Goal: Task Accomplishment & Management: Contribute content

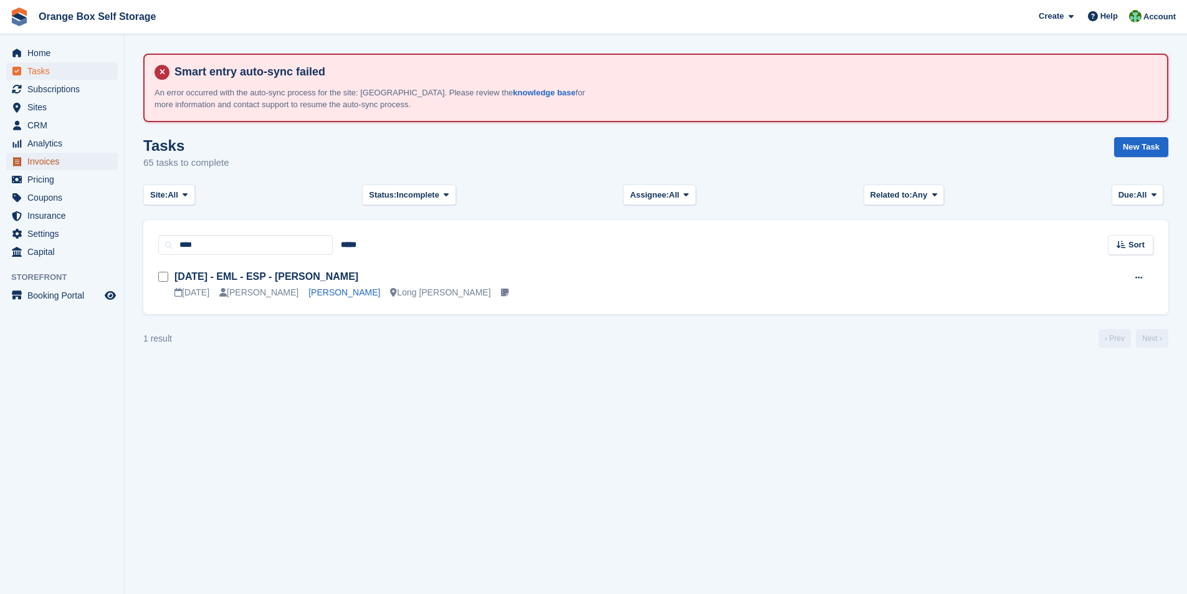
click at [49, 161] on span "Invoices" at bounding box center [64, 161] width 75 height 17
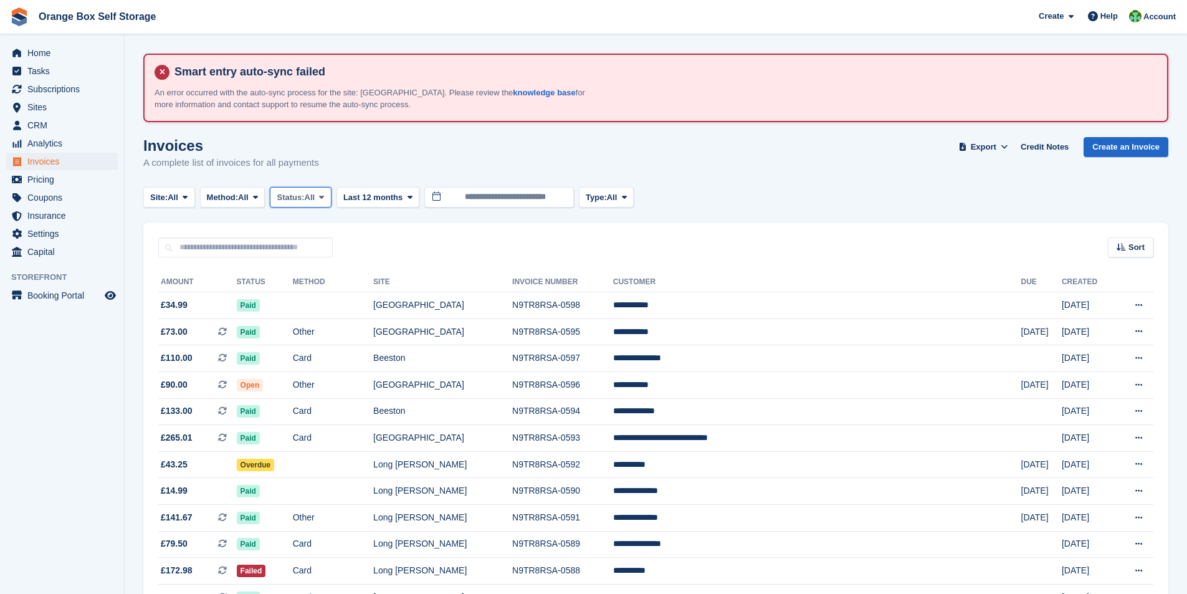
click at [322, 199] on button "Status: All" at bounding box center [300, 197] width 61 height 21
click at [309, 294] on link "Open" at bounding box center [329, 294] width 108 height 22
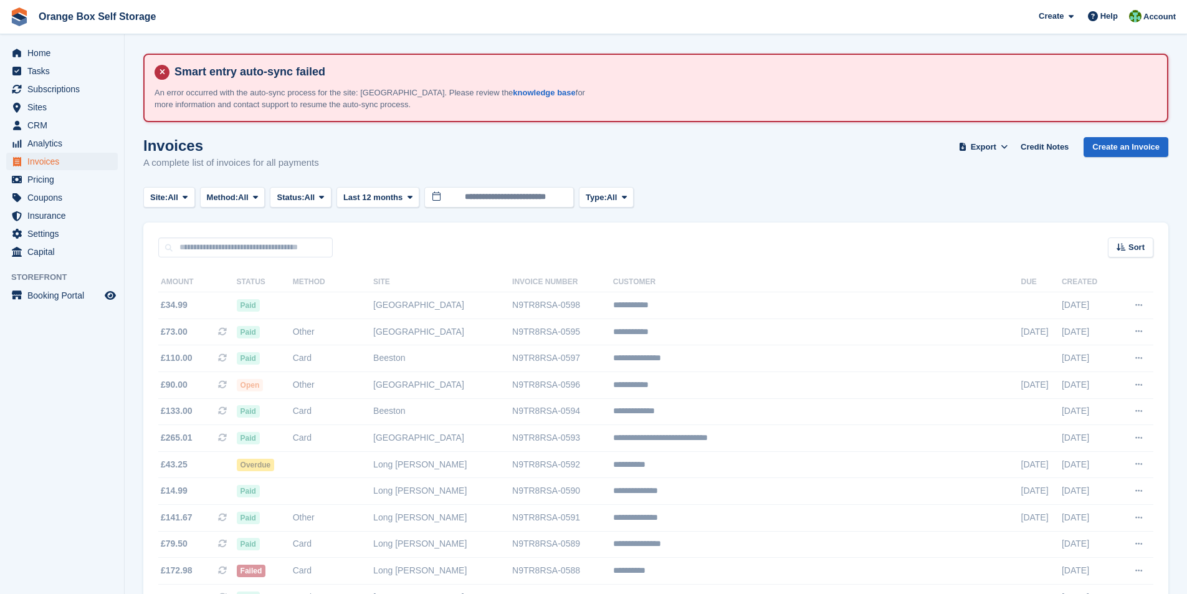
drag, startPoint x: 180, startPoint y: 196, endPoint x: 165, endPoint y: 128, distance: 70.2
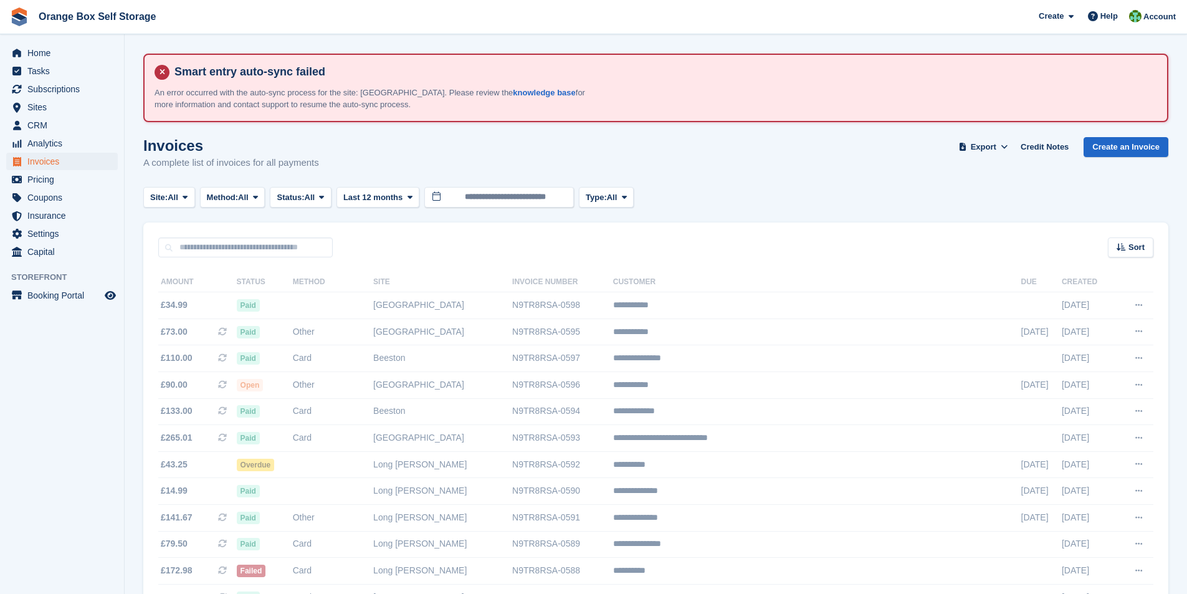
drag, startPoint x: 297, startPoint y: 128, endPoint x: 280, endPoint y: 107, distance: 26.6
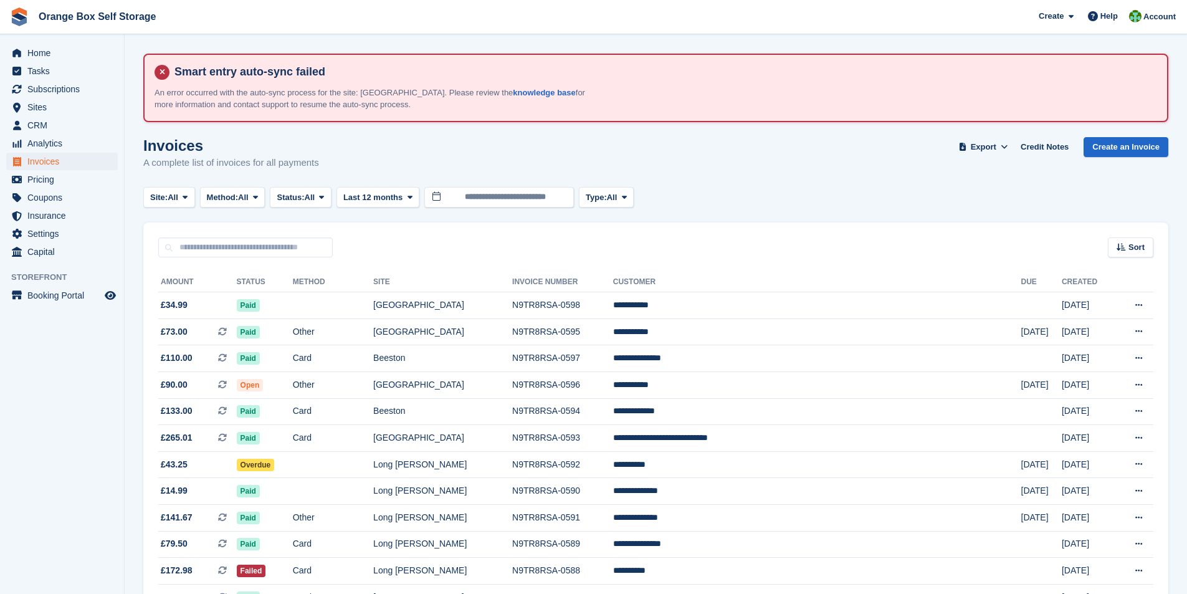
click at [197, 199] on div "Site: All All Beeston Long Eaton Derby Furnace Road Method: All All Bank Transf…" at bounding box center [391, 197] width 496 height 21
click at [188, 200] on icon at bounding box center [185, 197] width 5 height 8
click at [180, 253] on link "Beeston" at bounding box center [206, 249] width 115 height 22
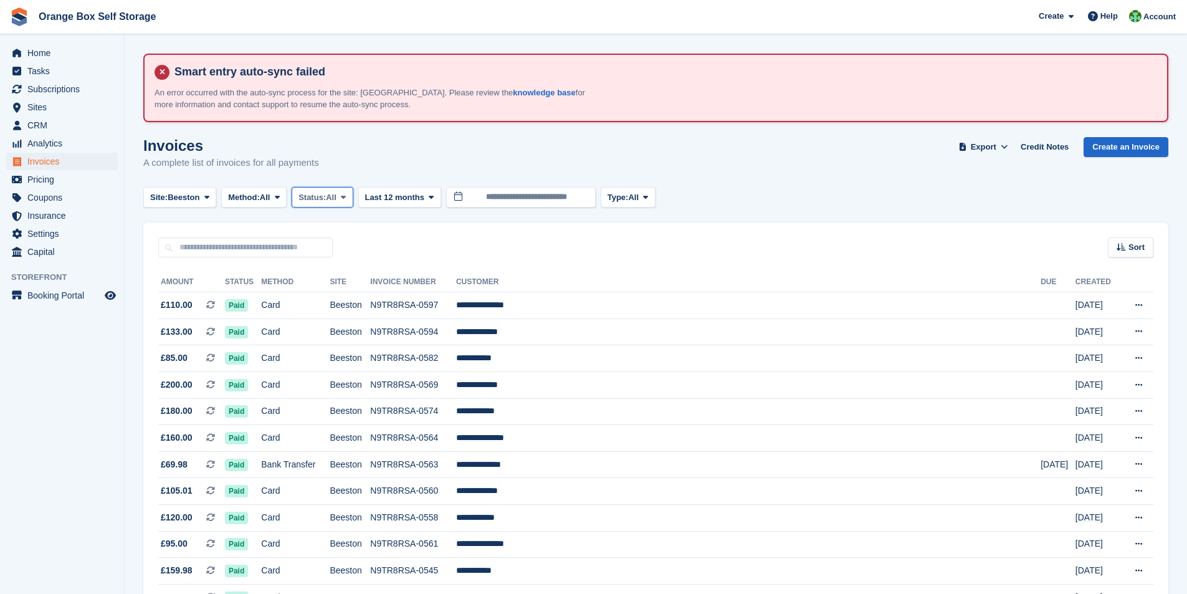
click at [320, 201] on span "Status:" at bounding box center [312, 197] width 27 height 12
drag, startPoint x: 327, startPoint y: 299, endPoint x: 390, endPoint y: 184, distance: 131.1
click at [327, 297] on link "Open" at bounding box center [351, 294] width 108 height 22
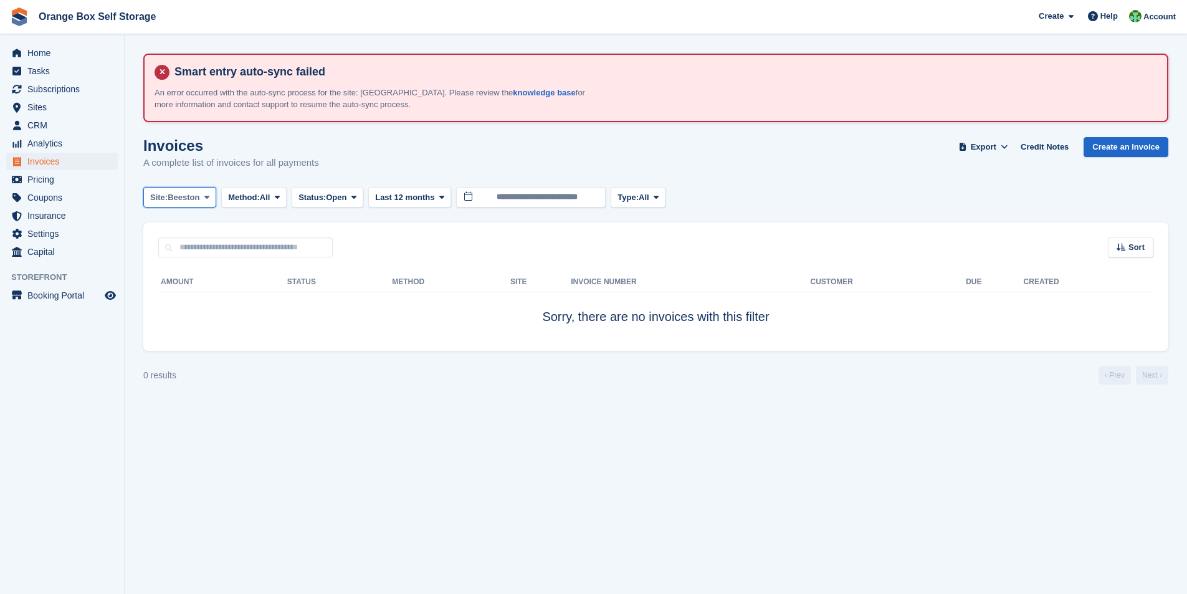
click at [205, 199] on icon at bounding box center [206, 197] width 5 height 8
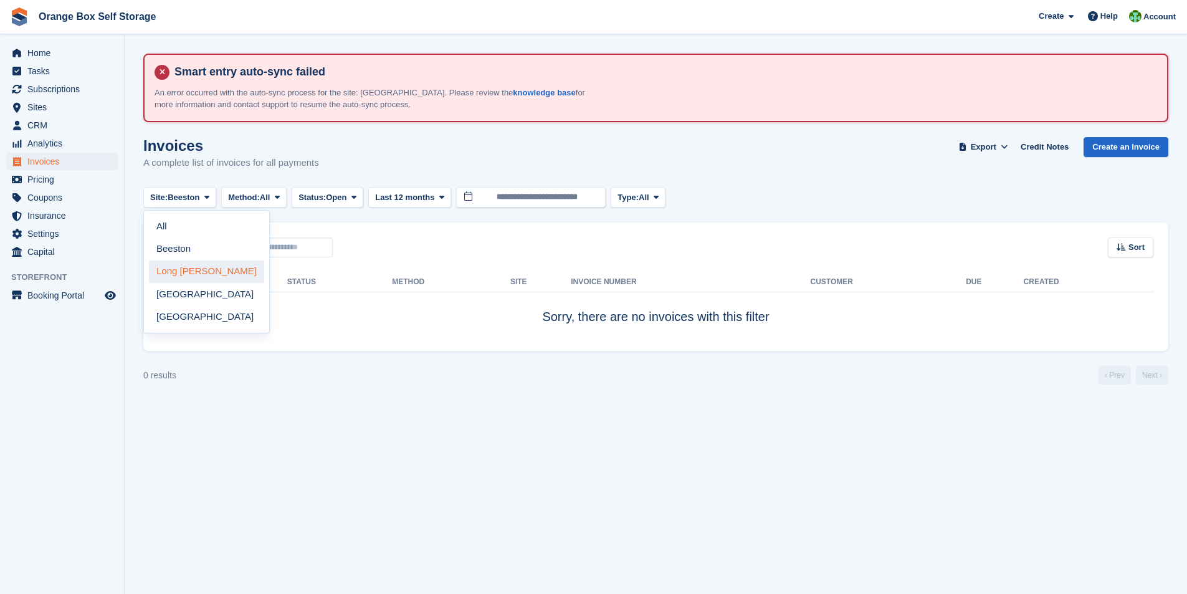
click at [190, 269] on link "Long [PERSON_NAME]" at bounding box center [206, 272] width 115 height 22
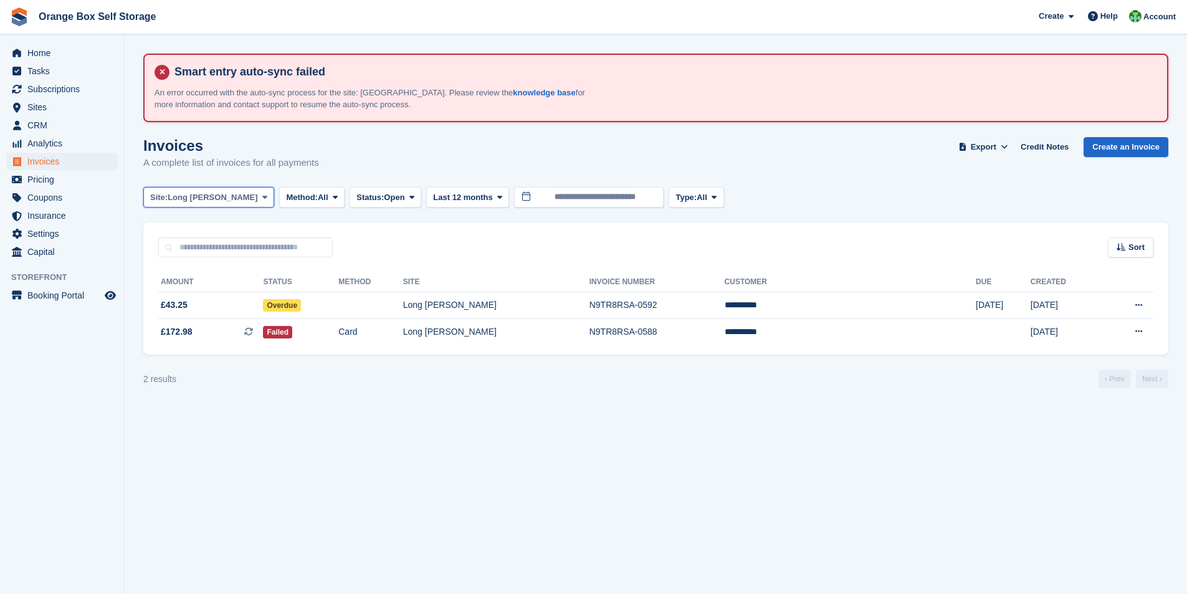
drag, startPoint x: 213, startPoint y: 201, endPoint x: 203, endPoint y: 202, distance: 10.7
click at [213, 201] on button "Site: Long Eaton" at bounding box center [208, 197] width 131 height 21
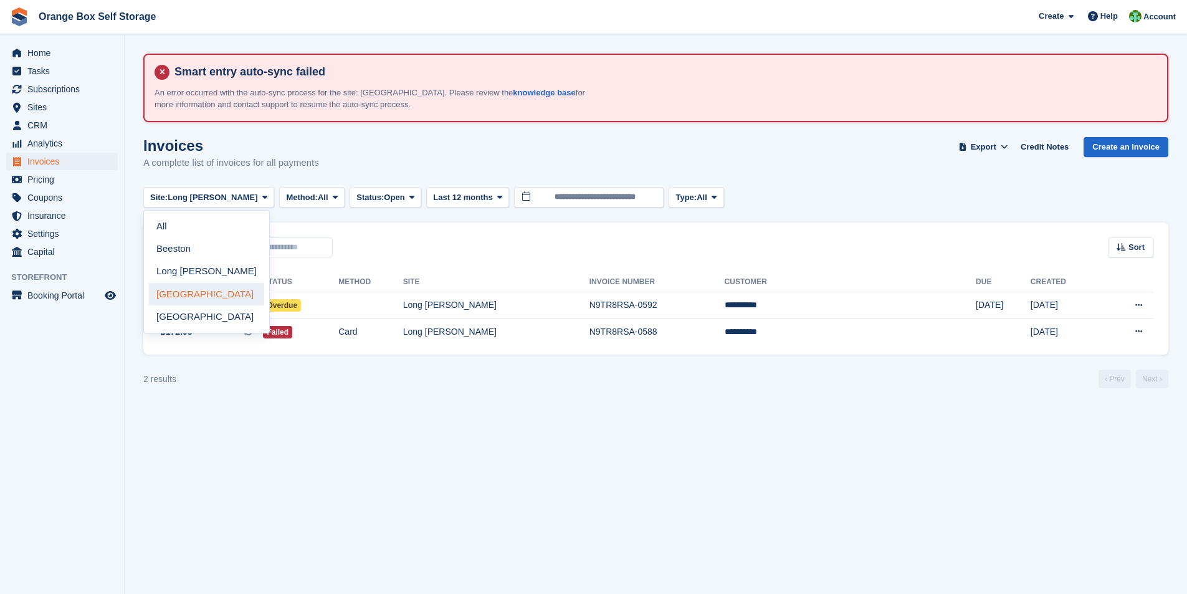
click at [176, 292] on link "[GEOGRAPHIC_DATA]" at bounding box center [206, 294] width 115 height 22
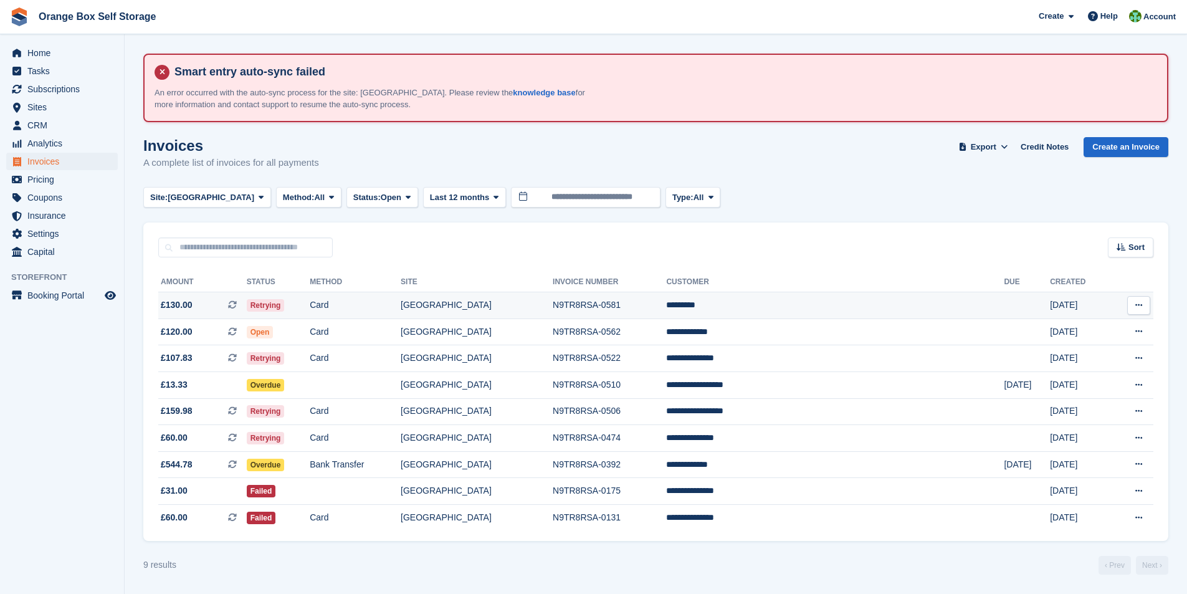
click at [553, 307] on td "[GEOGRAPHIC_DATA]" at bounding box center [477, 305] width 152 height 27
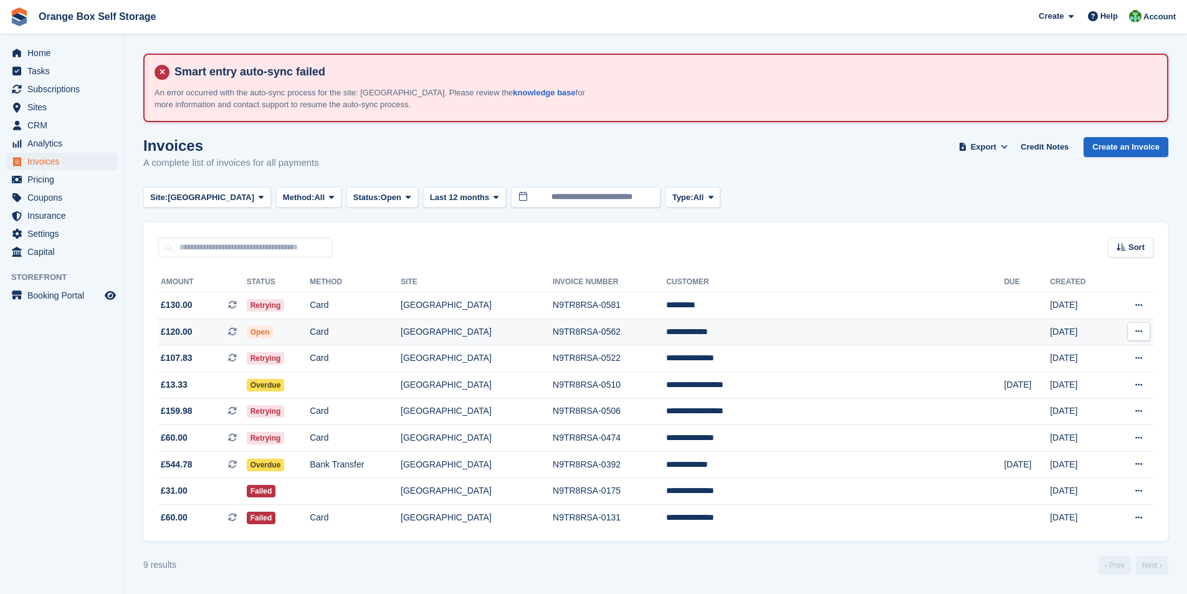
click at [527, 329] on td "[GEOGRAPHIC_DATA]" at bounding box center [477, 331] width 152 height 27
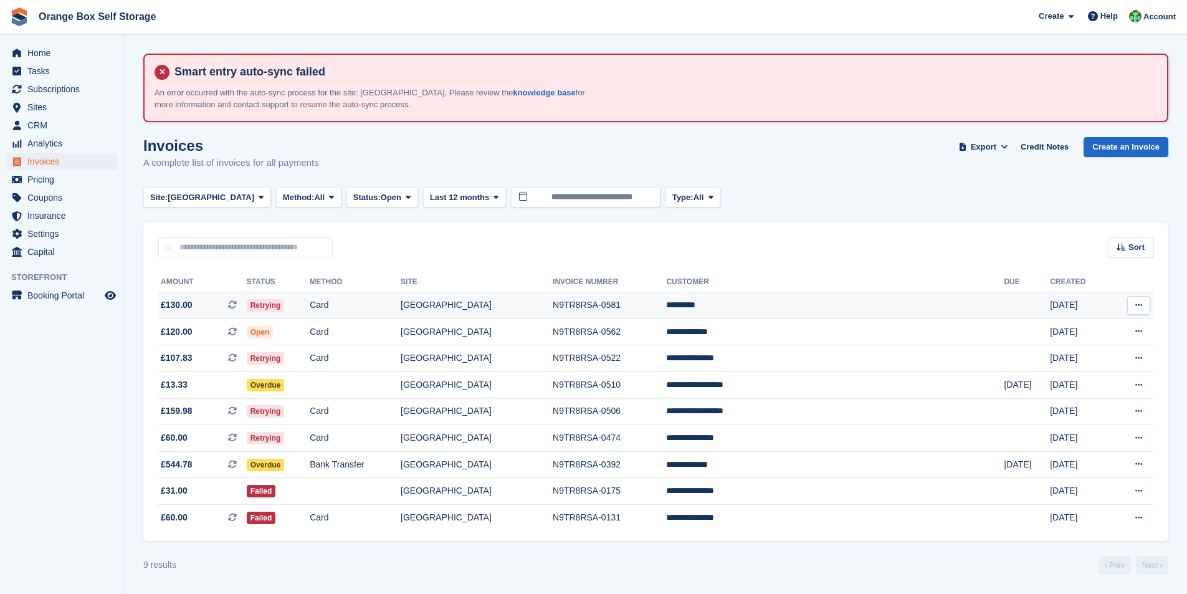
click at [666, 312] on td "N9TR8RSA-0581" at bounding box center [609, 305] width 113 height 27
click at [591, 365] on td "N9TR8RSA-0522" at bounding box center [609, 358] width 113 height 27
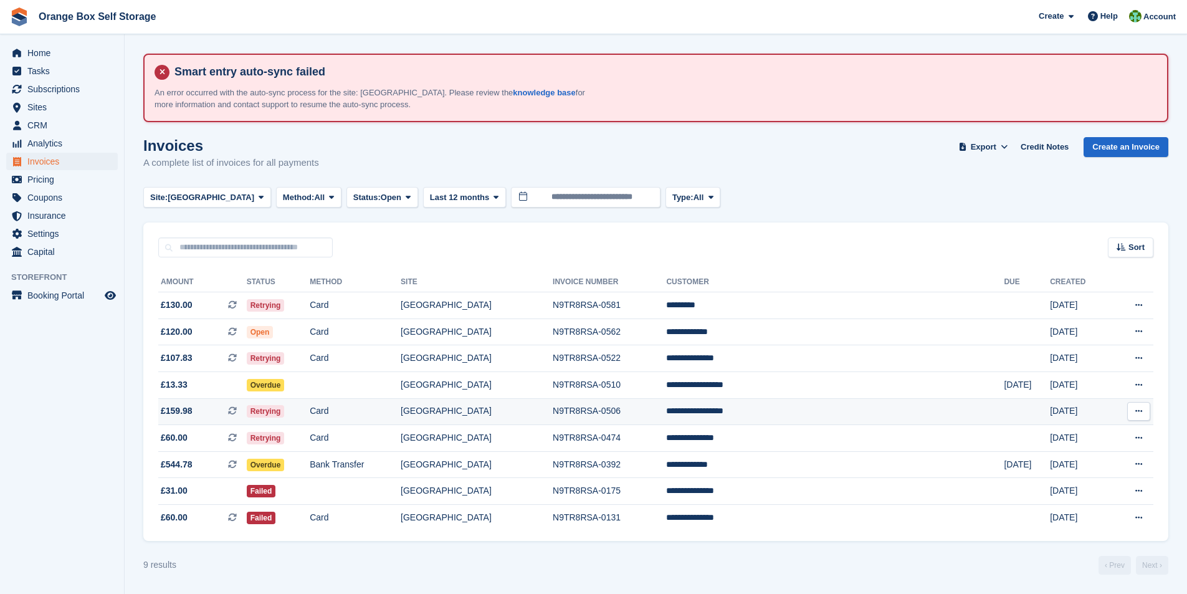
click at [666, 417] on td "N9TR8RSA-0506" at bounding box center [609, 411] width 113 height 27
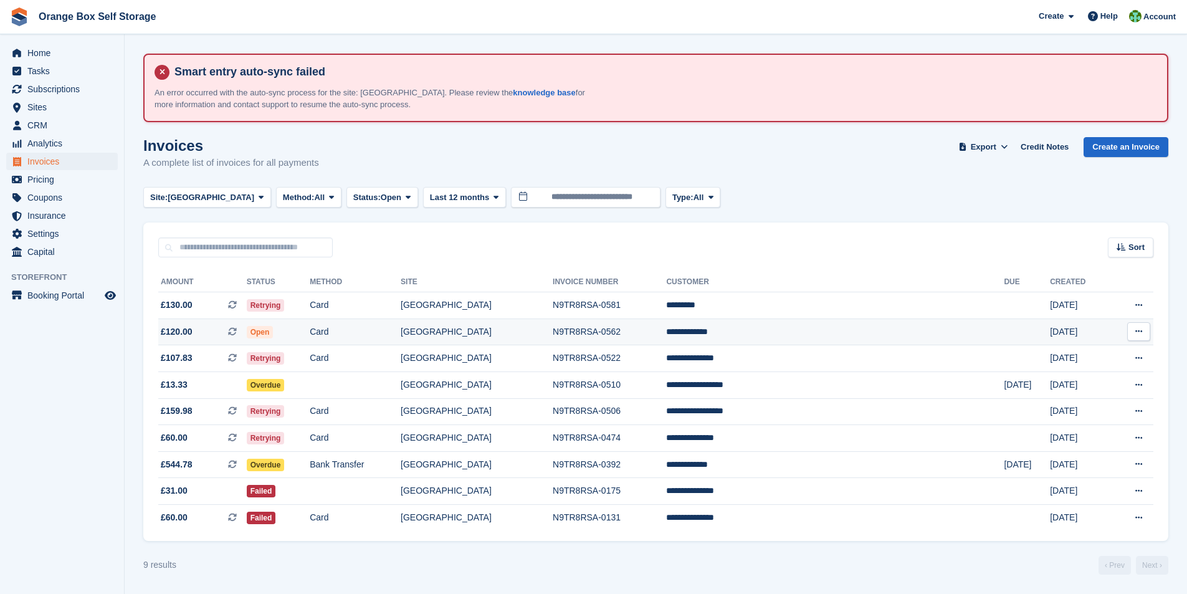
click at [666, 332] on td "N9TR8RSA-0562" at bounding box center [609, 331] width 113 height 27
click at [44, 50] on span "Home" at bounding box center [64, 52] width 75 height 17
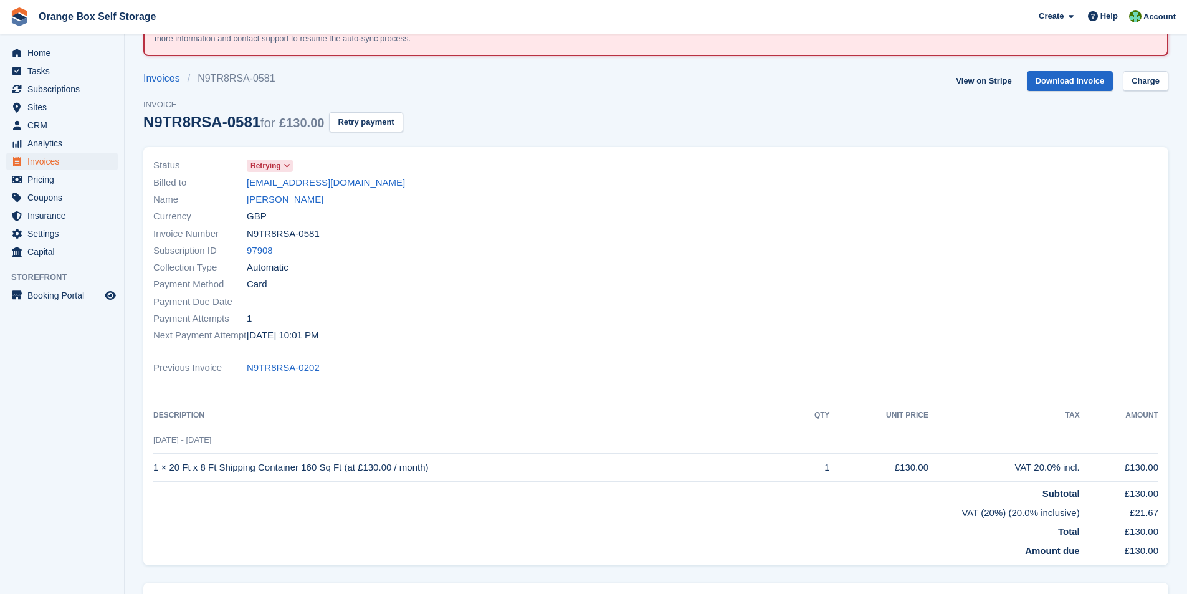
scroll to position [149, 0]
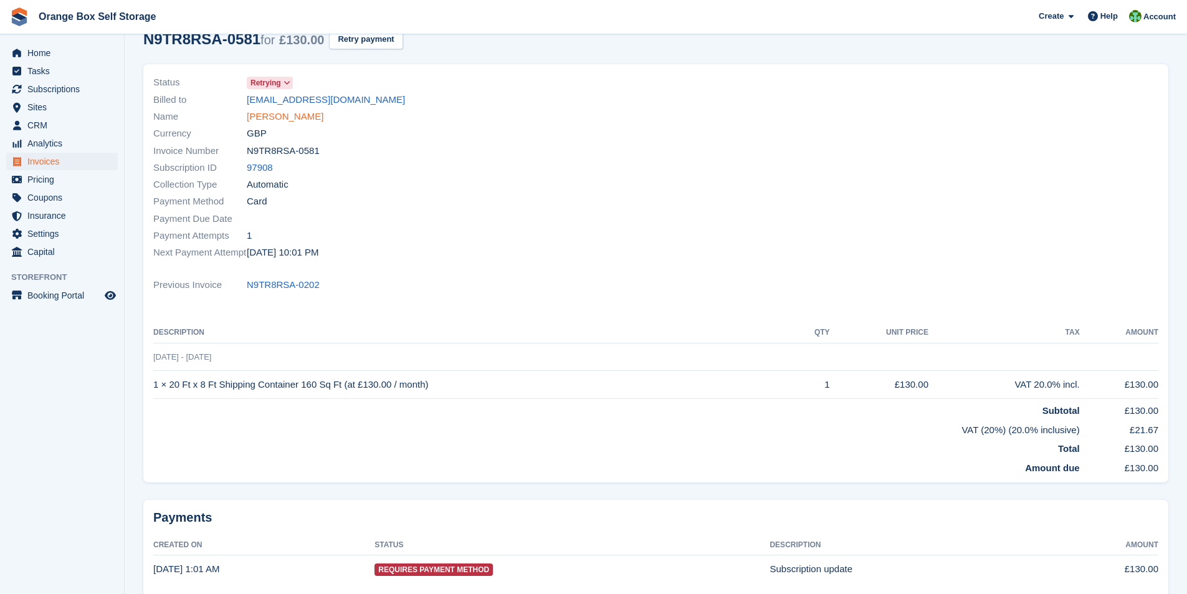
click at [261, 118] on link "[PERSON_NAME]" at bounding box center [285, 117] width 77 height 14
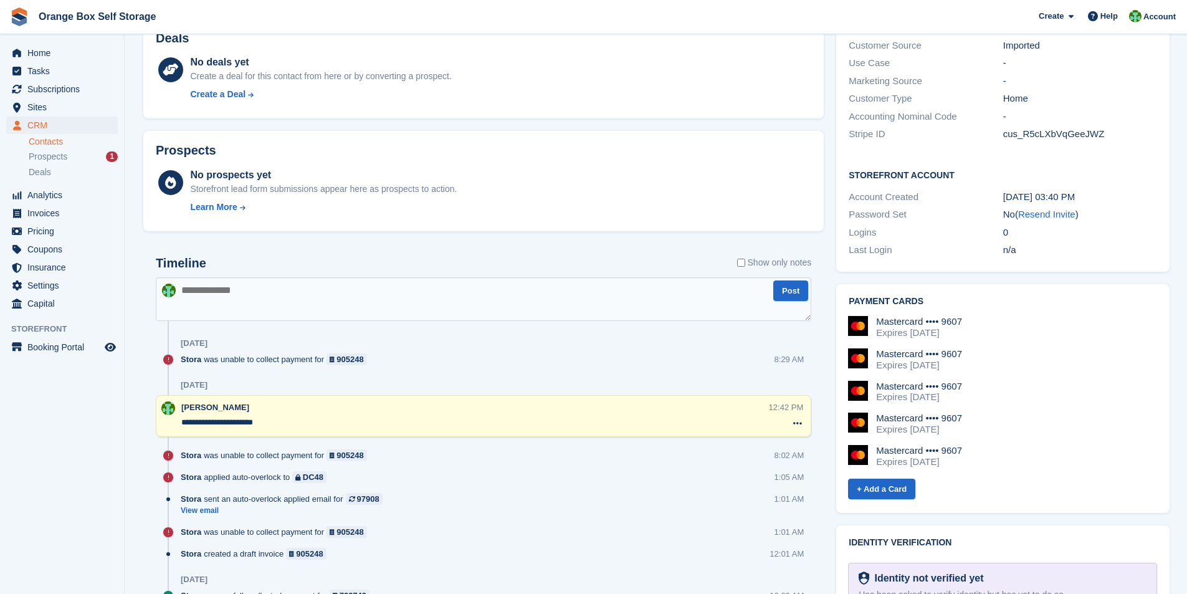
scroll to position [499, 0]
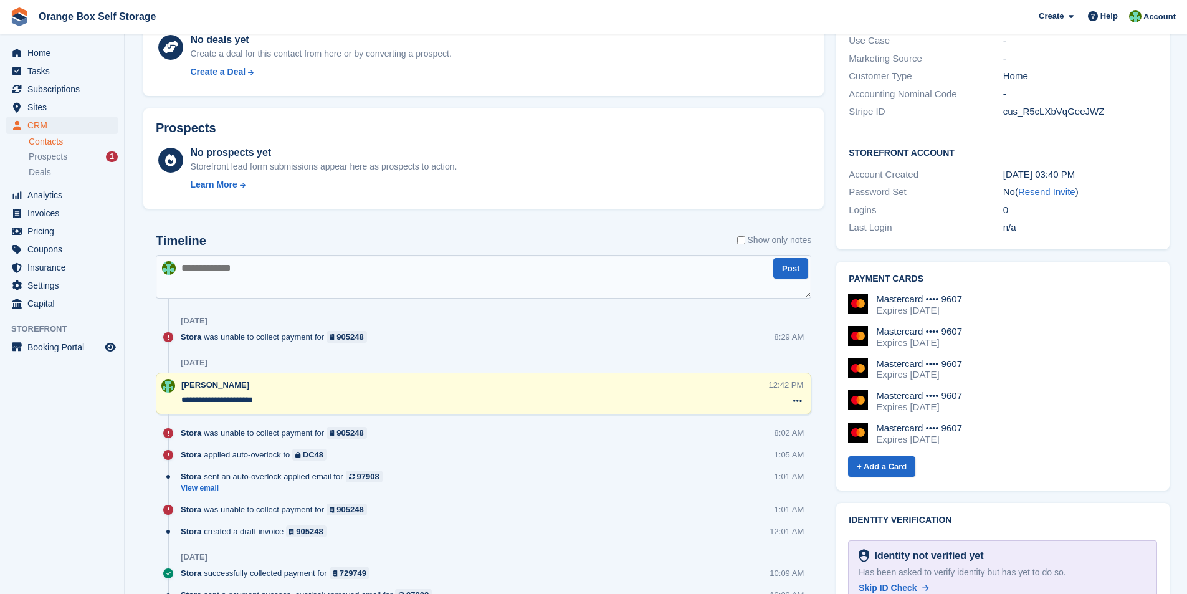
click at [275, 280] on textarea at bounding box center [484, 277] width 656 height 44
type textarea "**********"
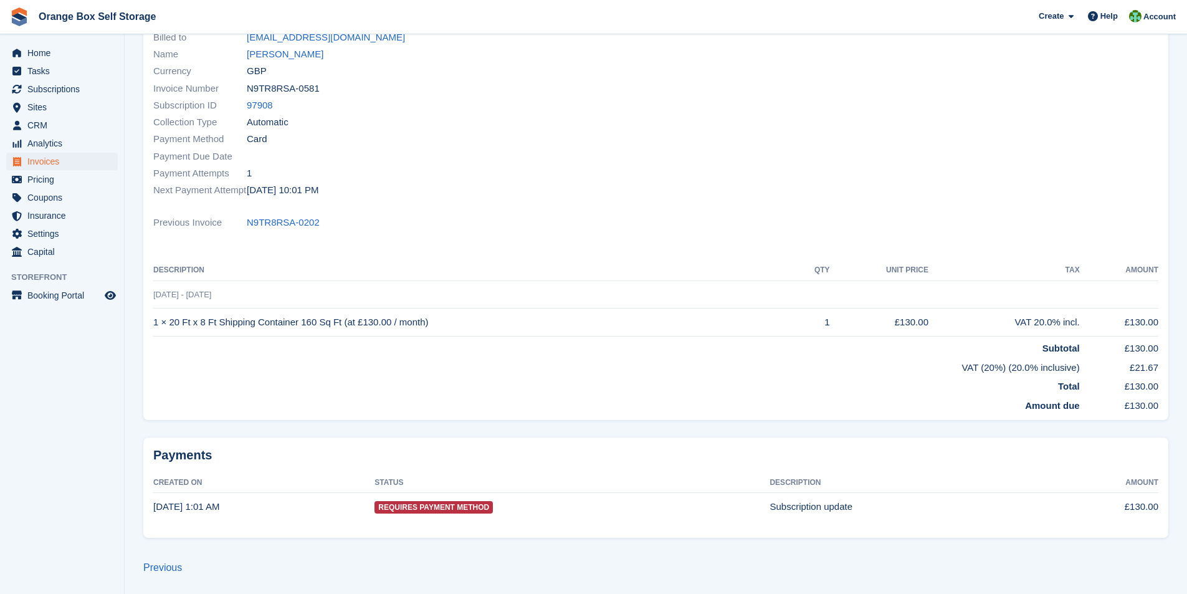
scroll to position [149, 0]
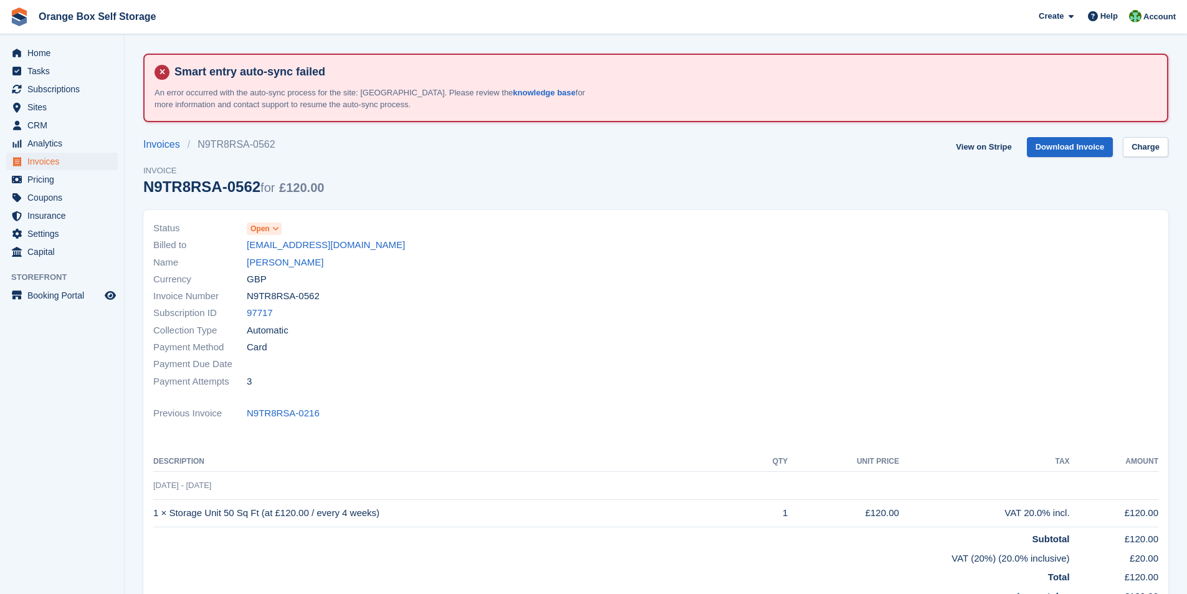
drag, startPoint x: 264, startPoint y: 266, endPoint x: 256, endPoint y: 270, distance: 9.2
click at [264, 266] on link "Paul Richards" at bounding box center [285, 263] width 77 height 14
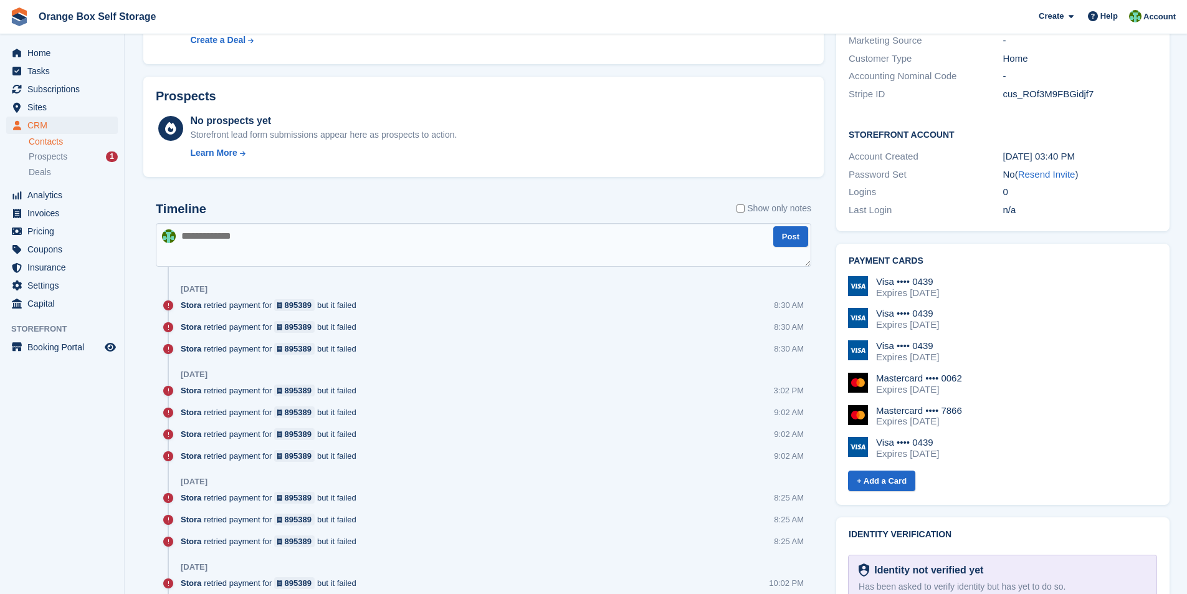
scroll to position [561, 0]
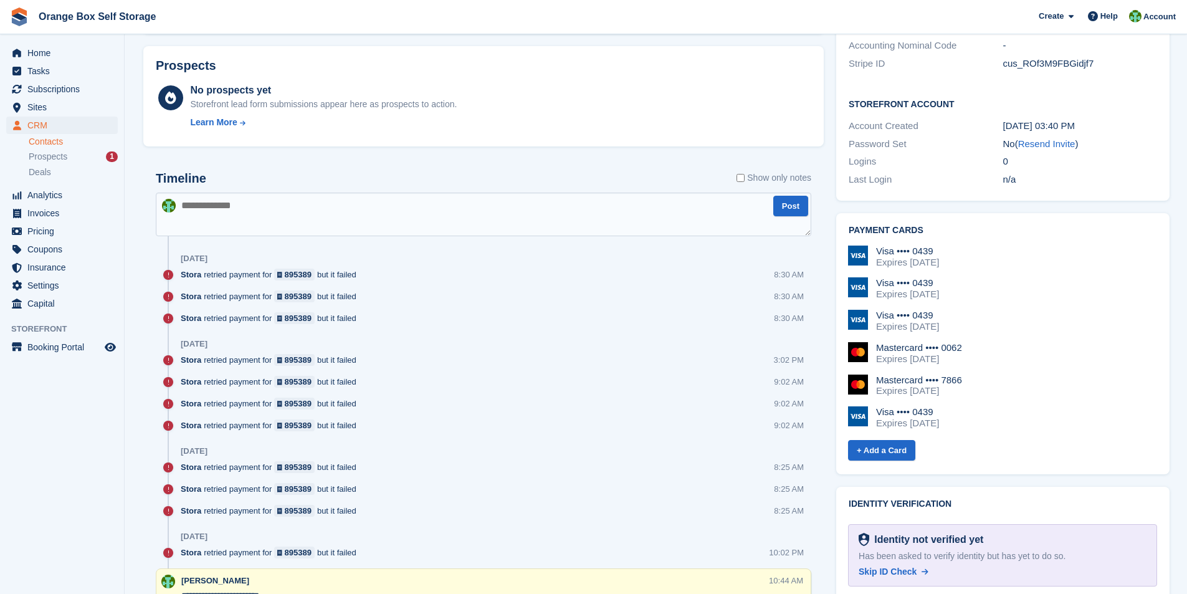
click at [261, 220] on textarea at bounding box center [484, 215] width 656 height 44
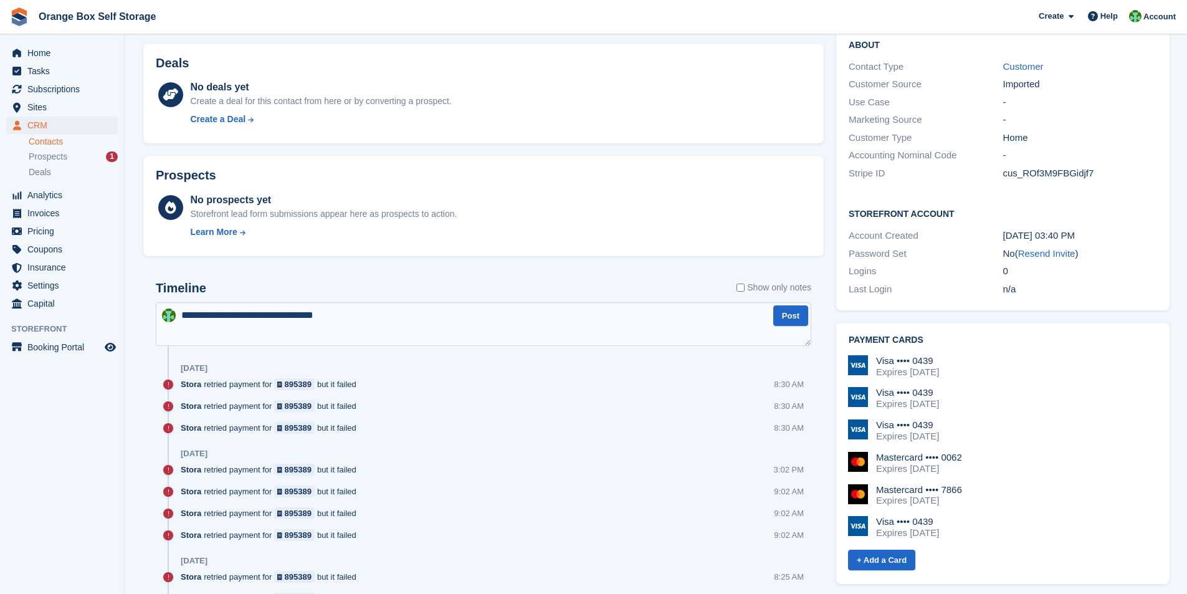
scroll to position [436, 0]
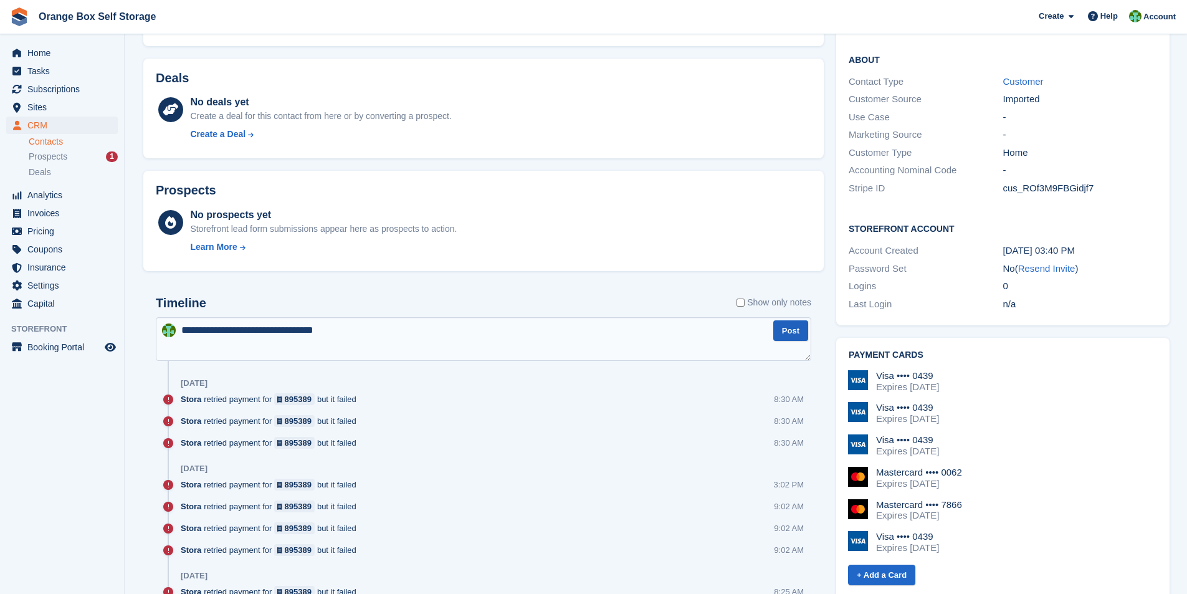
type textarea "**********"
click at [779, 325] on button "Post" at bounding box center [790, 330] width 35 height 21
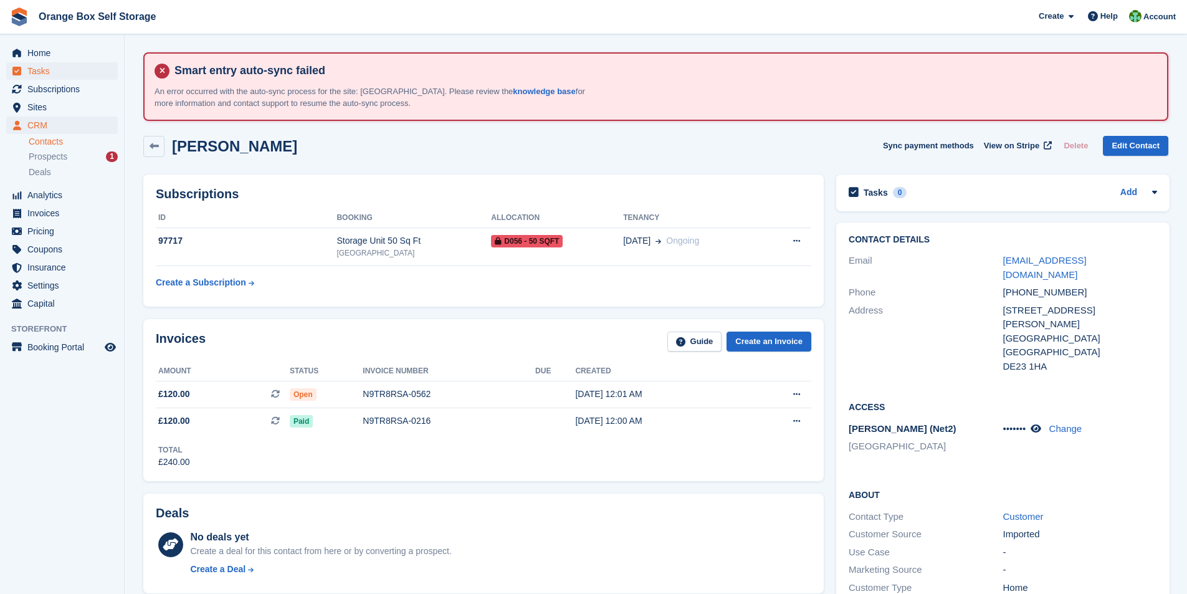
scroll to position [0, 0]
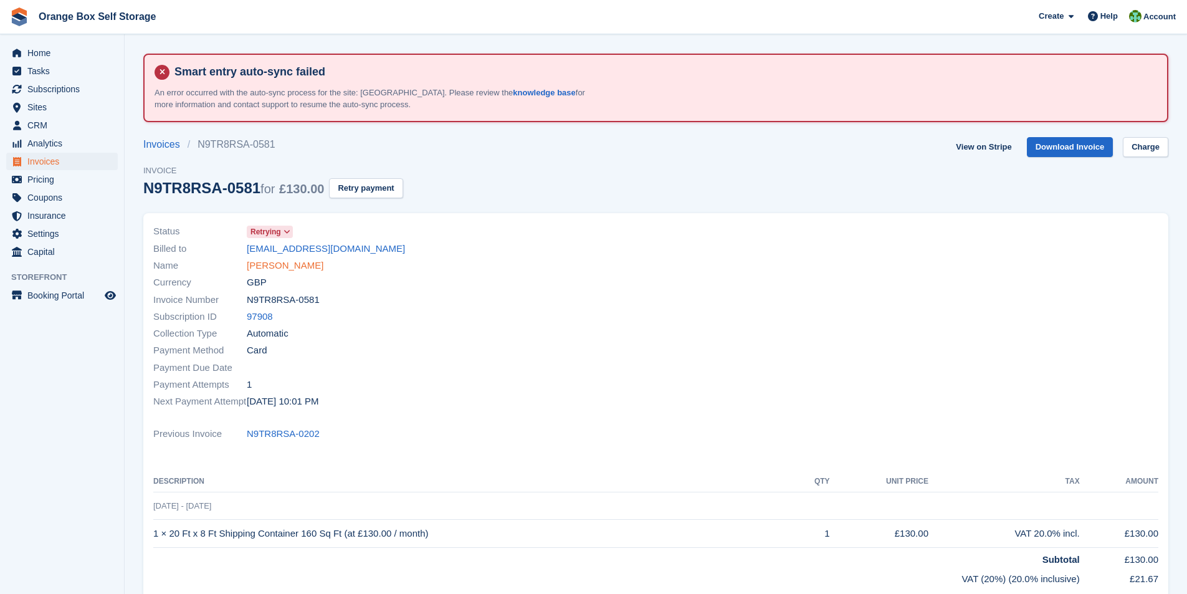
click at [267, 267] on link "Reece Fox" at bounding box center [285, 266] width 77 height 14
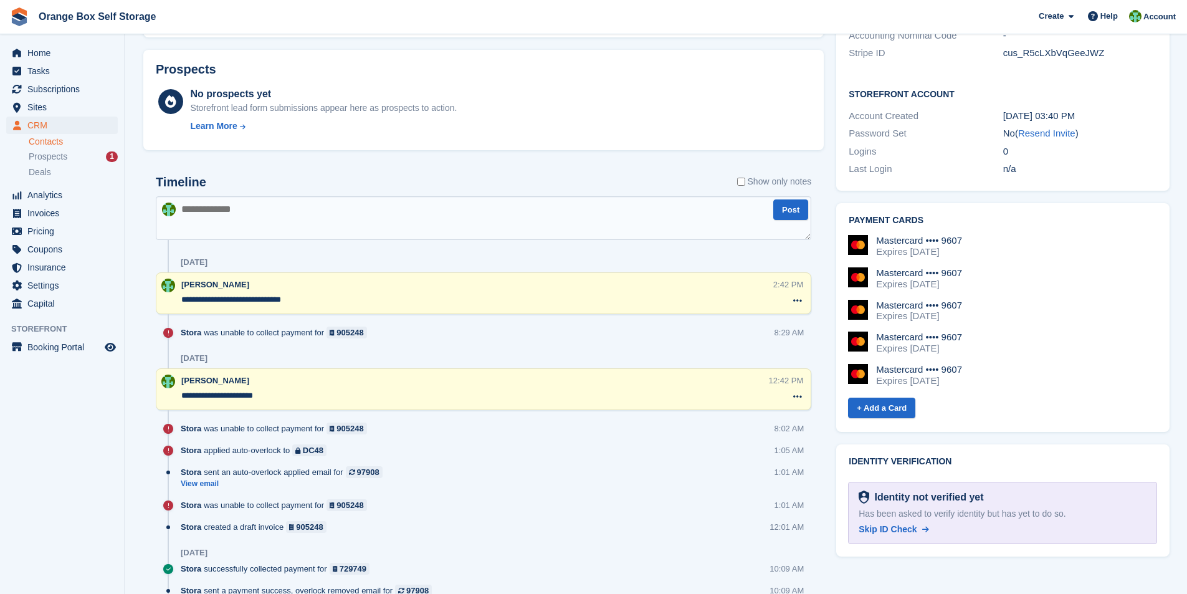
scroll to position [561, 0]
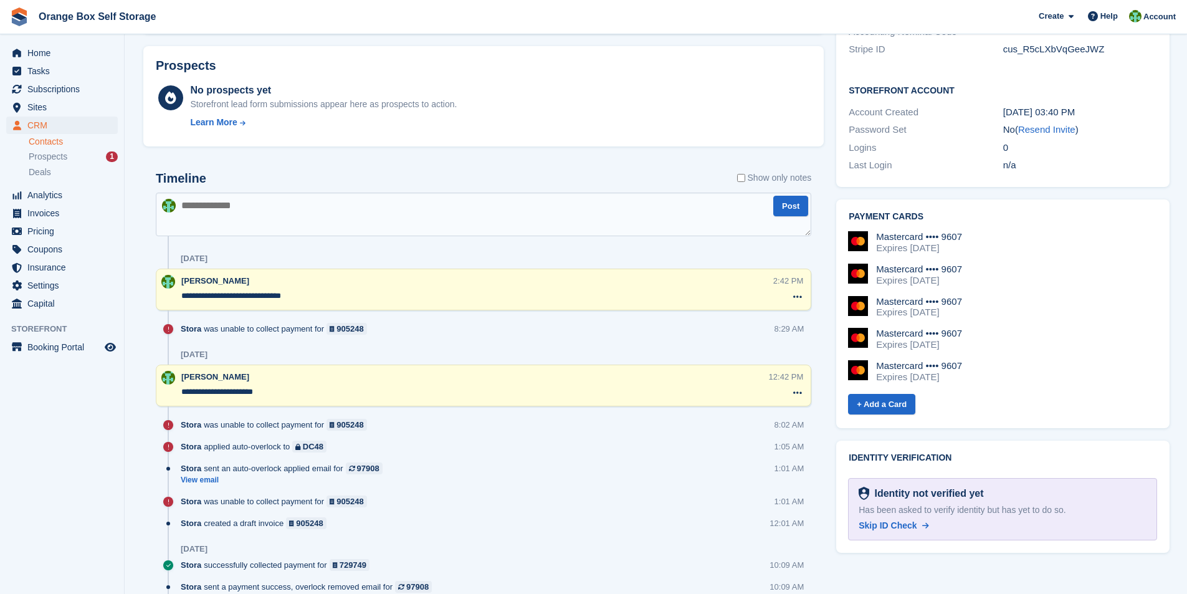
click at [231, 213] on textarea at bounding box center [484, 215] width 656 height 44
type textarea "**********"
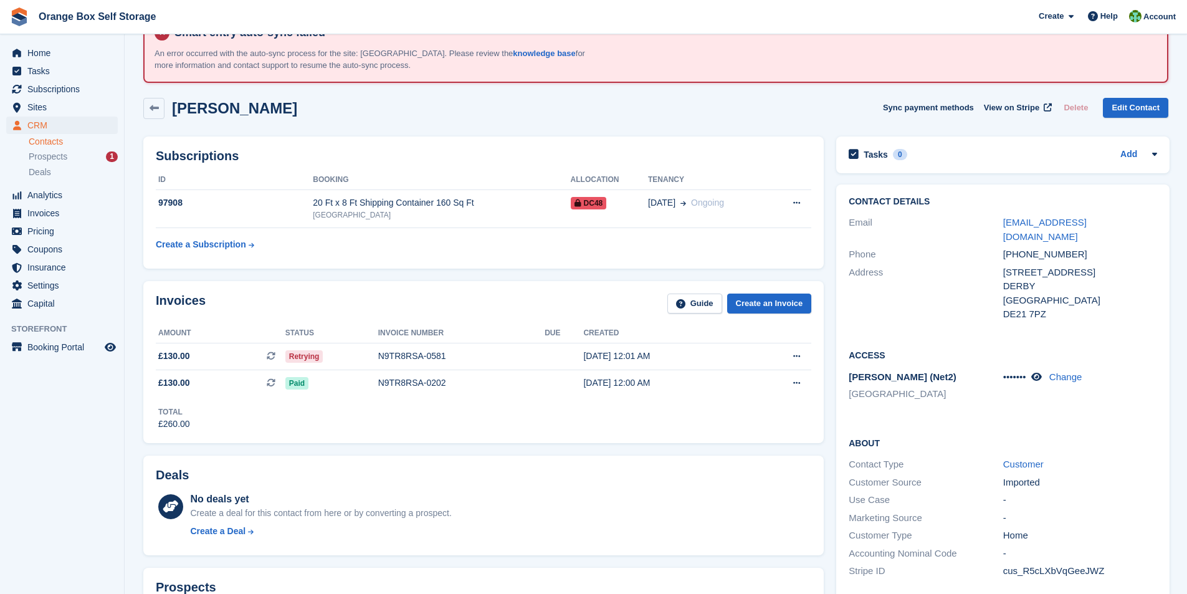
scroll to position [0, 0]
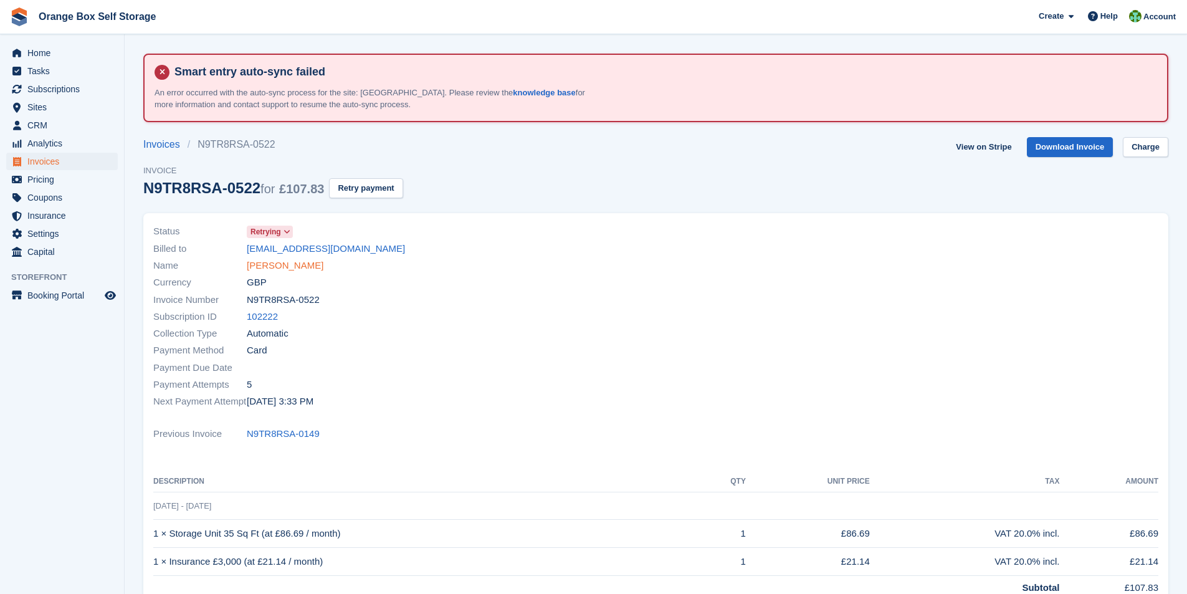
click at [275, 259] on link "[PERSON_NAME]" at bounding box center [285, 266] width 77 height 14
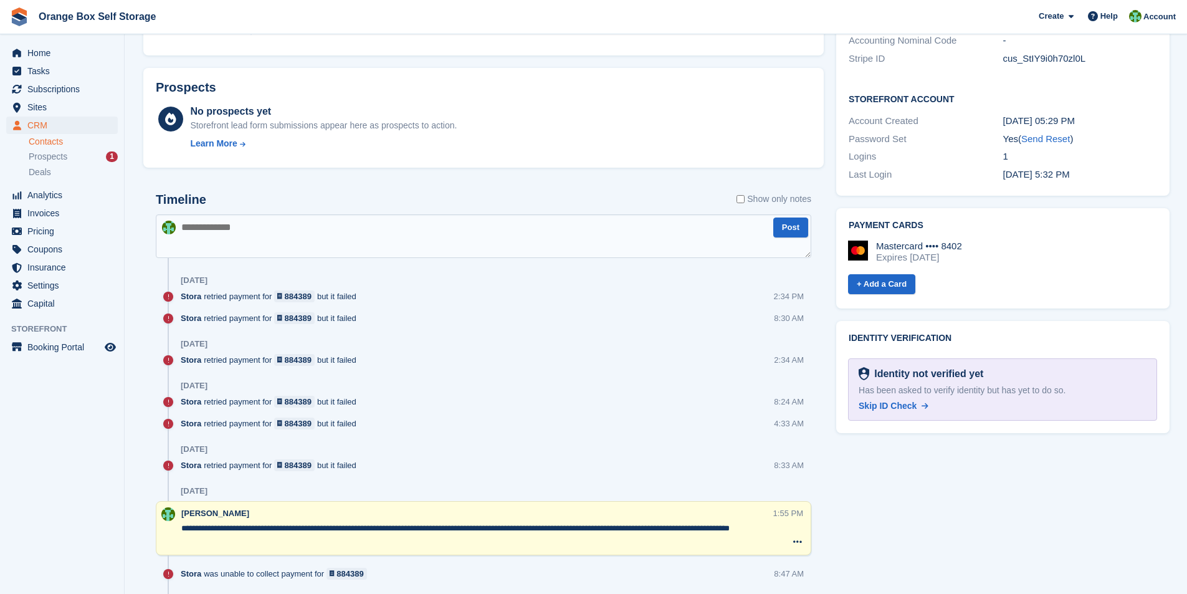
scroll to position [748, 0]
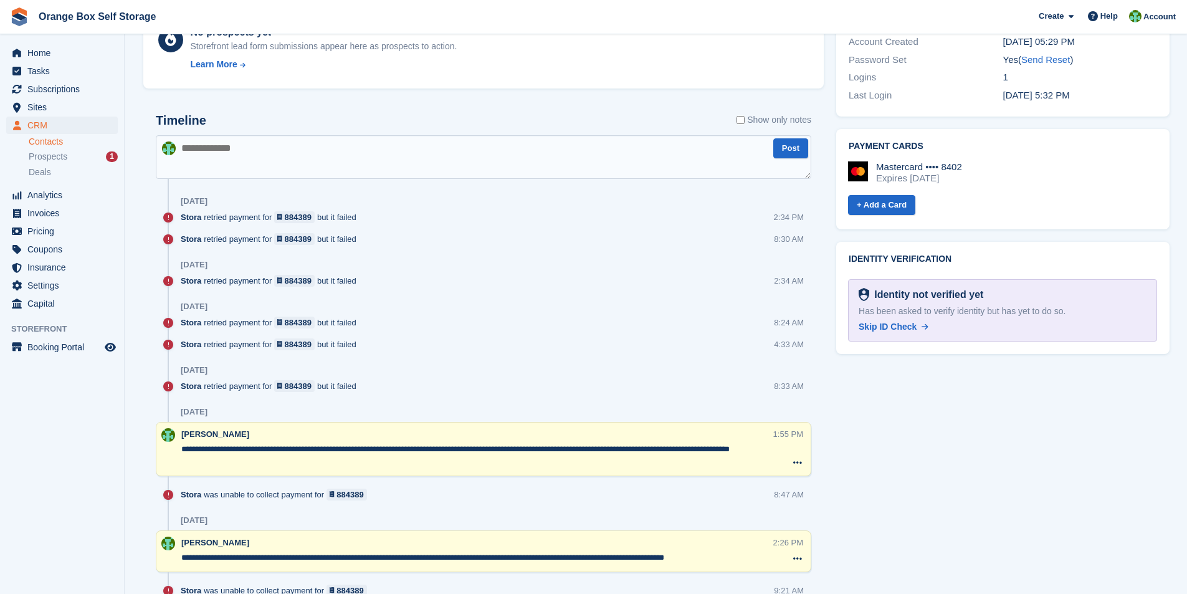
click at [246, 166] on textarea at bounding box center [484, 157] width 656 height 44
click at [227, 152] on textarea "****" at bounding box center [484, 157] width 656 height 44
click at [479, 148] on textarea "**********" at bounding box center [484, 157] width 656 height 44
type textarea "**********"
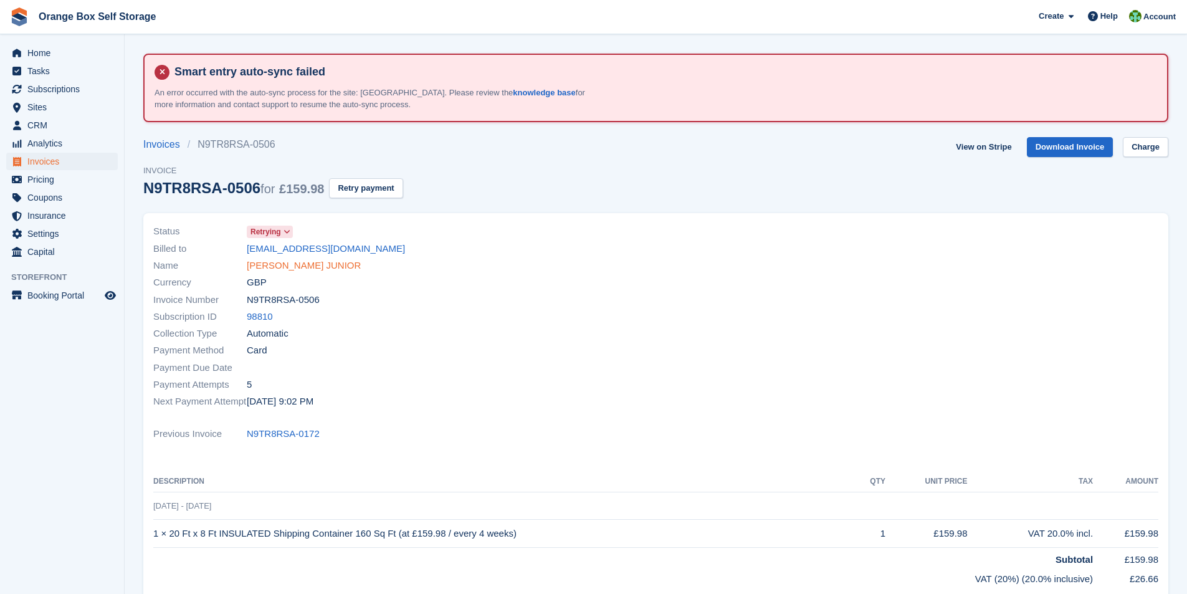
click at [300, 264] on link "[PERSON_NAME] JUNIOR" at bounding box center [304, 266] width 114 height 14
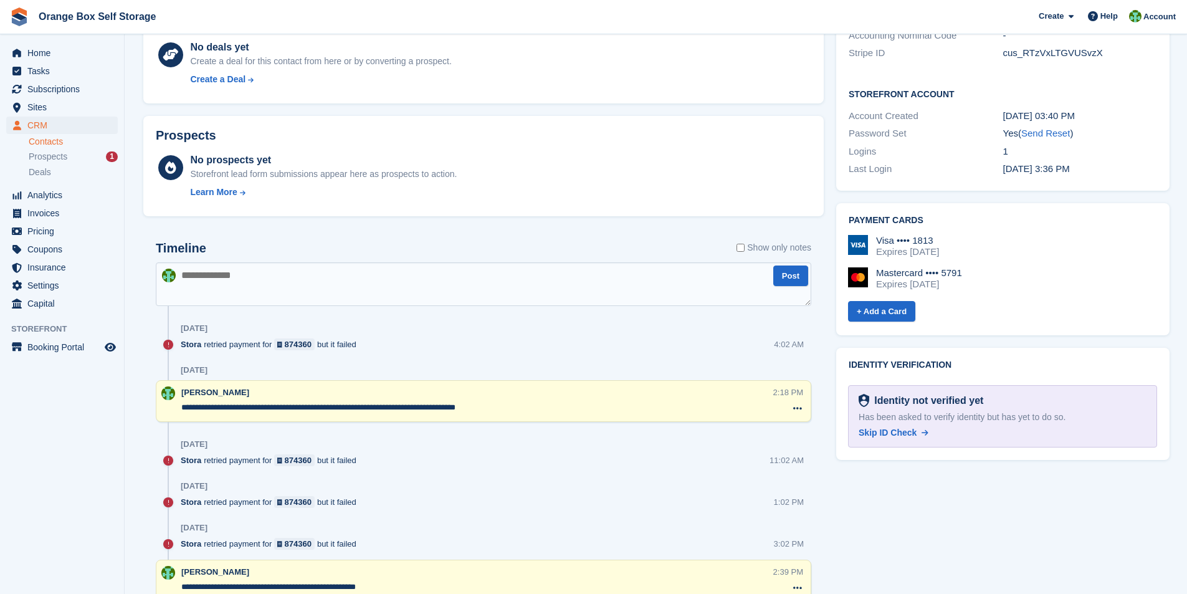
scroll to position [499, 0]
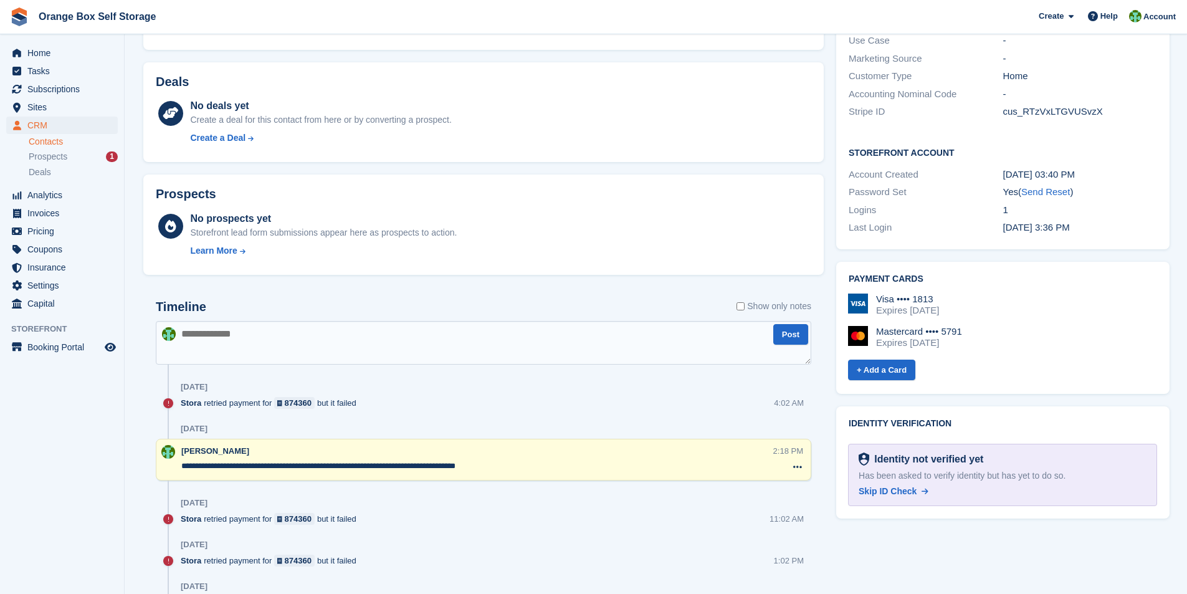
click at [253, 347] on textarea at bounding box center [484, 343] width 656 height 44
click at [213, 335] on textarea at bounding box center [484, 343] width 656 height 44
paste textarea "**********"
type textarea "**********"
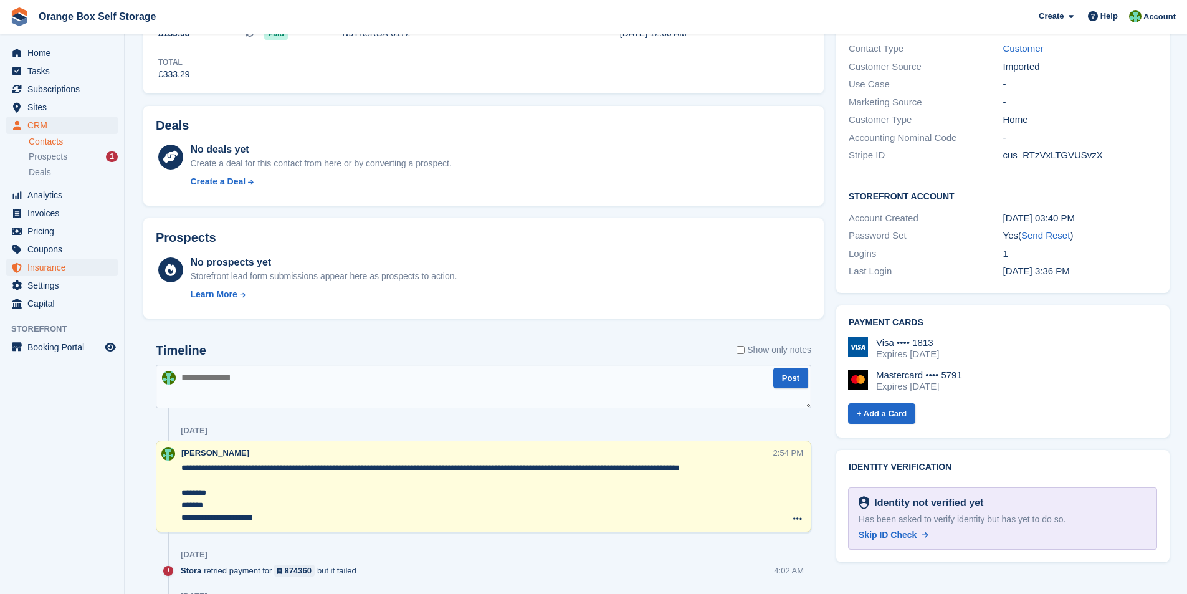
scroll to position [436, 0]
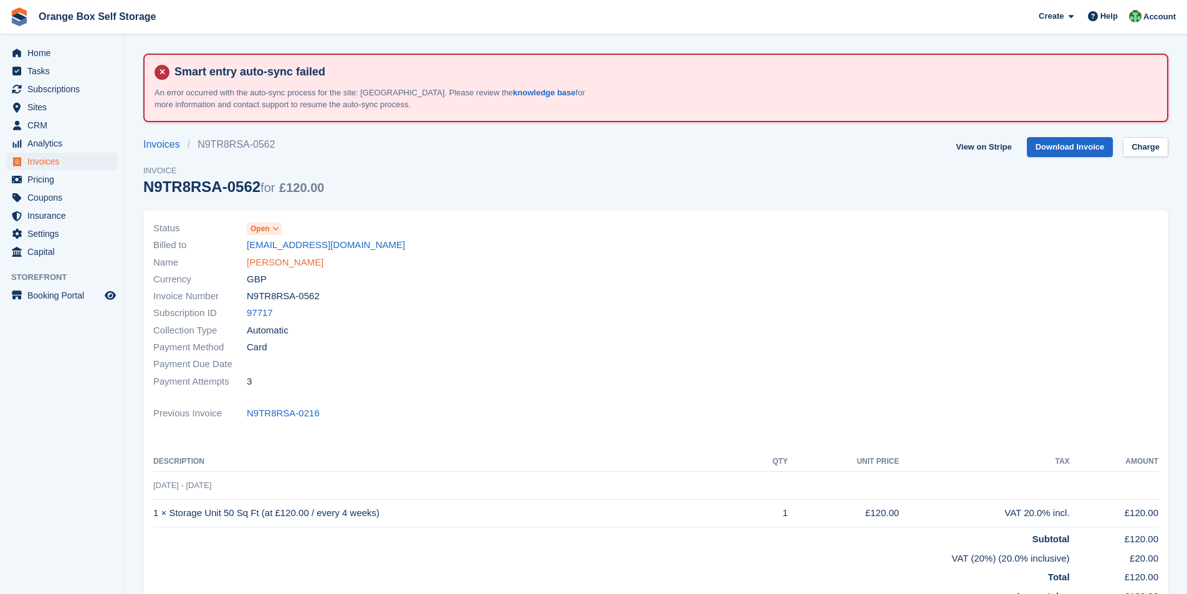
click at [282, 264] on link "[PERSON_NAME]" at bounding box center [285, 263] width 77 height 14
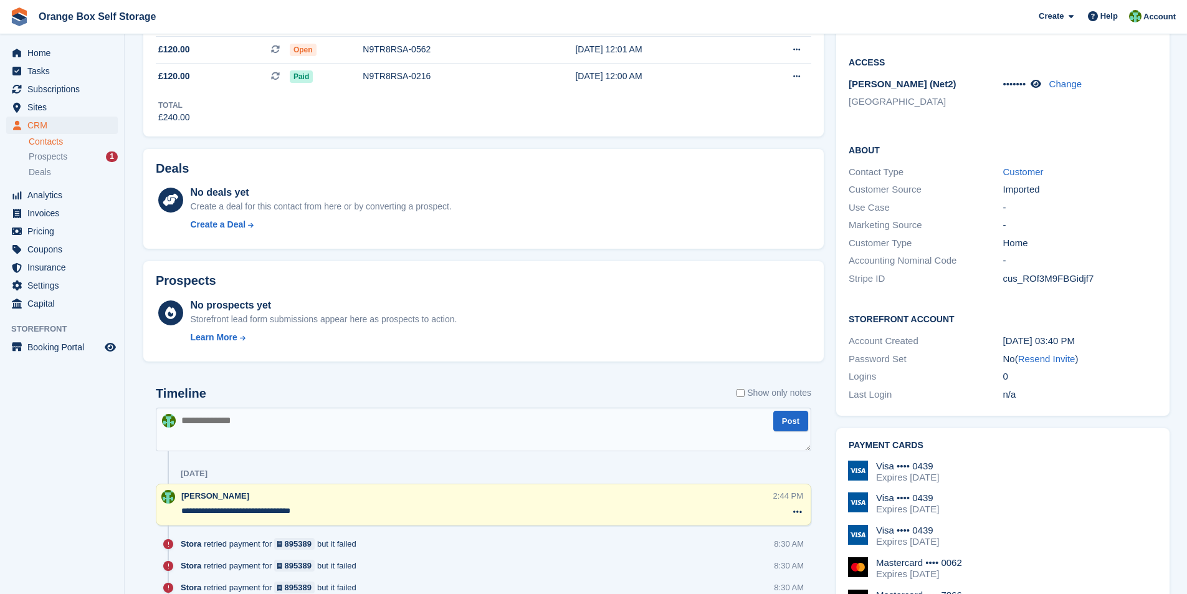
scroll to position [374, 0]
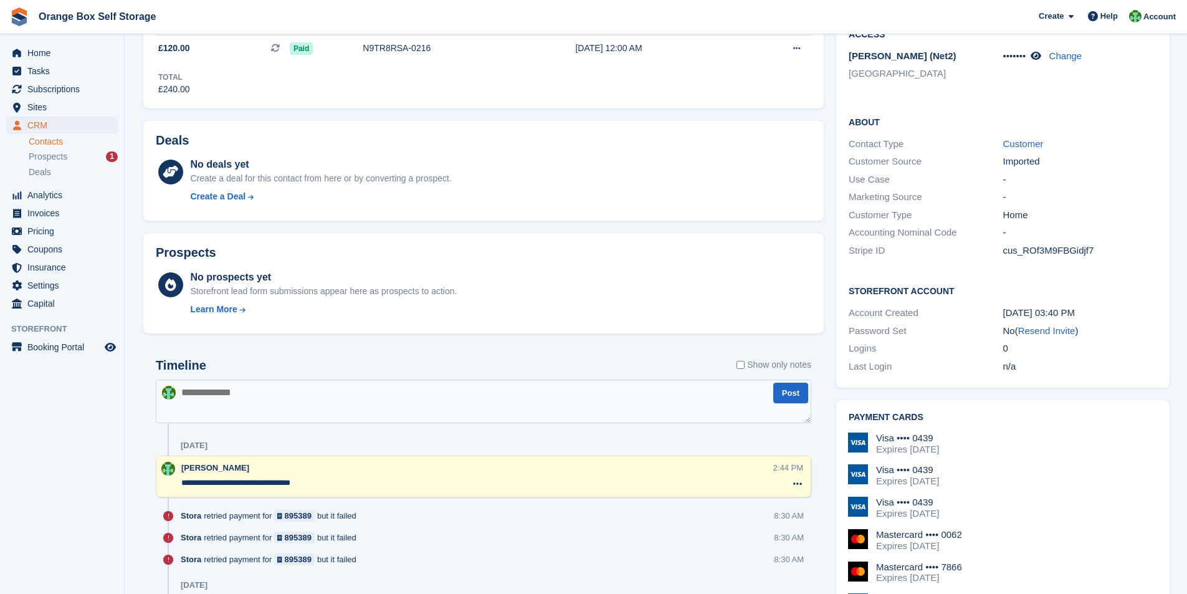
click at [295, 403] on textarea at bounding box center [484, 402] width 656 height 44
type textarea "**********"
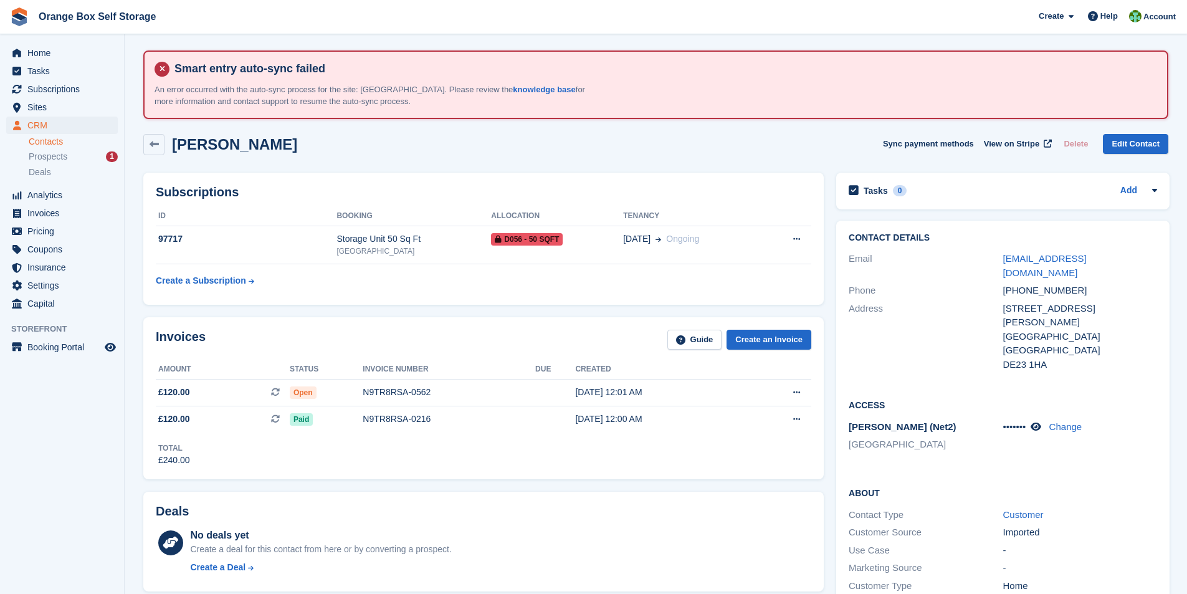
scroll to position [0, 0]
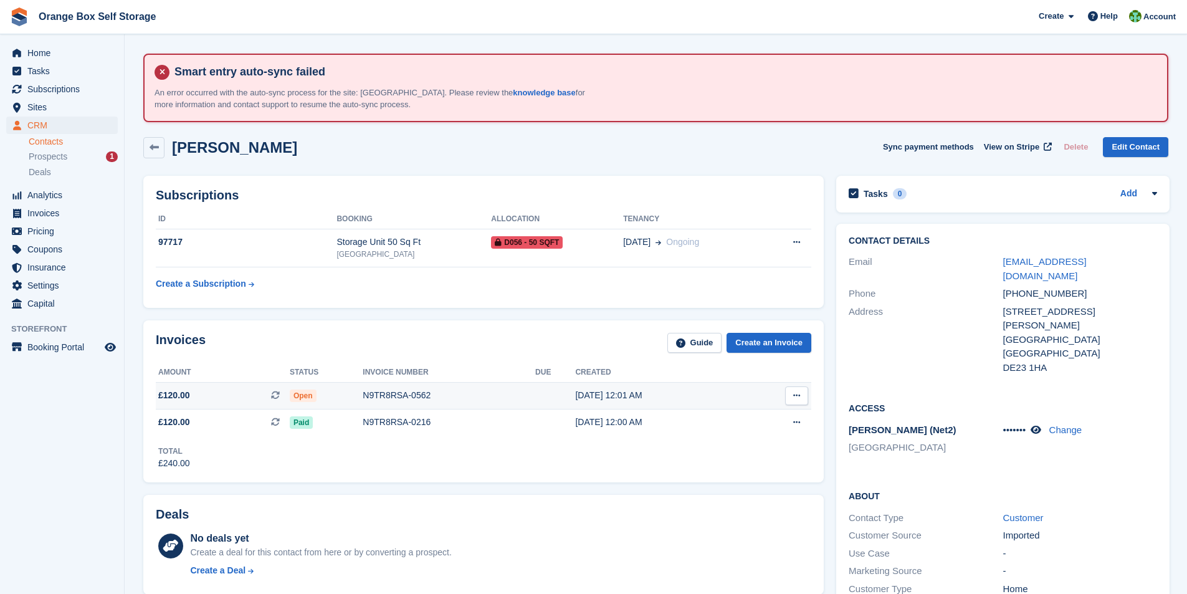
click at [387, 397] on div "N9TR8RSA-0562" at bounding box center [449, 395] width 173 height 13
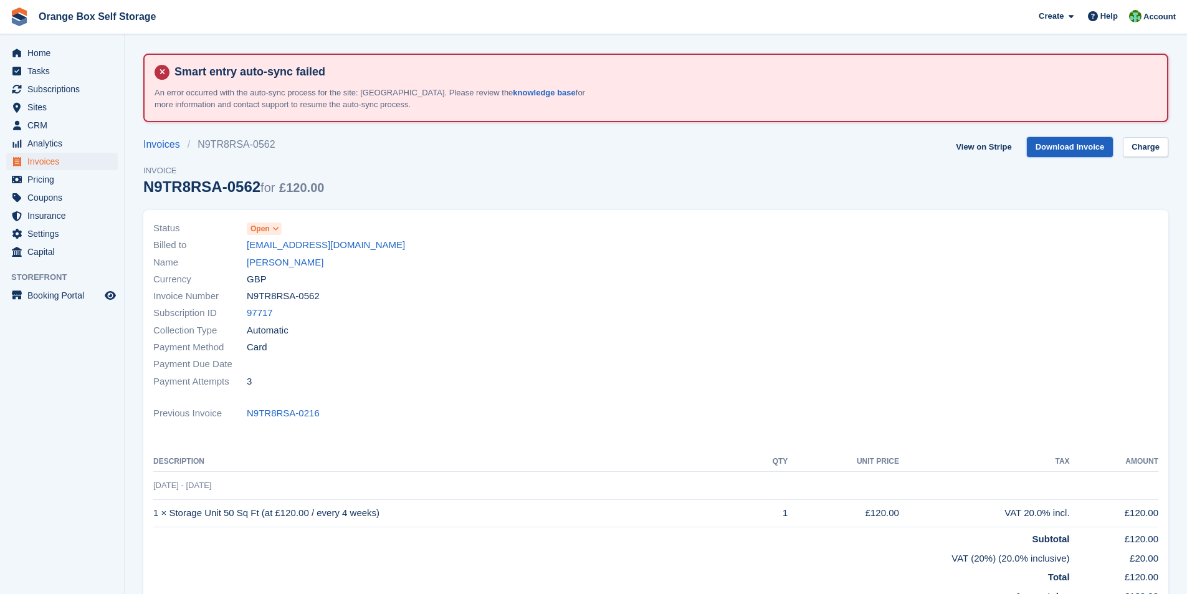
click at [1055, 146] on link "Download Invoice" at bounding box center [1070, 147] width 87 height 21
click at [1076, 148] on link "Download Invoice" at bounding box center [1070, 147] width 87 height 21
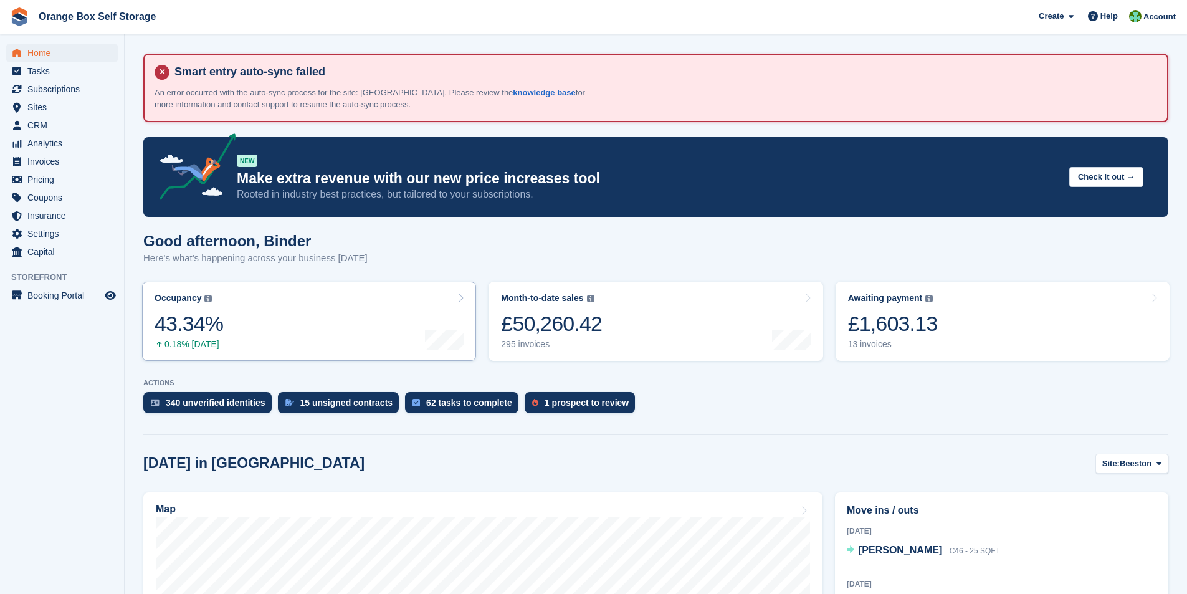
scroll to position [187, 0]
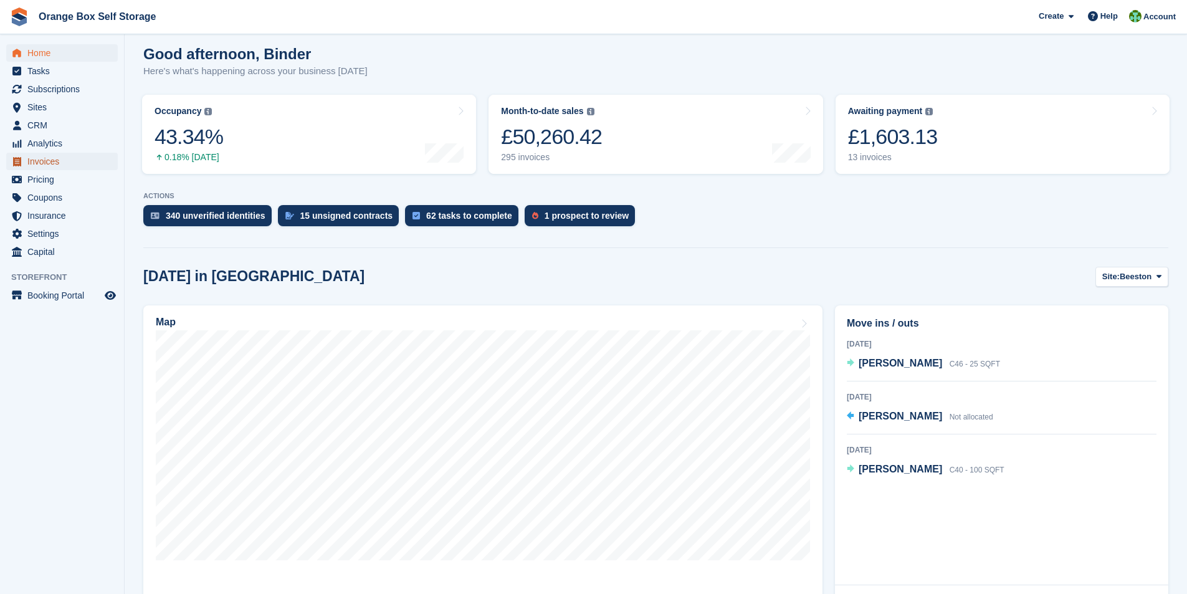
click at [55, 162] on span "Invoices" at bounding box center [64, 161] width 75 height 17
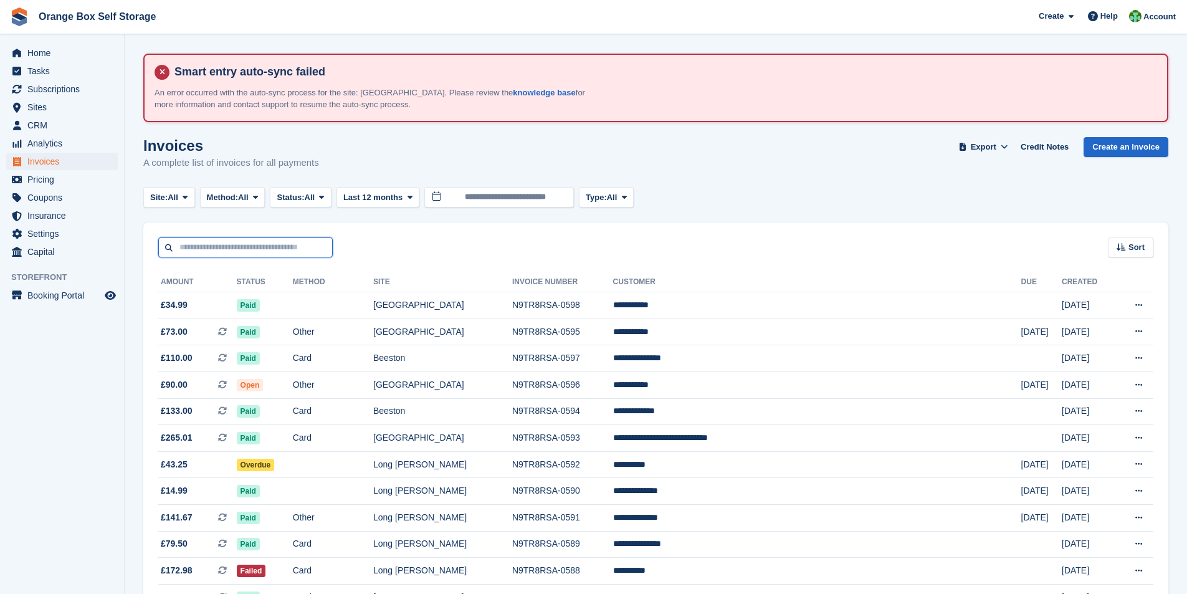
click at [183, 247] on input "text" at bounding box center [245, 247] width 175 height 21
type input "*****"
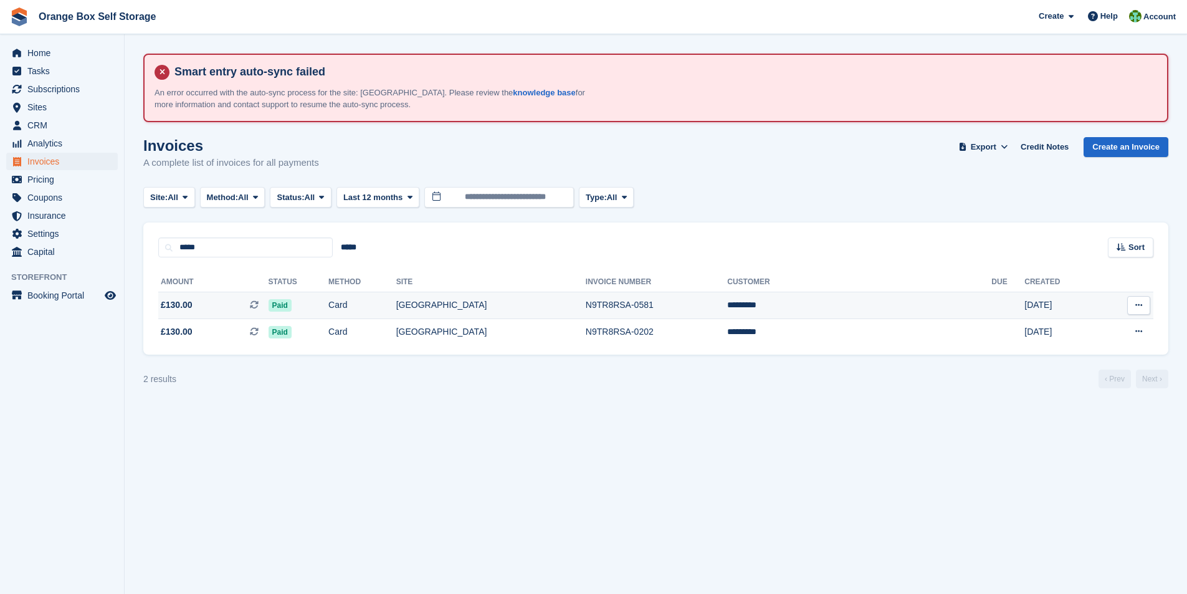
click at [580, 305] on td "[GEOGRAPHIC_DATA]" at bounding box center [490, 305] width 189 height 27
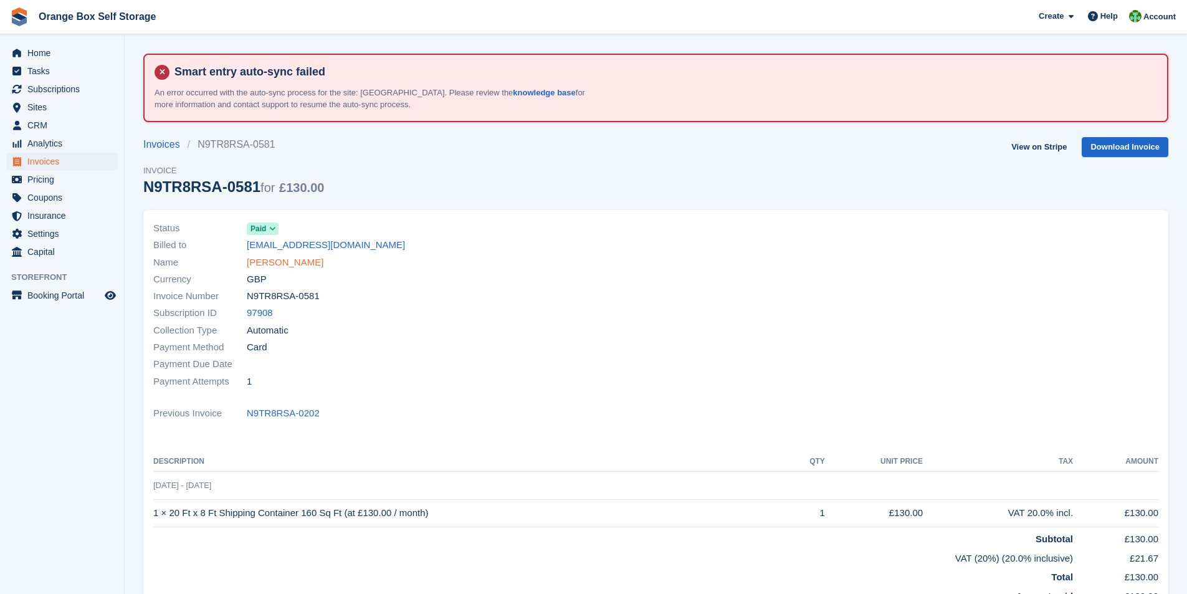
click at [275, 262] on link "[PERSON_NAME]" at bounding box center [285, 263] width 77 height 14
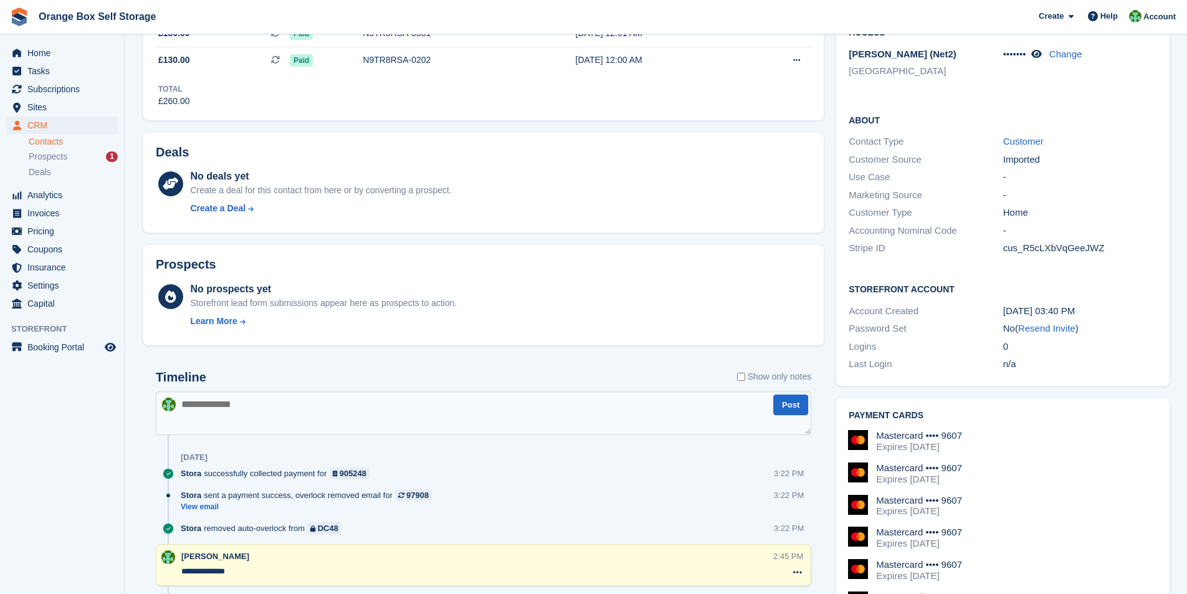
scroll to position [499, 0]
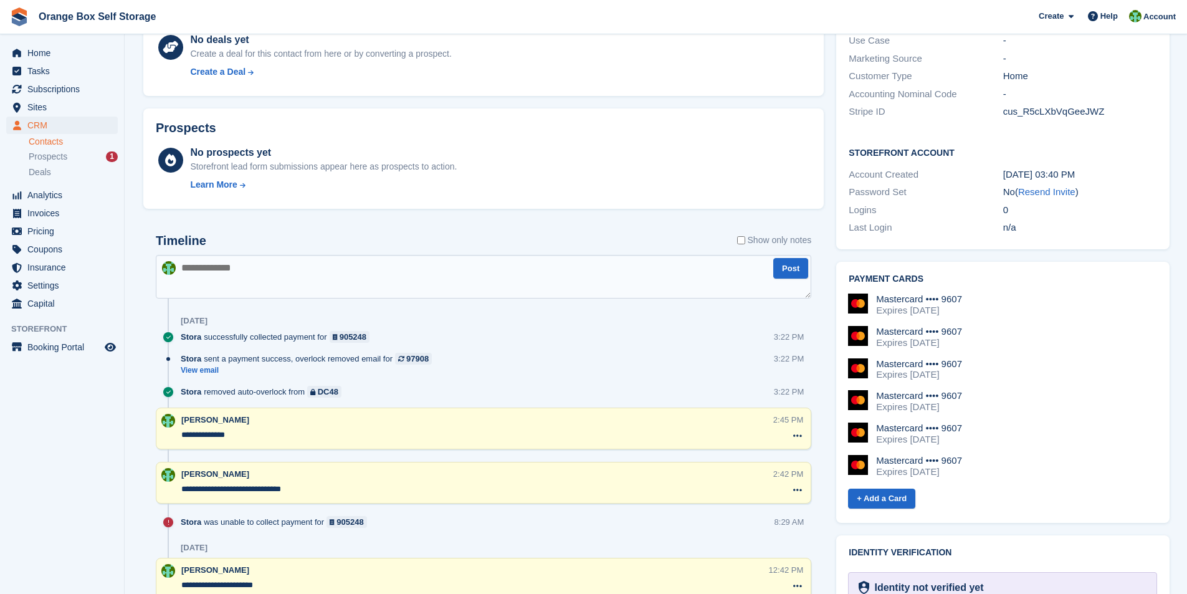
click at [286, 272] on textarea at bounding box center [484, 277] width 656 height 44
type textarea "**********"
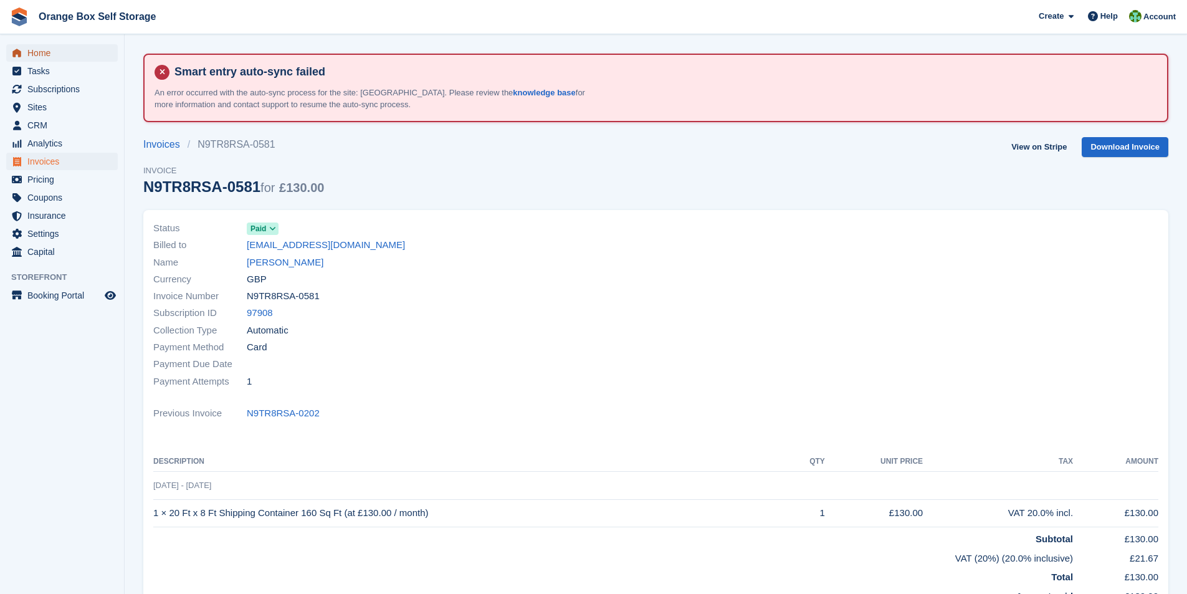
click at [41, 54] on span "Home" at bounding box center [64, 52] width 75 height 17
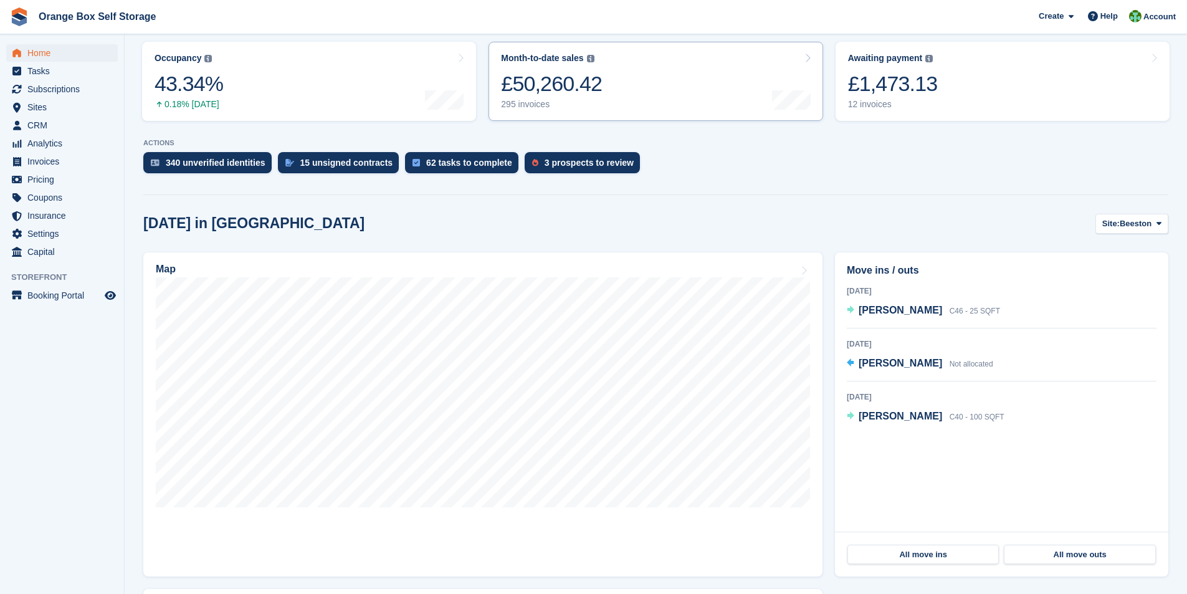
scroll to position [249, 0]
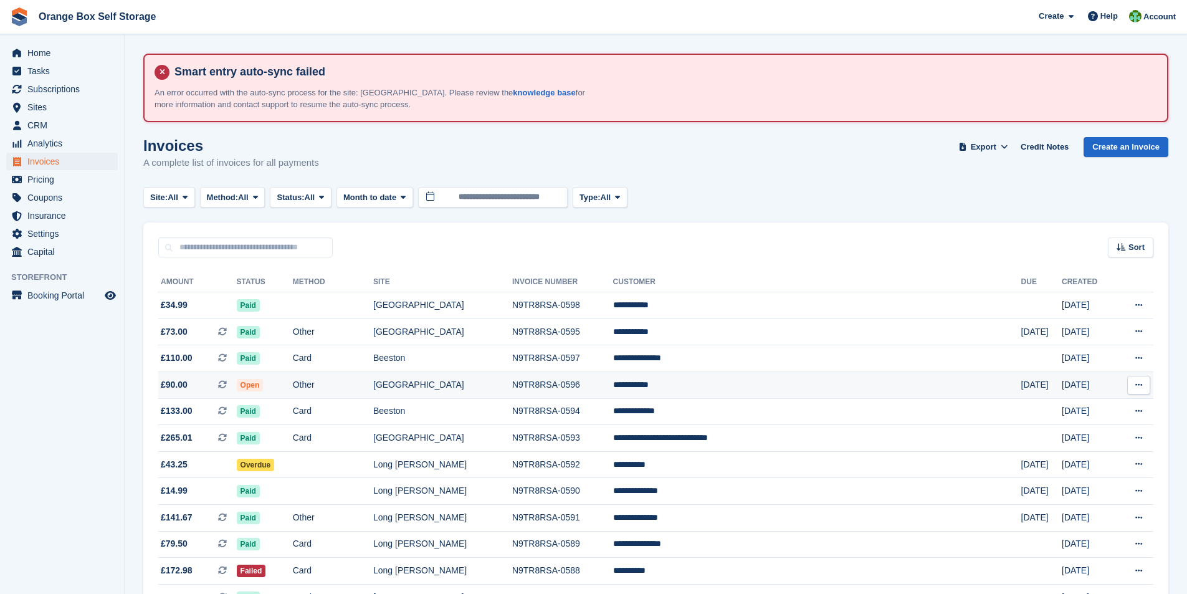
click at [573, 390] on td "N9TR8RSA-0596" at bounding box center [562, 384] width 101 height 27
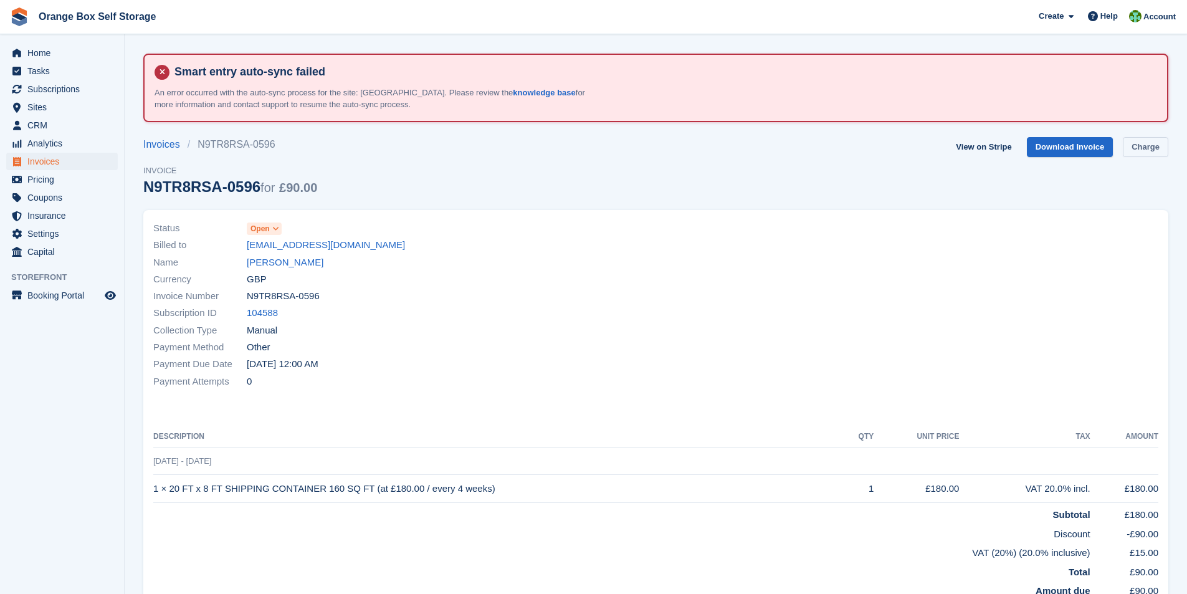
click at [1151, 150] on link "Charge" at bounding box center [1145, 147] width 45 height 21
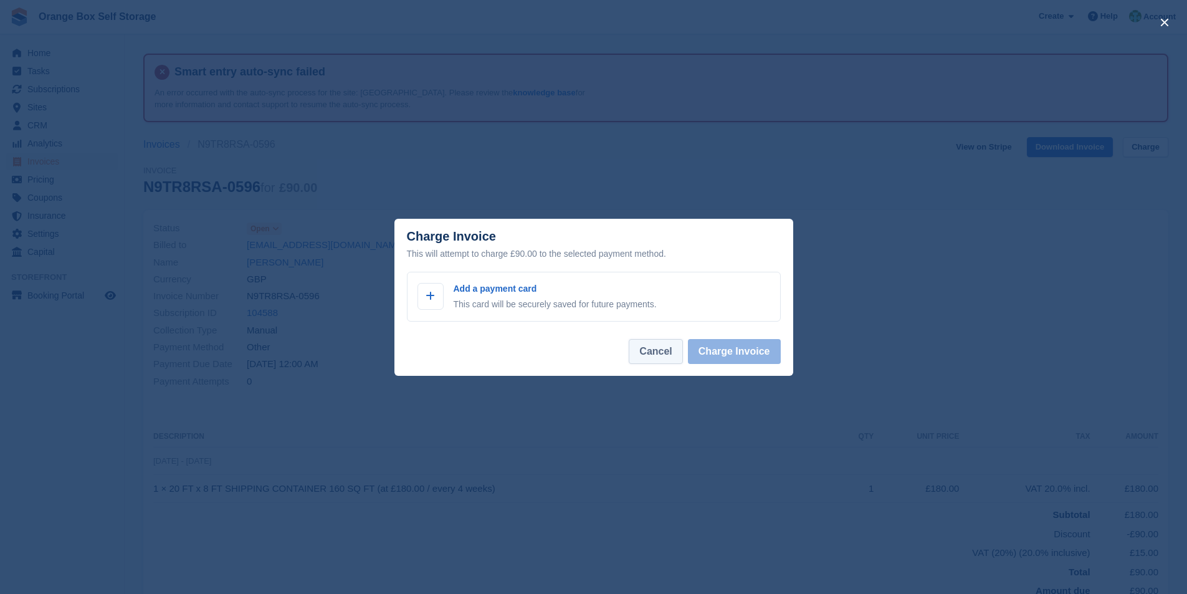
click at [662, 360] on button "Cancel" at bounding box center [656, 351] width 54 height 25
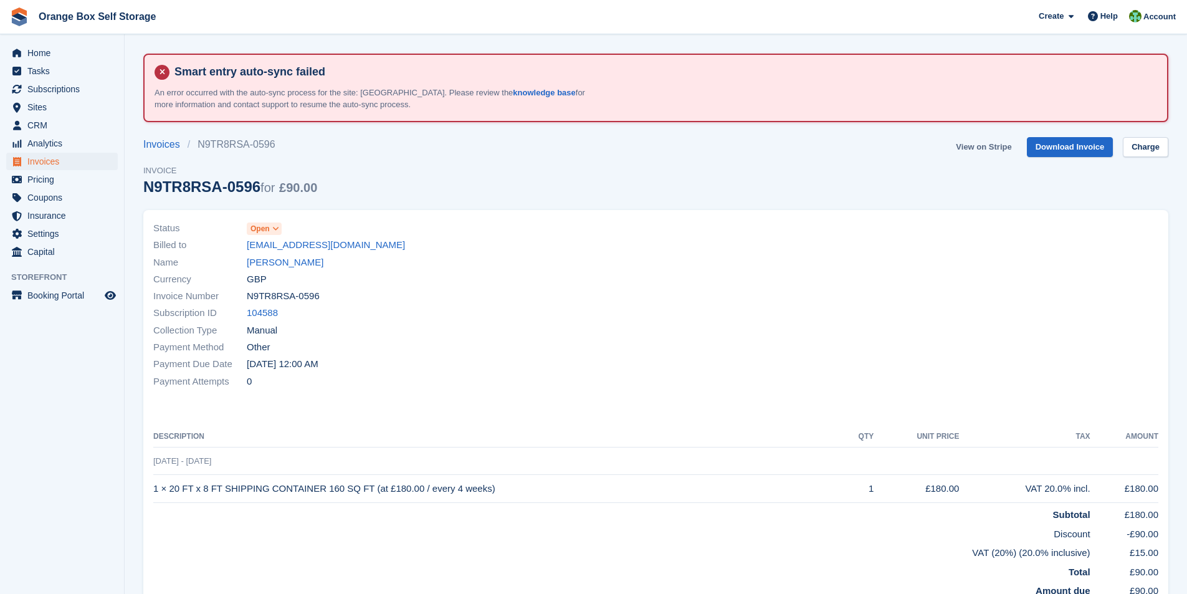
click at [998, 150] on link "View on Stripe" at bounding box center [983, 147] width 65 height 21
click at [1084, 149] on link "Download Invoice" at bounding box center [1070, 147] width 87 height 21
click at [1080, 145] on link "Download Invoice" at bounding box center [1070, 147] width 87 height 21
click at [47, 52] on span "Home" at bounding box center [64, 52] width 75 height 17
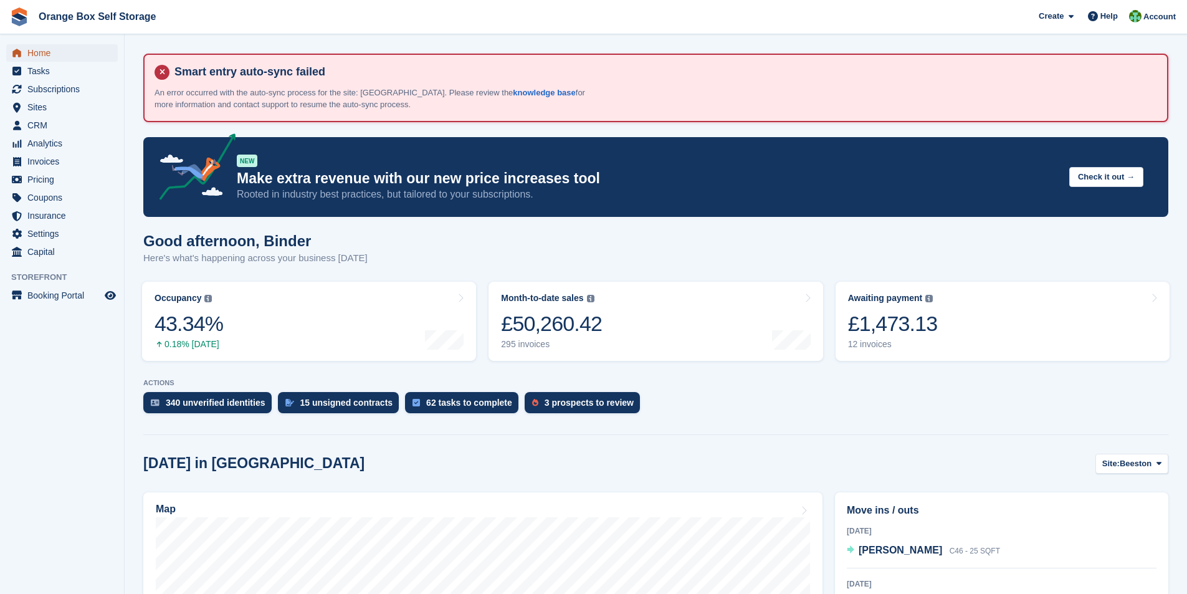
click at [43, 49] on span "Home" at bounding box center [64, 52] width 75 height 17
click at [43, 71] on span "Tasks" at bounding box center [64, 70] width 75 height 17
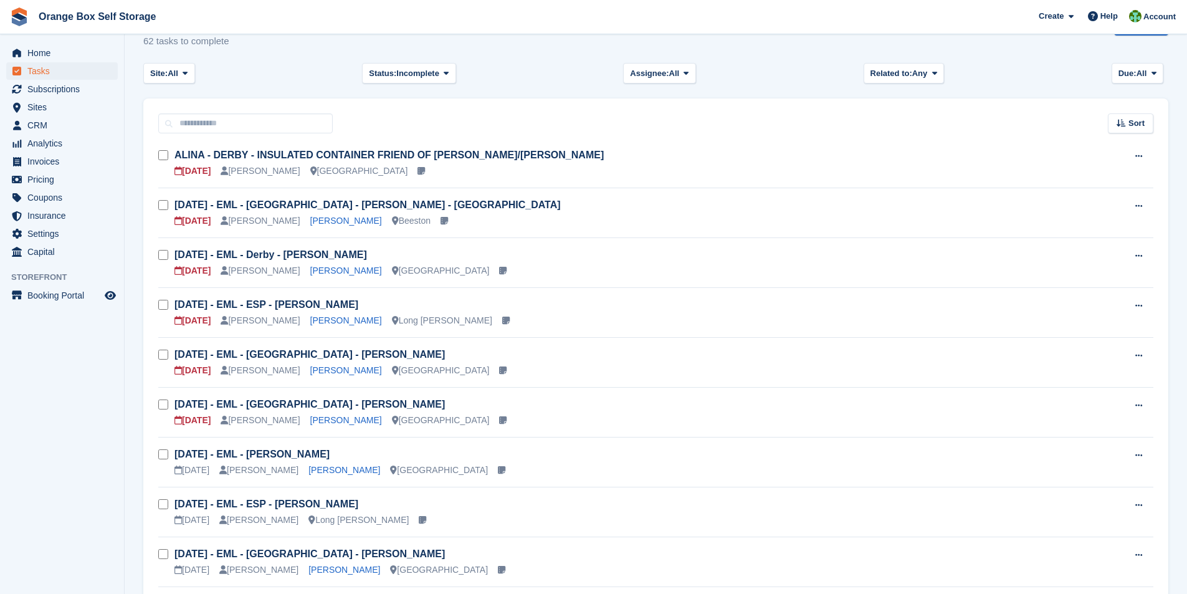
scroll to position [125, 0]
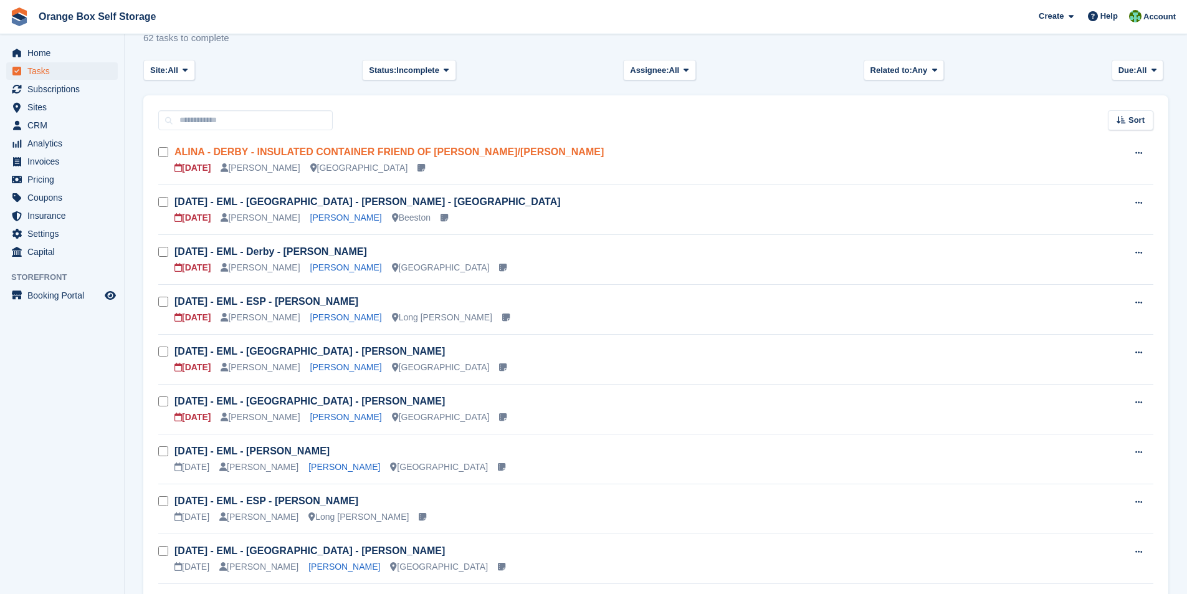
click at [268, 151] on link "ALINA - DERBY - INSULATED CONTAINER FRIEND OF SIMON/DIANE" at bounding box center [389, 151] width 429 height 11
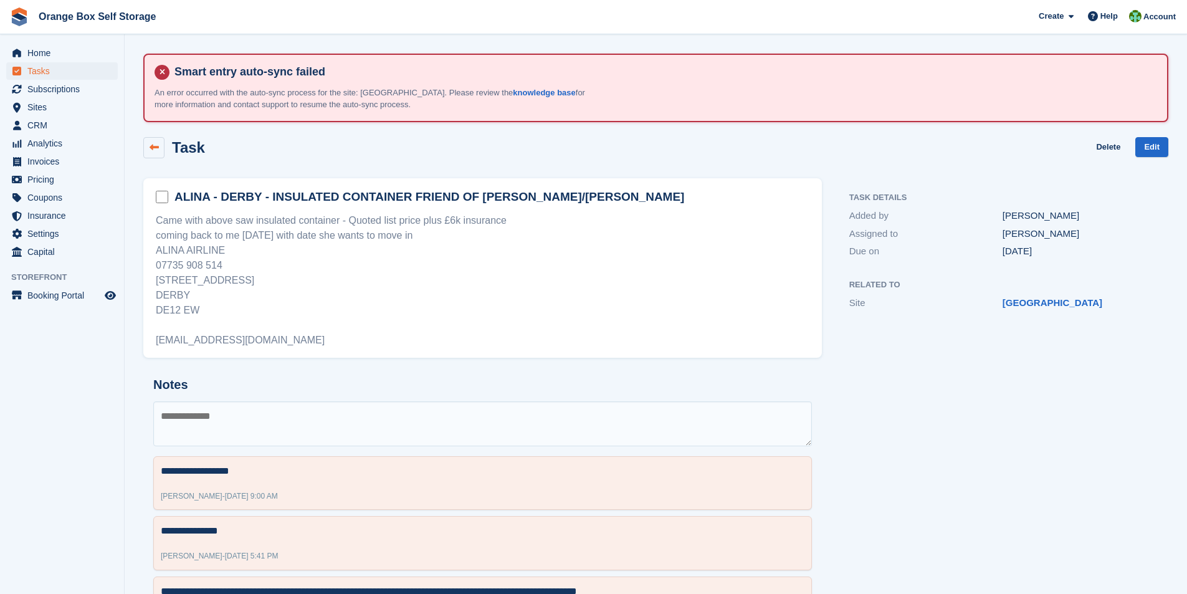
click at [155, 150] on icon at bounding box center [154, 147] width 9 height 9
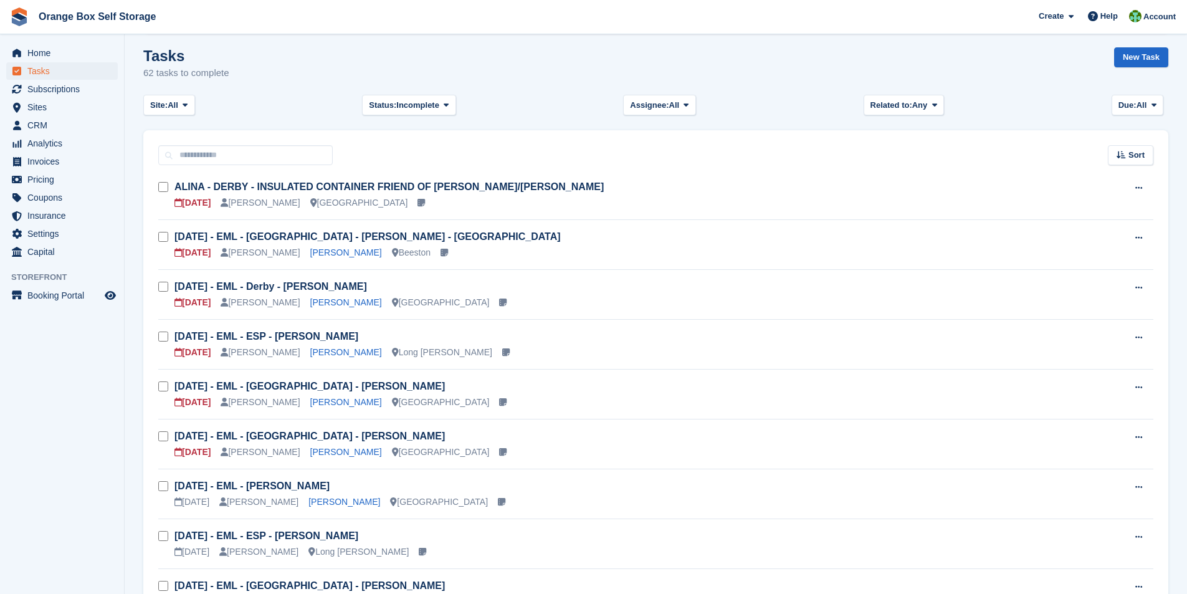
scroll to position [62, 0]
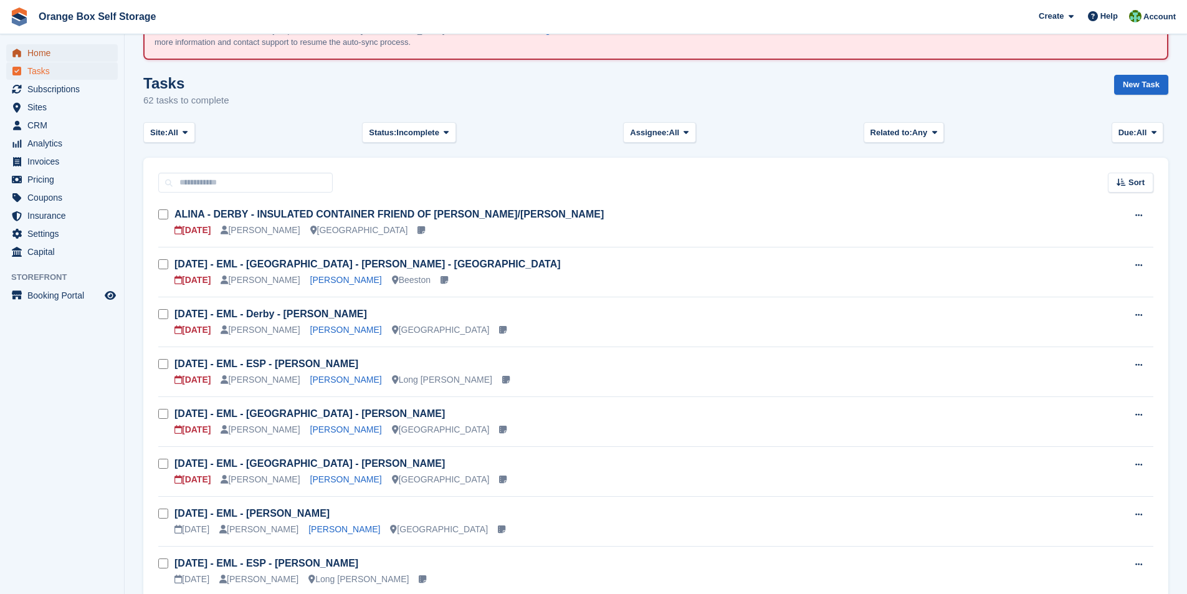
click at [45, 50] on span "Home" at bounding box center [64, 52] width 75 height 17
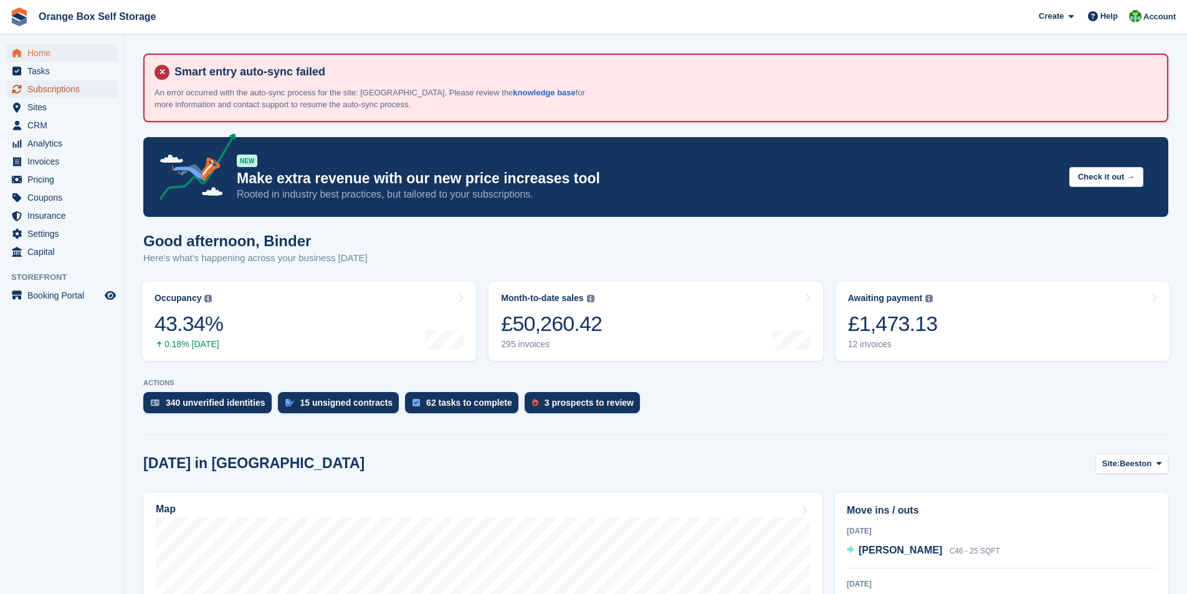
click at [51, 89] on span "Subscriptions" at bounding box center [64, 88] width 75 height 17
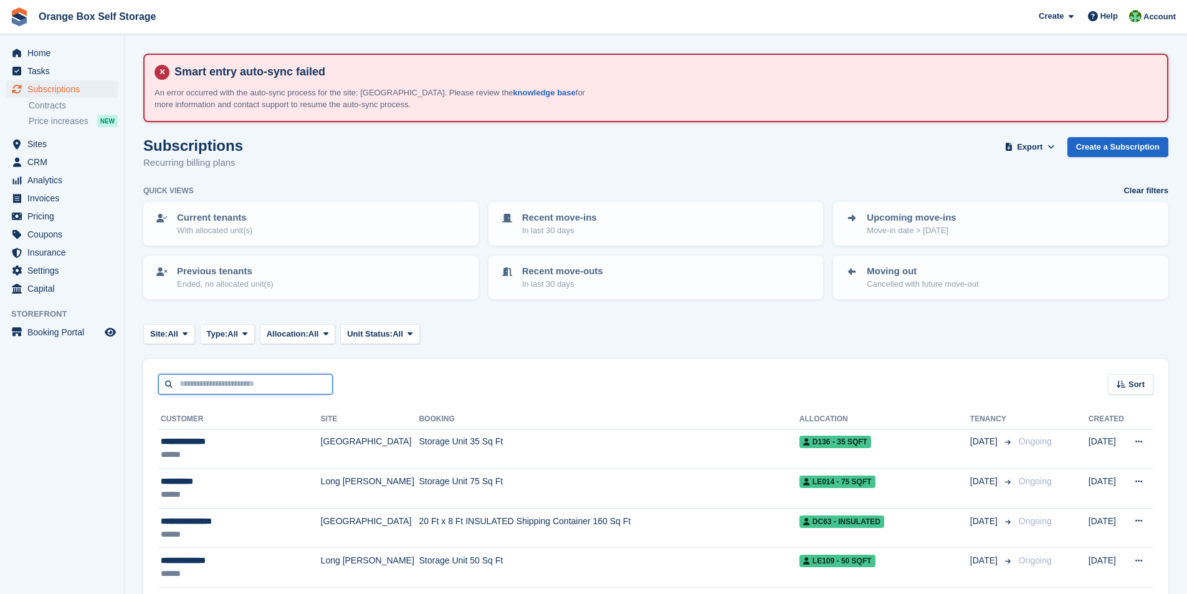
click at [193, 380] on input "text" at bounding box center [245, 384] width 175 height 21
type input "******"
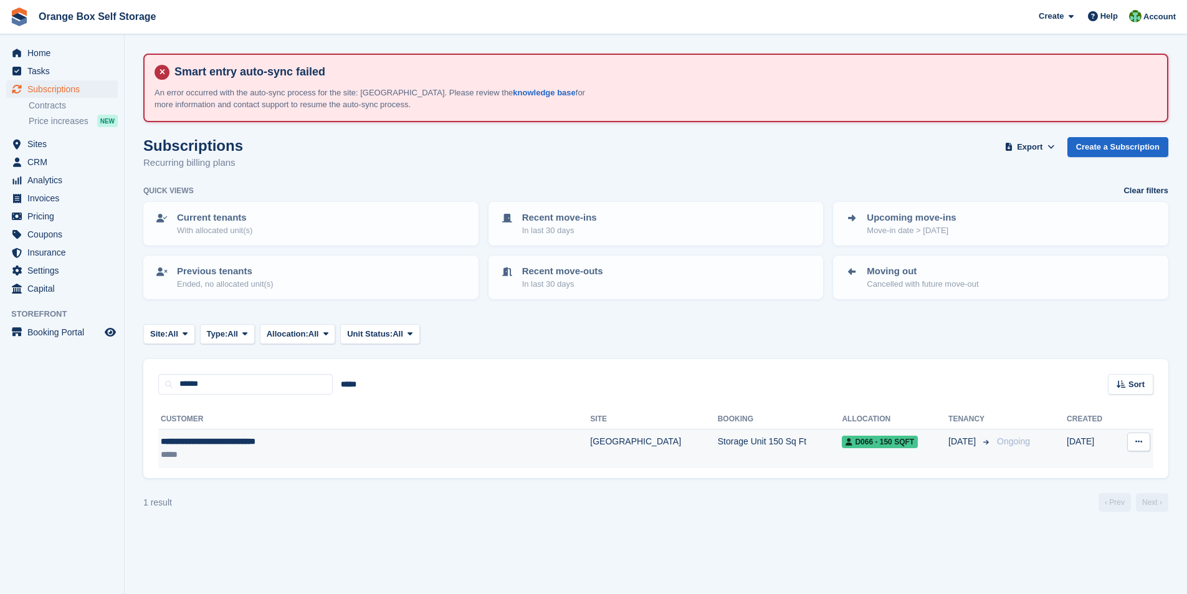
click at [247, 441] on div "**********" at bounding box center [313, 441] width 305 height 13
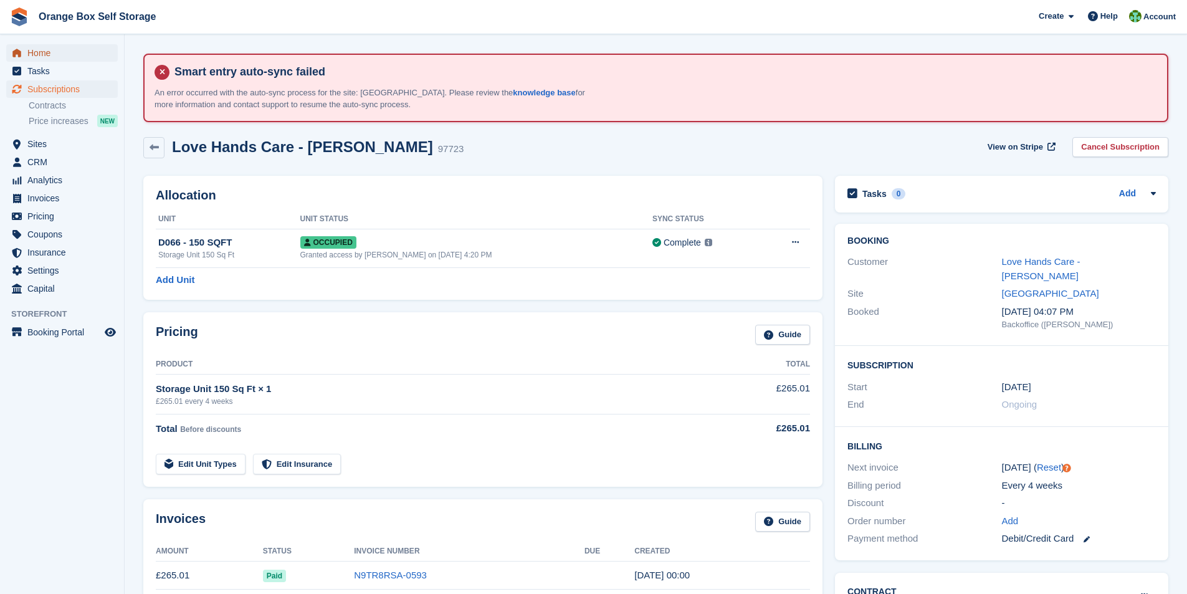
click at [34, 54] on span "Home" at bounding box center [64, 52] width 75 height 17
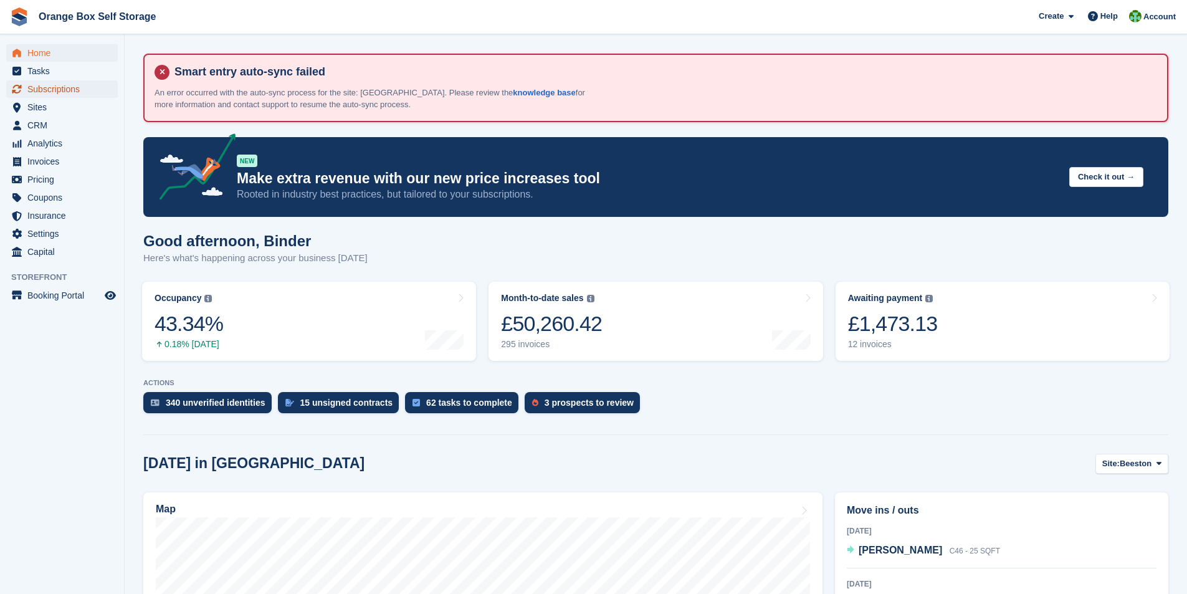
click at [38, 89] on span "Subscriptions" at bounding box center [64, 88] width 75 height 17
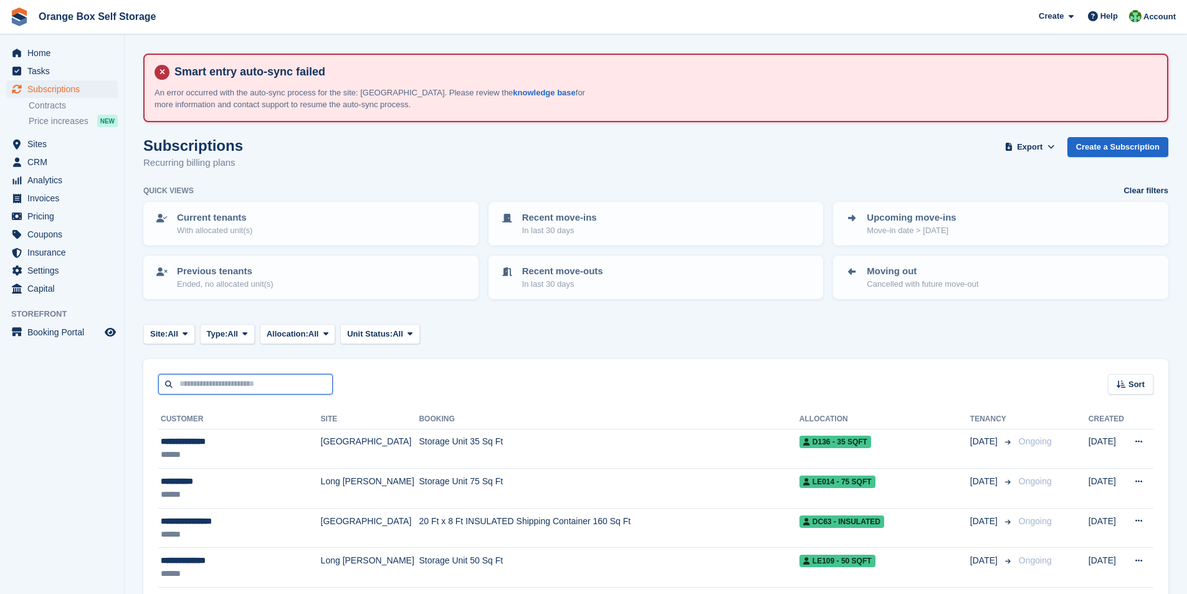
drag, startPoint x: 226, startPoint y: 380, endPoint x: 154, endPoint y: 375, distance: 71.8
click at [222, 383] on input "text" at bounding box center [245, 384] width 175 height 21
type input "*"
type input "***"
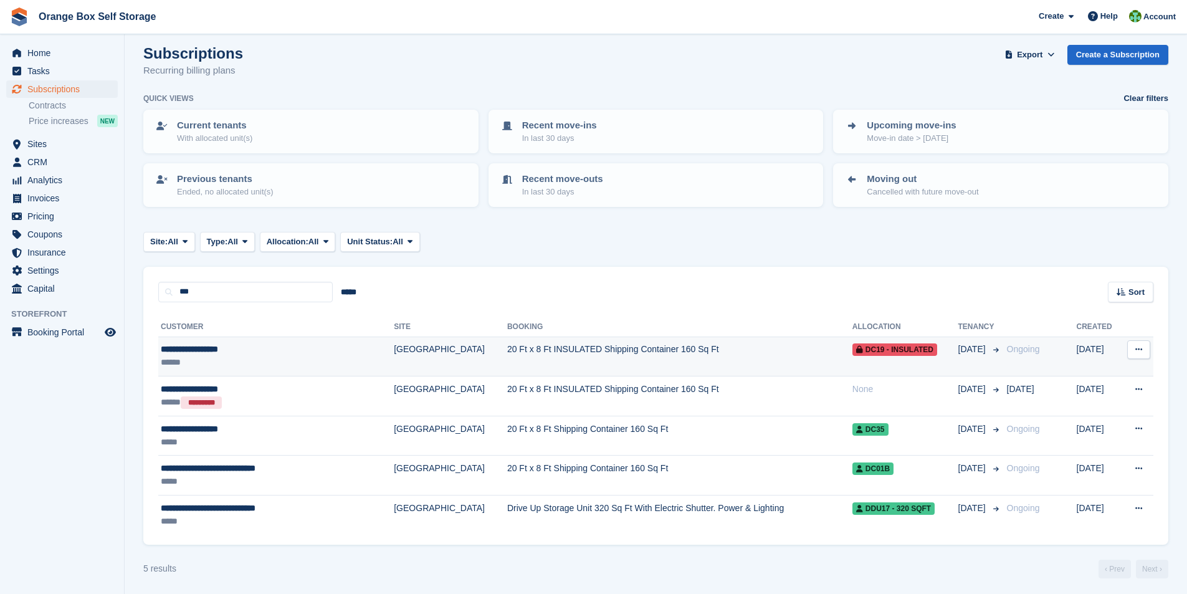
scroll to position [95, 0]
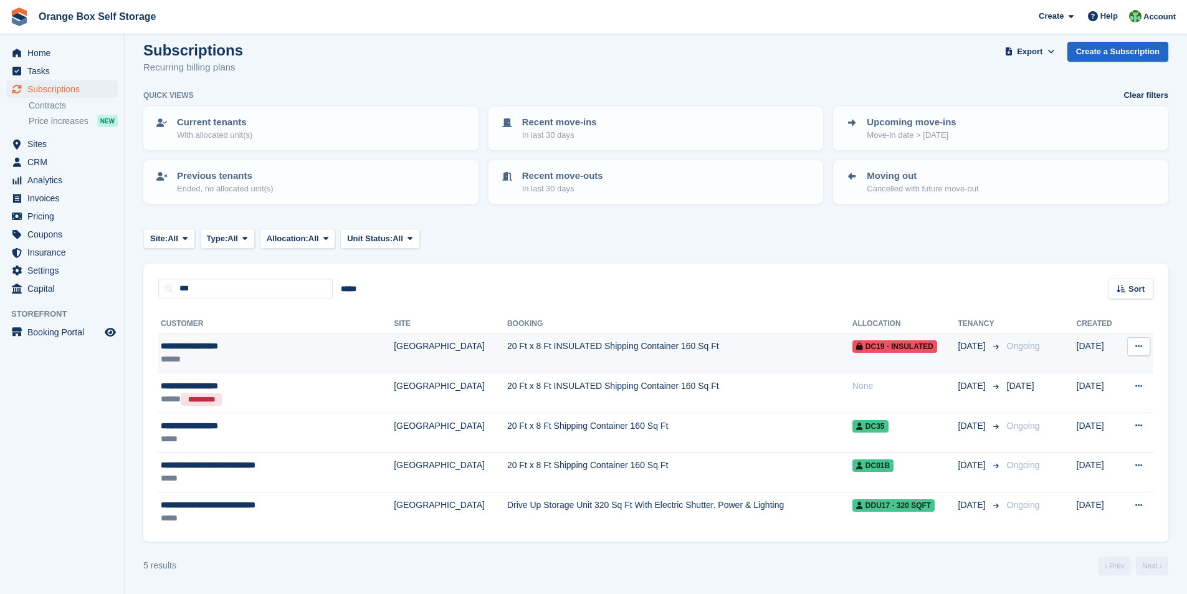
click at [308, 354] on div "******" at bounding box center [254, 359] width 186 height 13
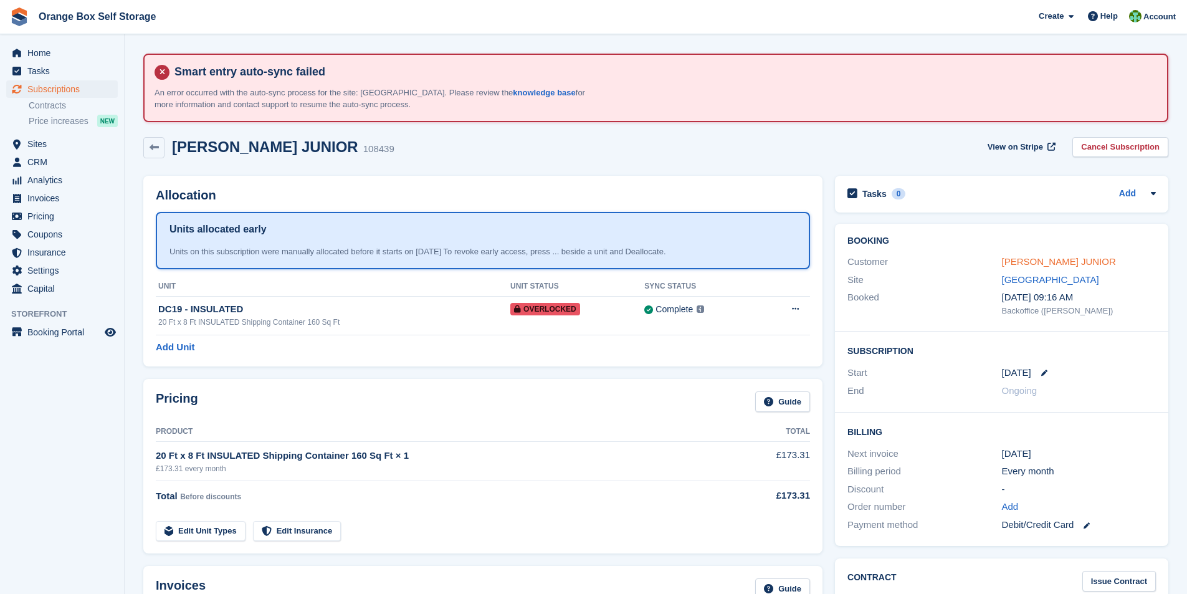
click at [1032, 262] on link "LEE Johnson JUNIOR" at bounding box center [1059, 261] width 114 height 11
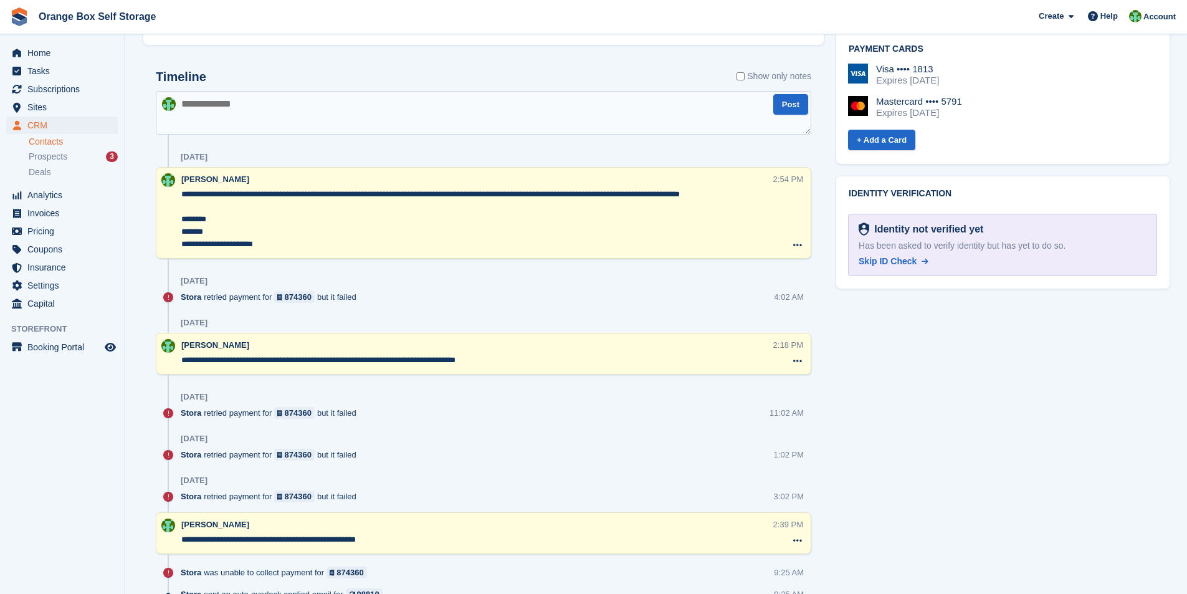
scroll to position [748, 0]
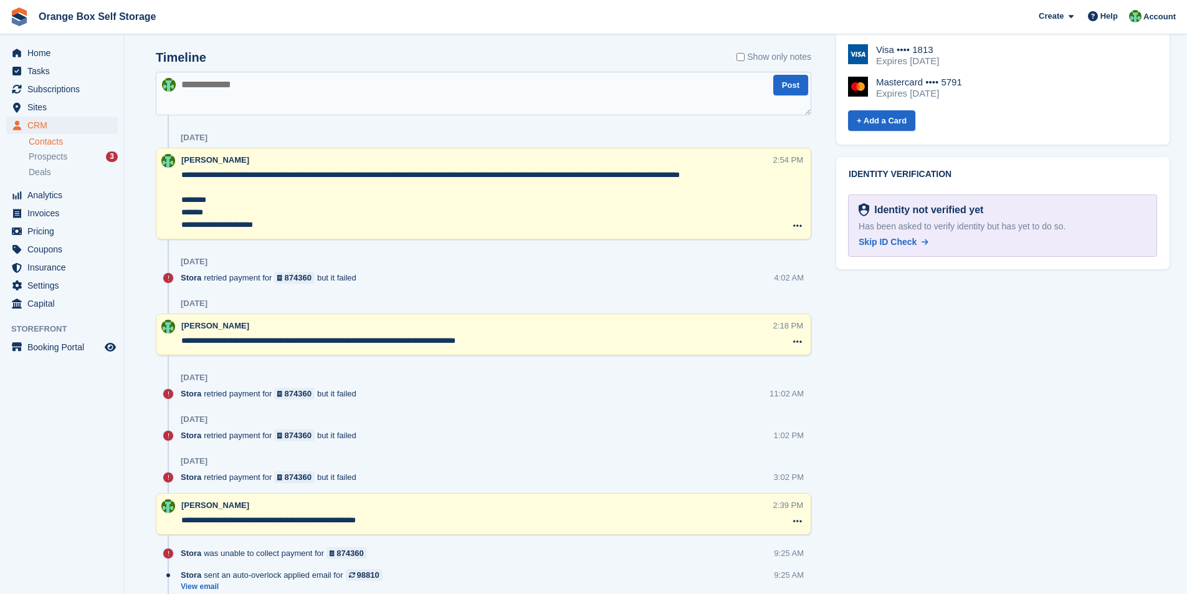
click at [299, 90] on textarea at bounding box center [484, 94] width 656 height 44
type textarea "**********"
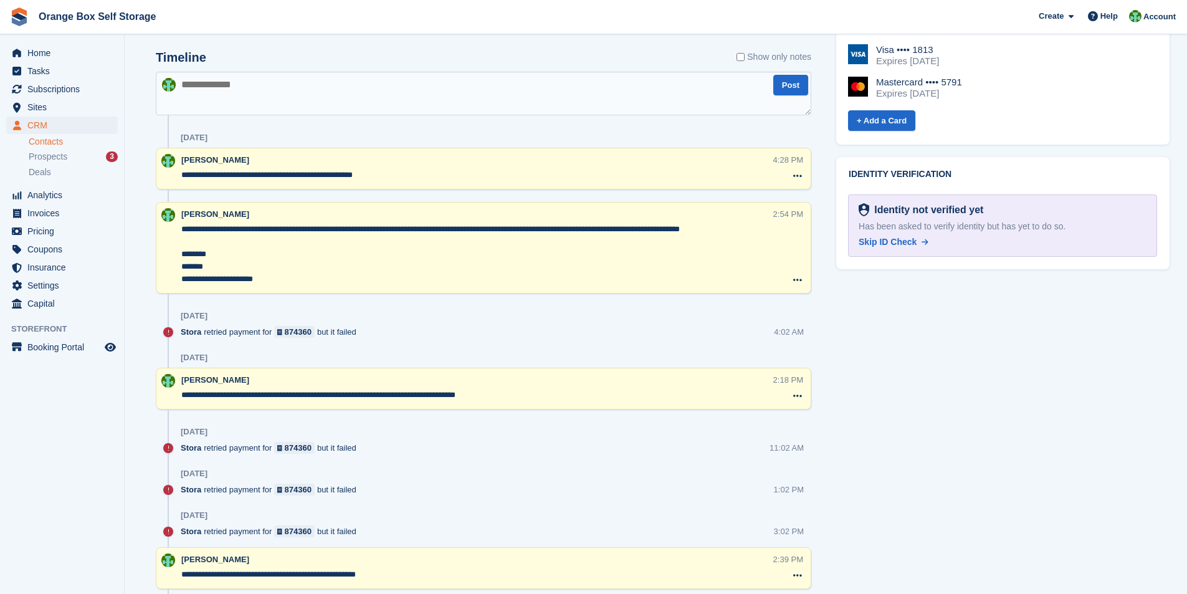
click at [299, 93] on textarea at bounding box center [484, 94] width 656 height 44
type textarea "**********"
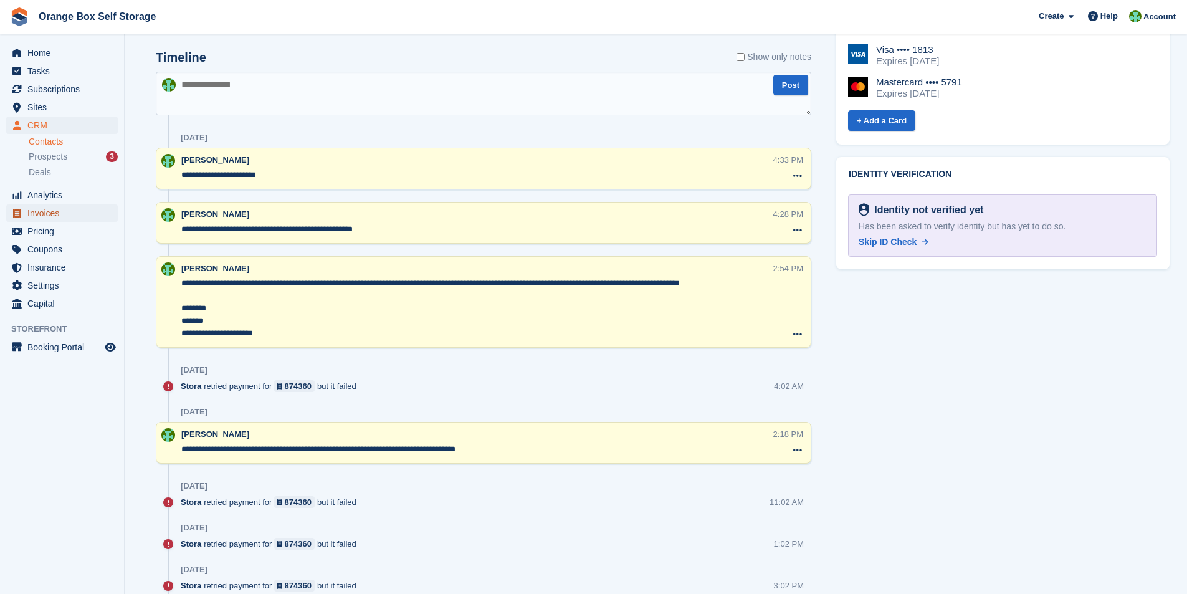
click at [45, 216] on span "Invoices" at bounding box center [64, 212] width 75 height 17
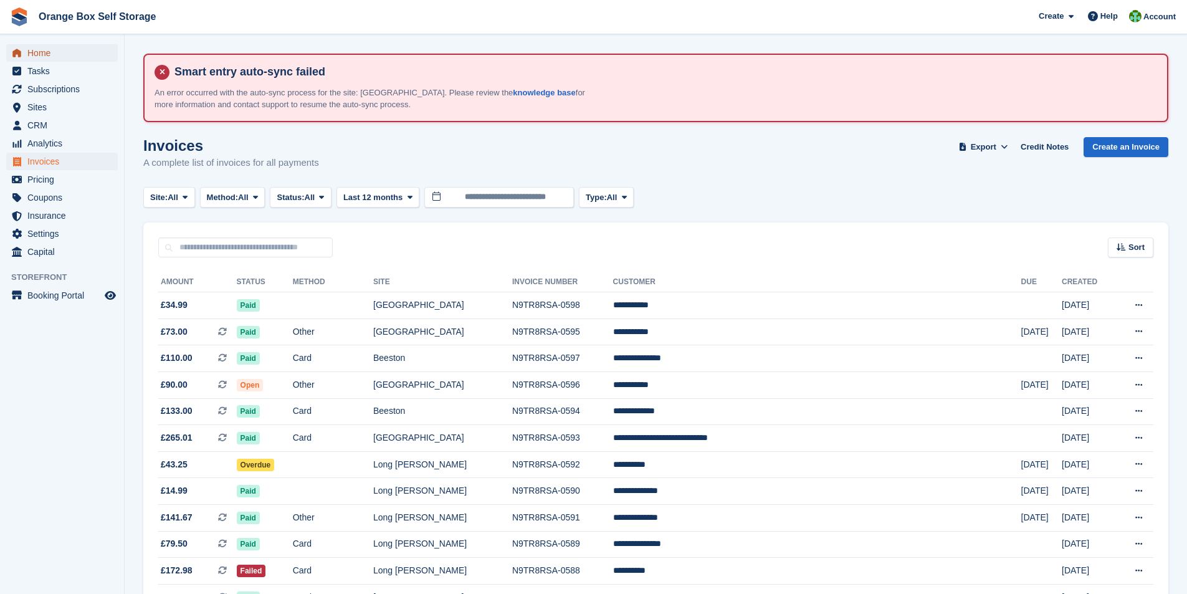
click at [37, 55] on span "Home" at bounding box center [64, 52] width 75 height 17
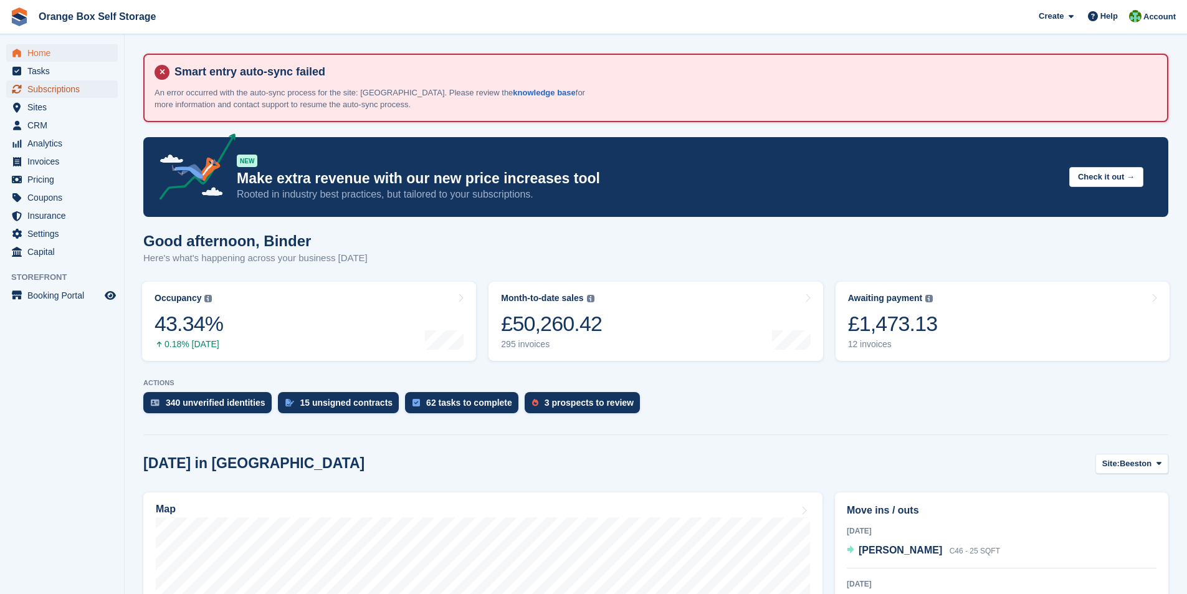
click at [45, 94] on span "Subscriptions" at bounding box center [64, 88] width 75 height 17
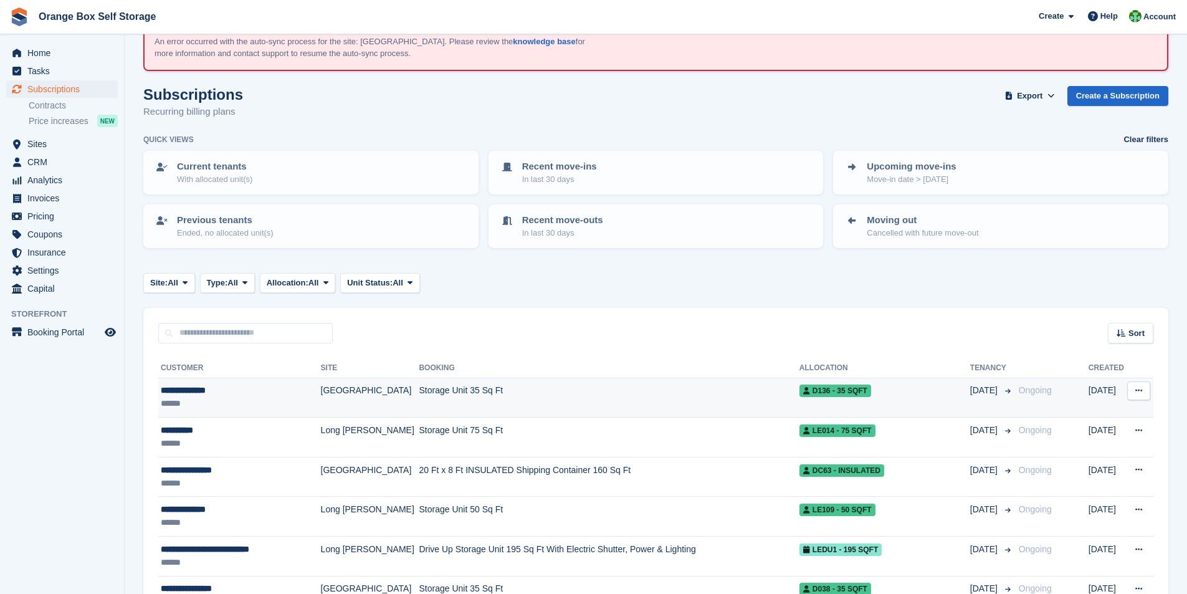
scroll to position [249, 0]
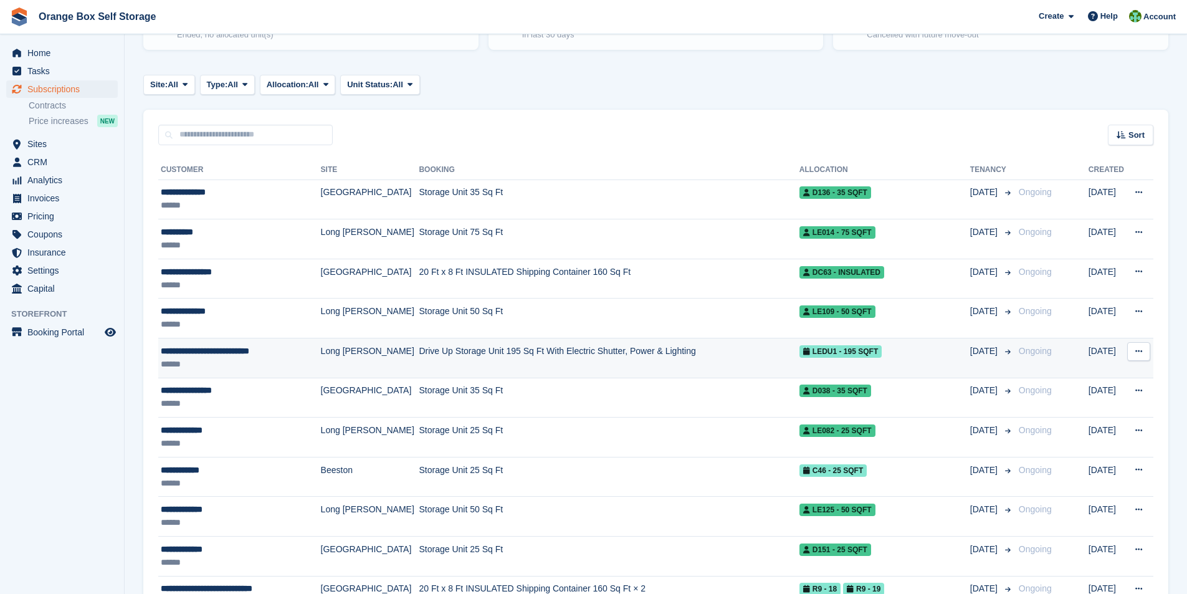
click at [231, 354] on div "**********" at bounding box center [237, 351] width 152 height 13
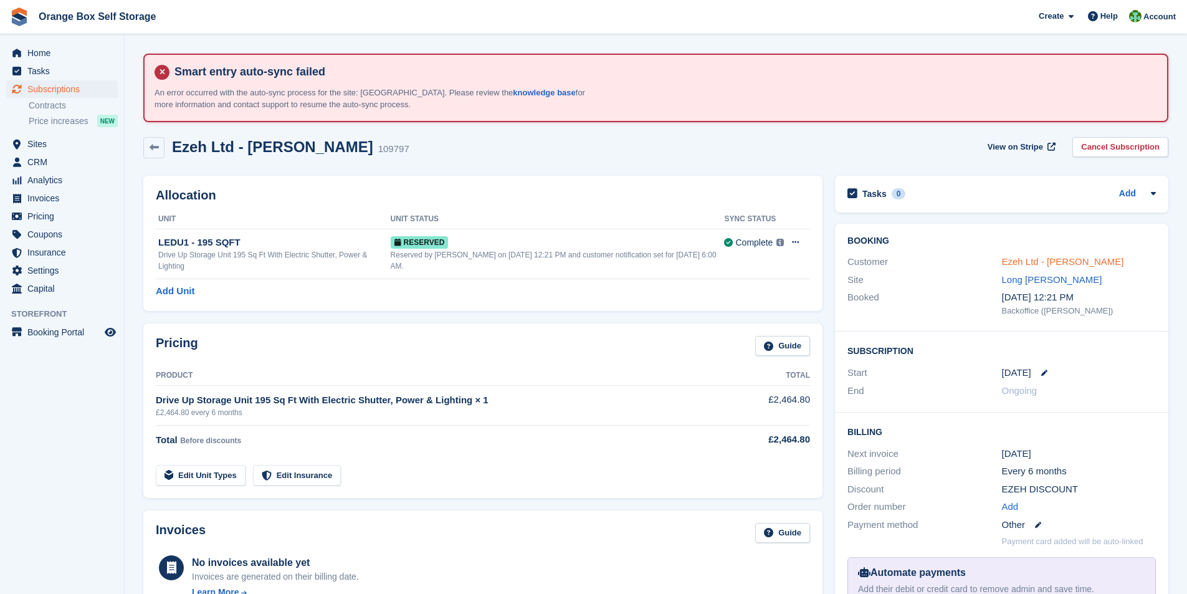
click at [1040, 261] on link "Ezeh Ltd - Chibueze Maduagwu" at bounding box center [1063, 261] width 122 height 11
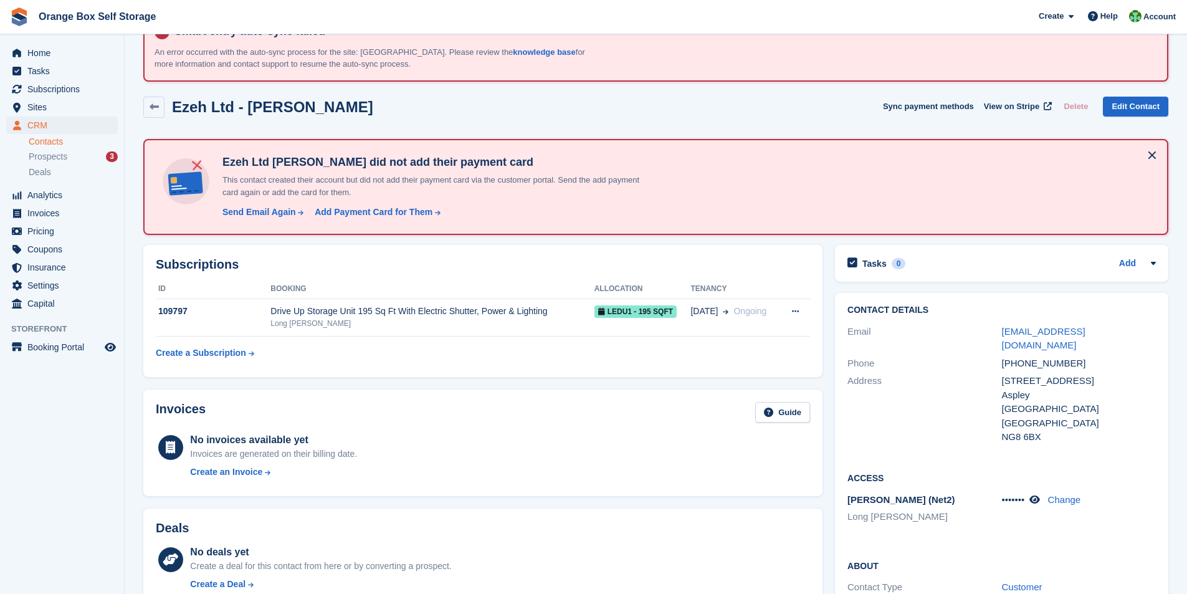
scroll to position [62, 0]
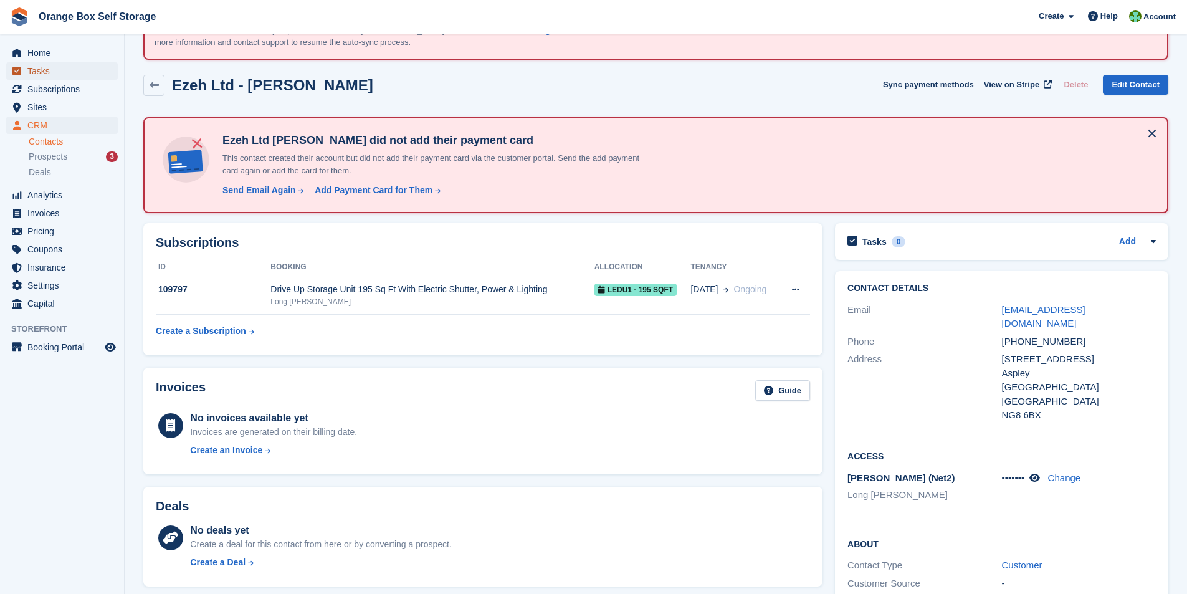
click at [39, 72] on span "Tasks" at bounding box center [64, 70] width 75 height 17
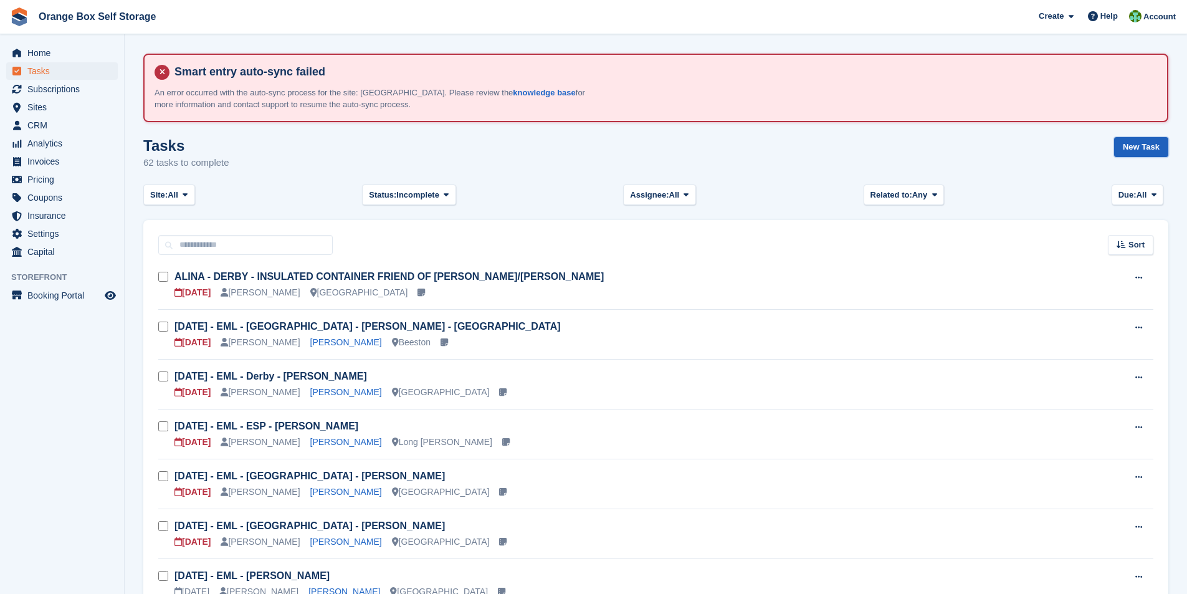
click at [1134, 150] on link "New Task" at bounding box center [1141, 147] width 54 height 21
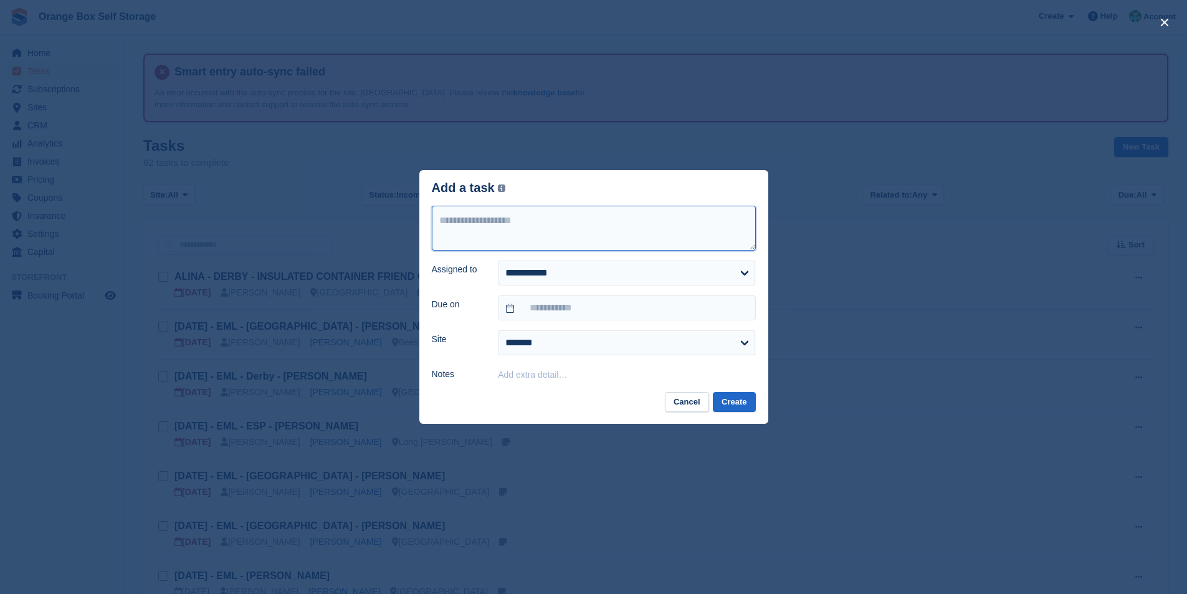
click at [491, 232] on textarea at bounding box center [594, 228] width 324 height 45
type textarea "*"
type textarea "**********"
click at [636, 279] on select "**********" at bounding box center [626, 273] width 257 height 25
select select "****"
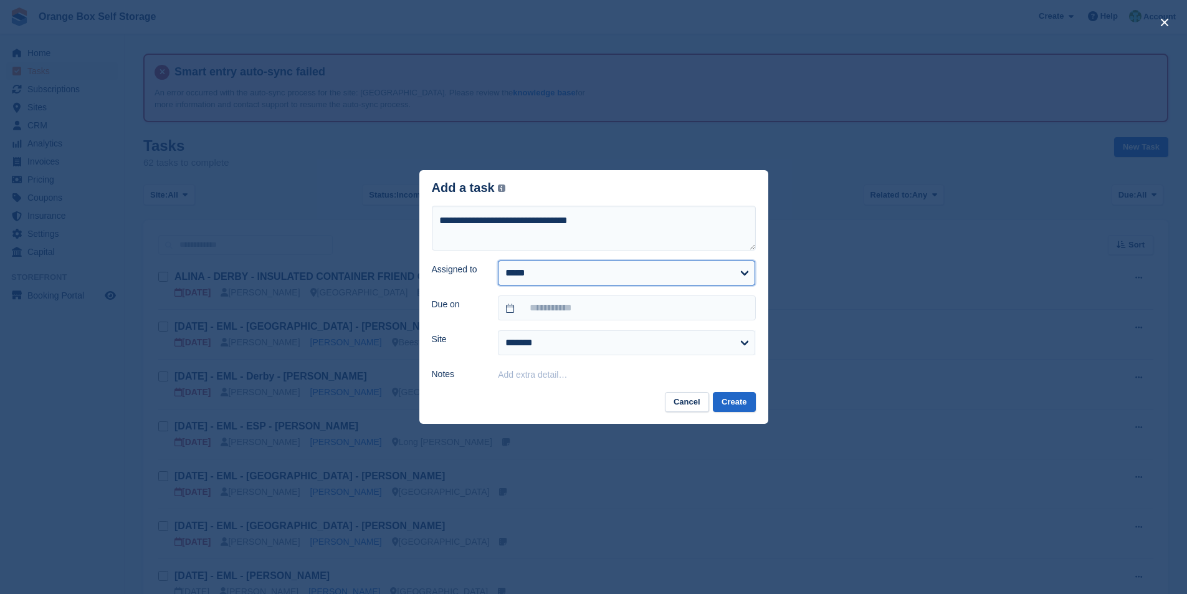
click at [498, 261] on select "**********" at bounding box center [626, 273] width 257 height 25
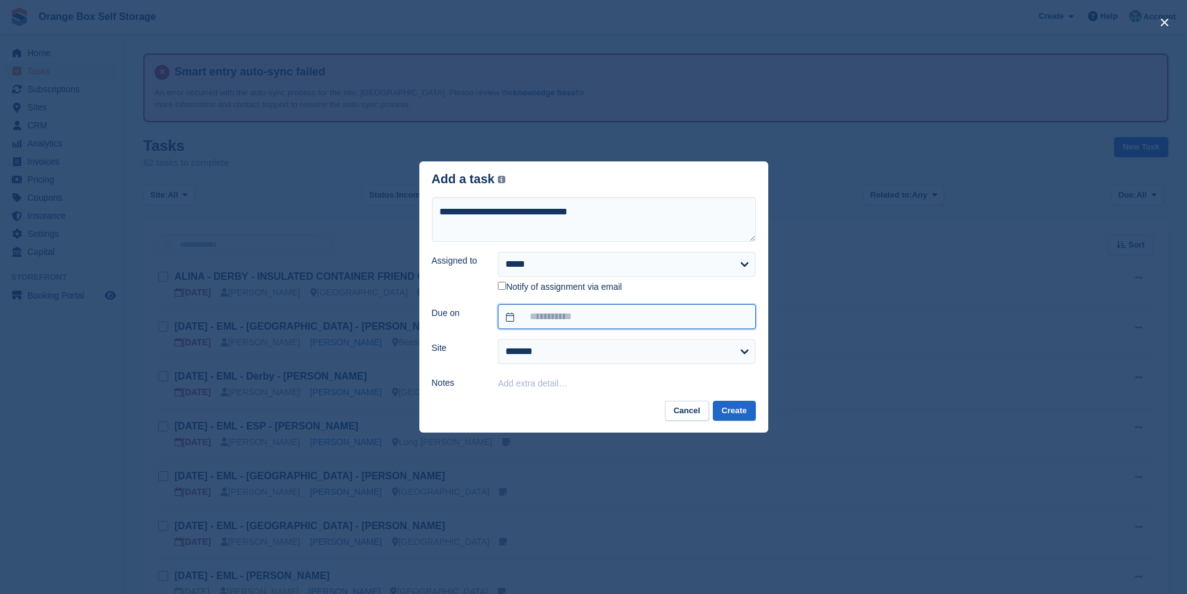
click at [540, 325] on input "text" at bounding box center [626, 316] width 257 height 25
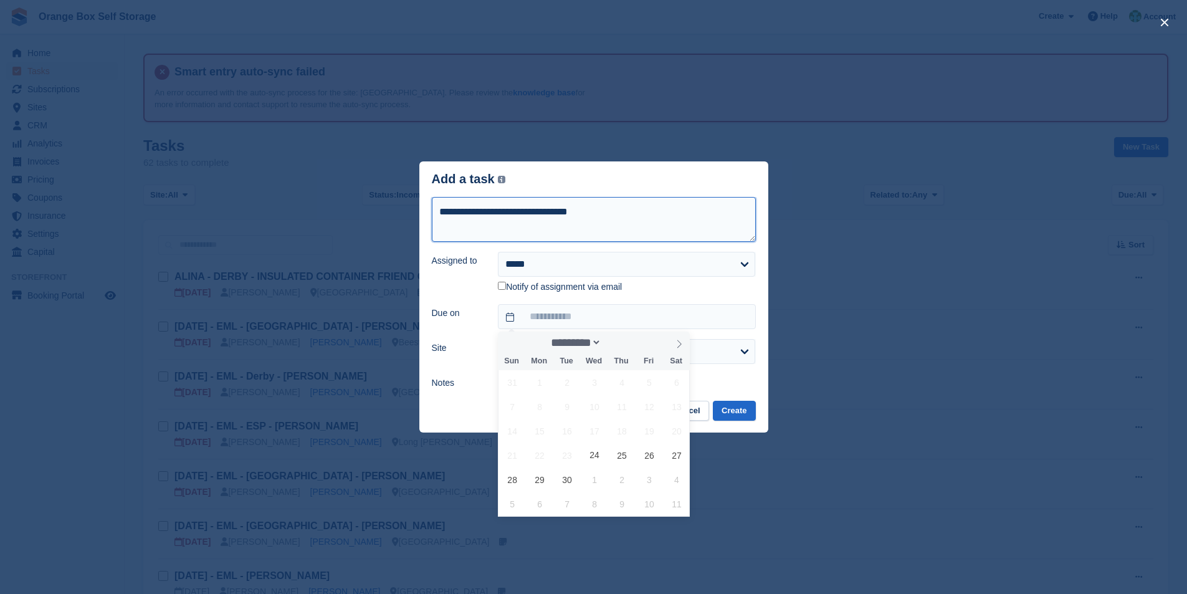
click at [649, 218] on textarea "**********" at bounding box center [594, 219] width 324 height 45
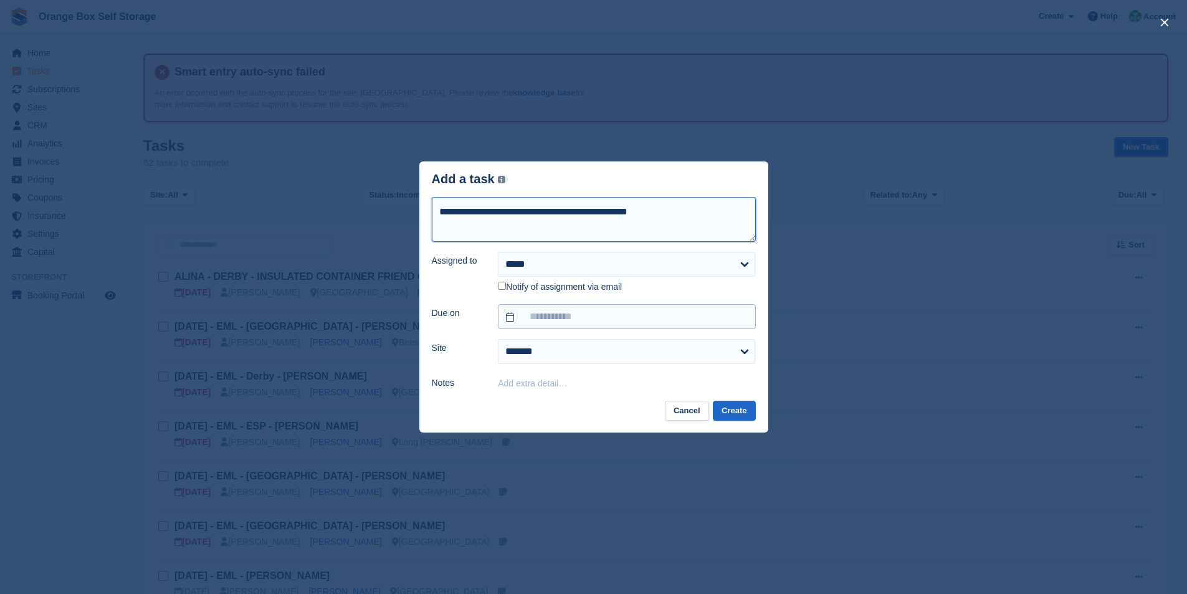
type textarea "**********"
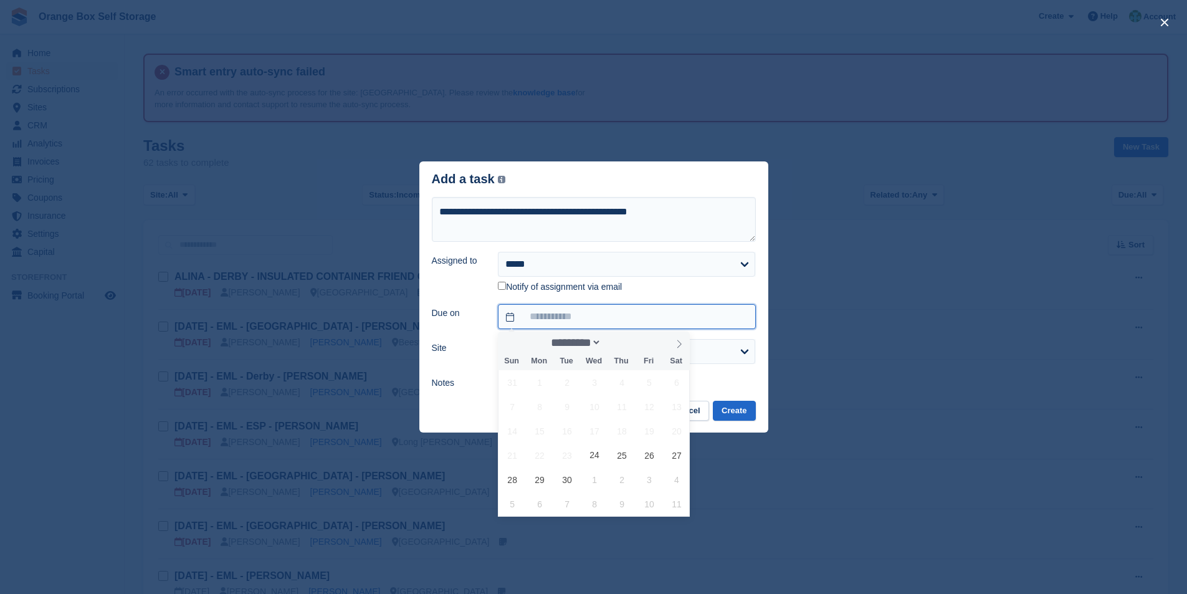
click at [543, 325] on input "text" at bounding box center [626, 316] width 257 height 25
click at [625, 454] on span "25" at bounding box center [622, 455] width 24 height 24
type input "**********"
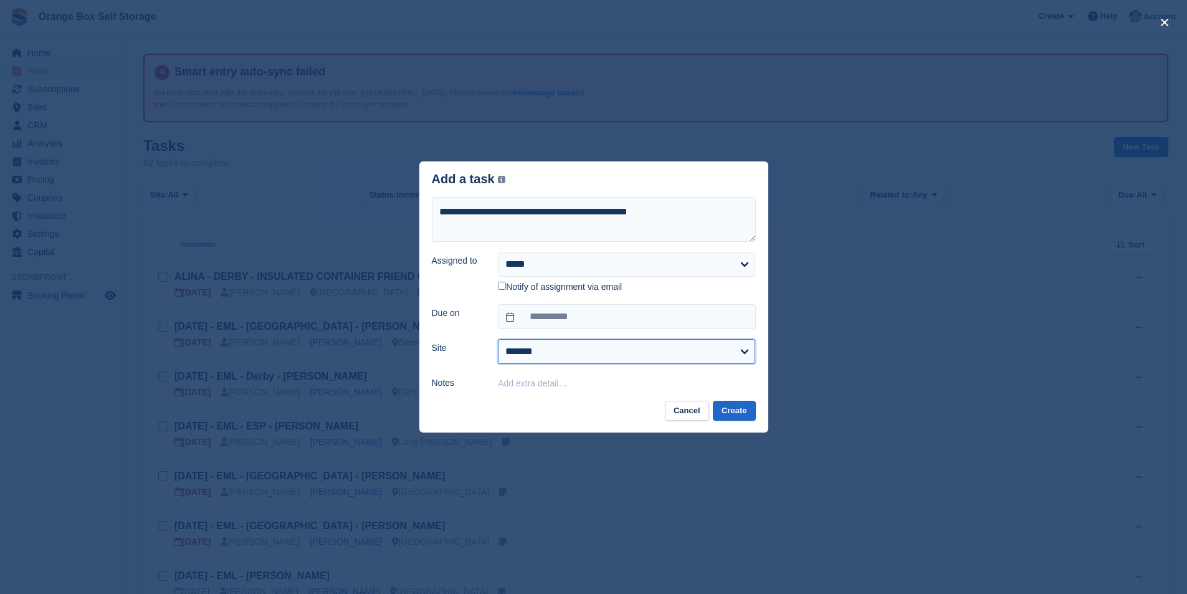
click at [533, 350] on select "**********" at bounding box center [626, 351] width 257 height 25
select select "****"
click at [498, 340] on select "**********" at bounding box center [626, 351] width 257 height 25
click at [735, 414] on button "Create" at bounding box center [734, 411] width 42 height 21
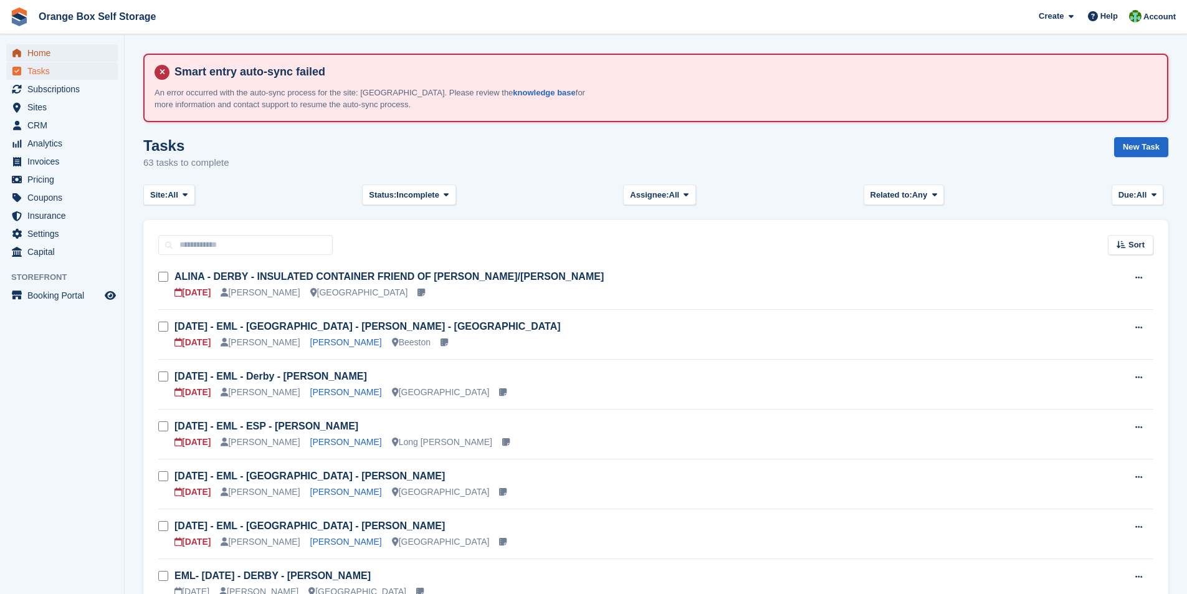
click at [50, 49] on span "Home" at bounding box center [64, 52] width 75 height 17
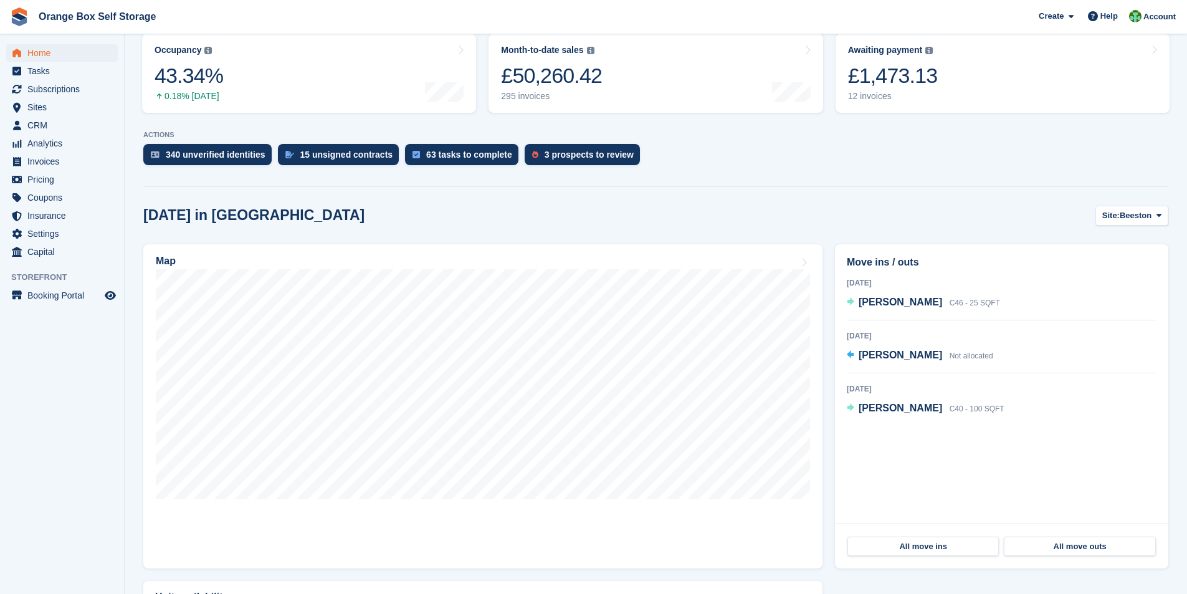
scroll to position [249, 0]
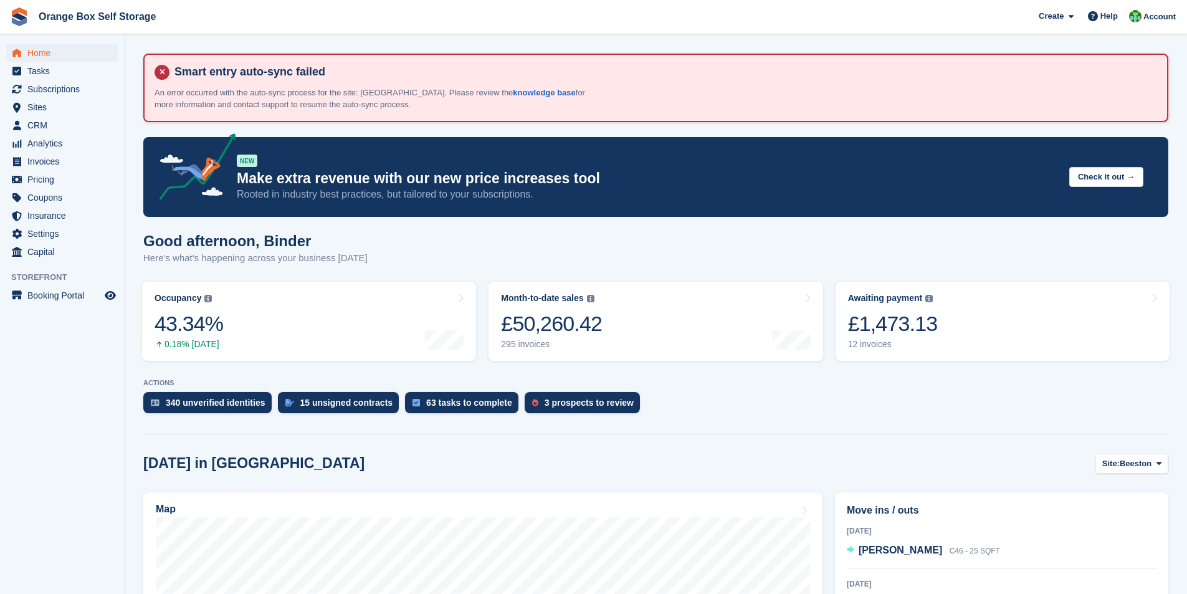
scroll to position [249, 0]
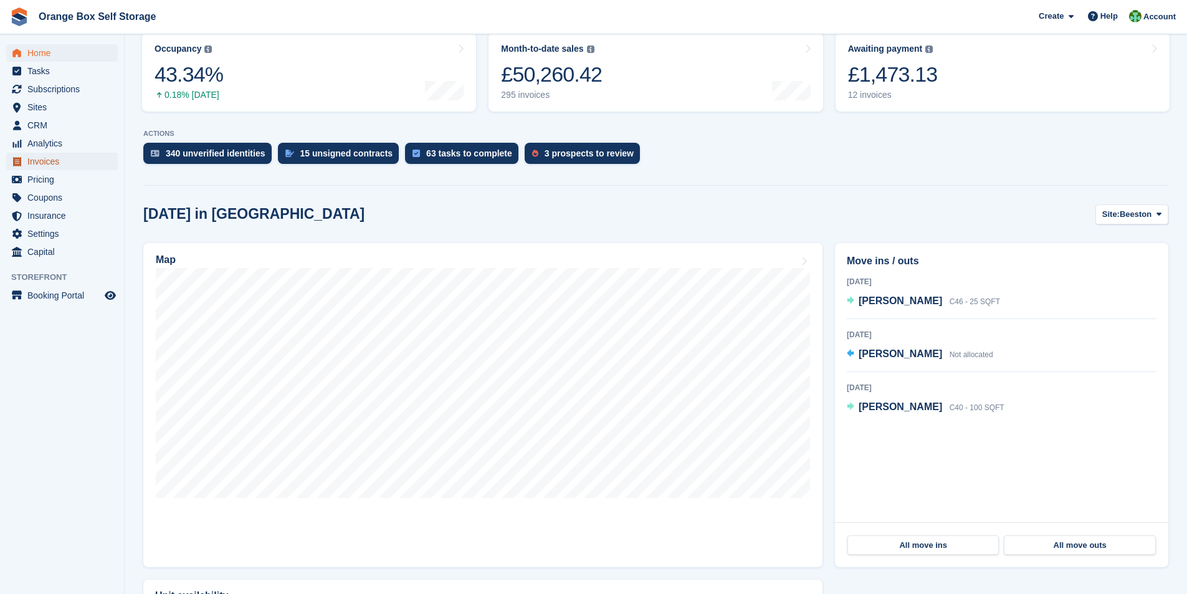
click at [54, 164] on span "Invoices" at bounding box center [64, 161] width 75 height 17
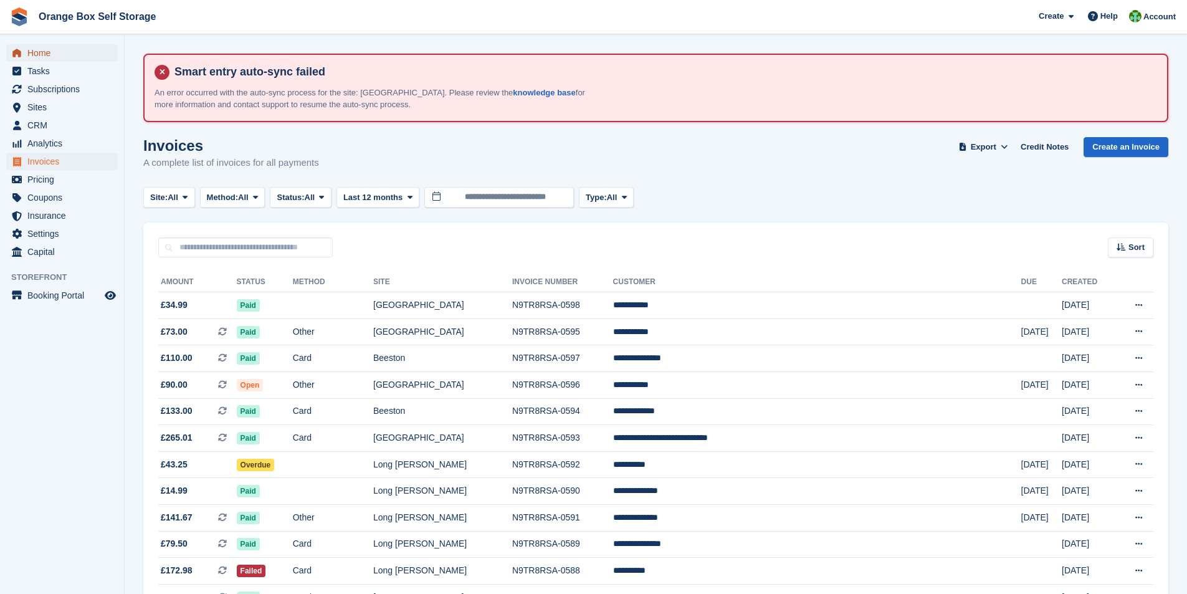
click at [42, 52] on span "Home" at bounding box center [64, 52] width 75 height 17
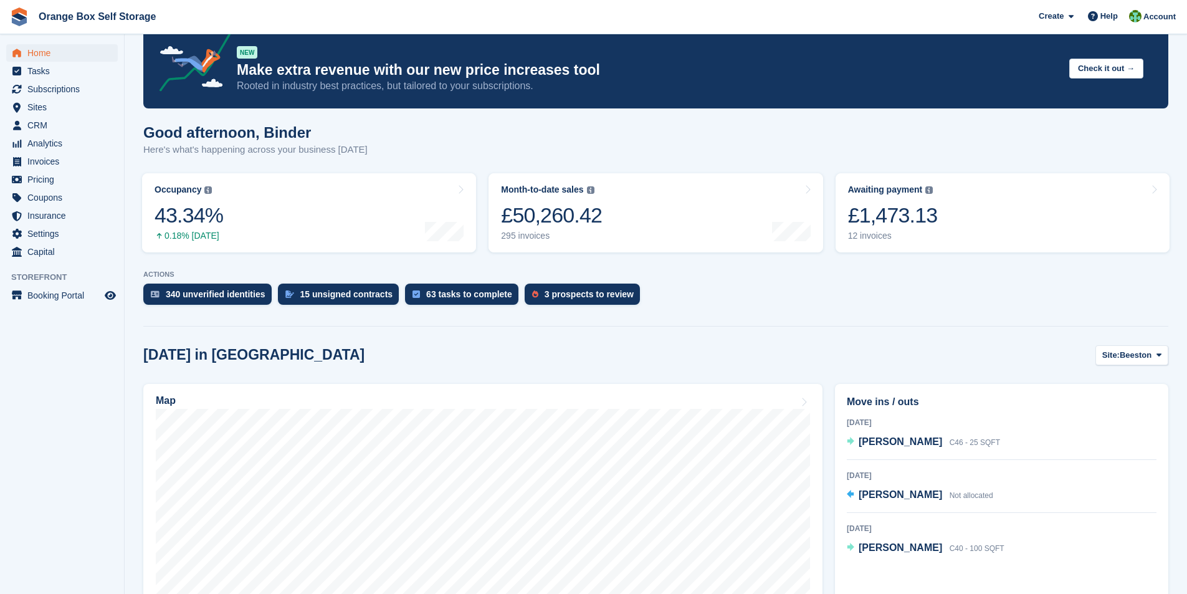
scroll to position [62, 0]
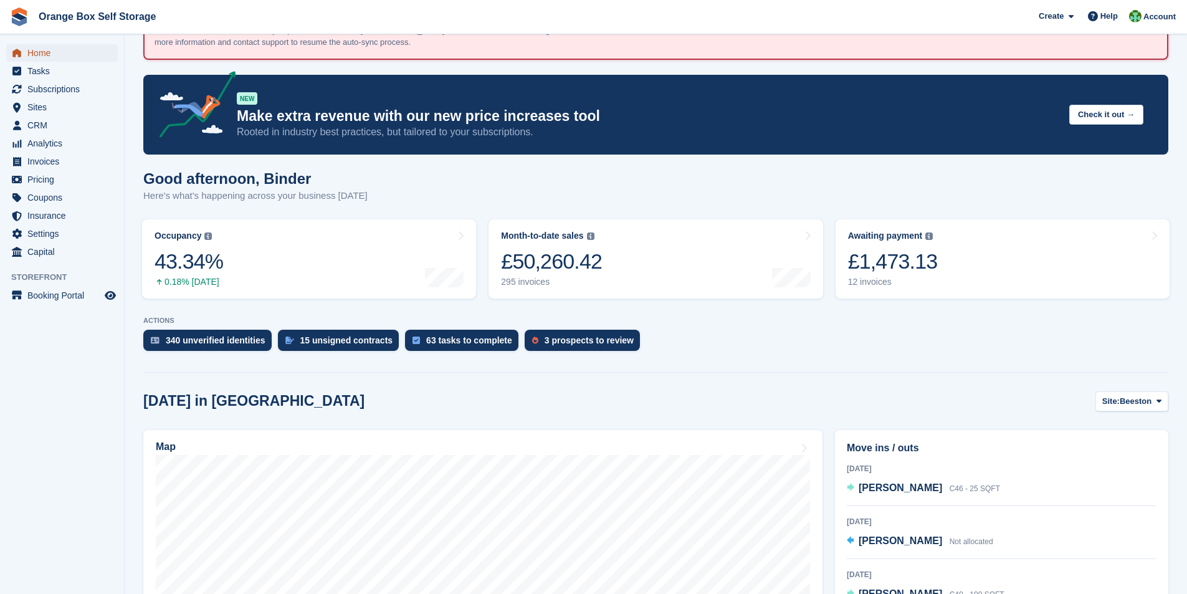
click at [41, 52] on span "Home" at bounding box center [64, 52] width 75 height 17
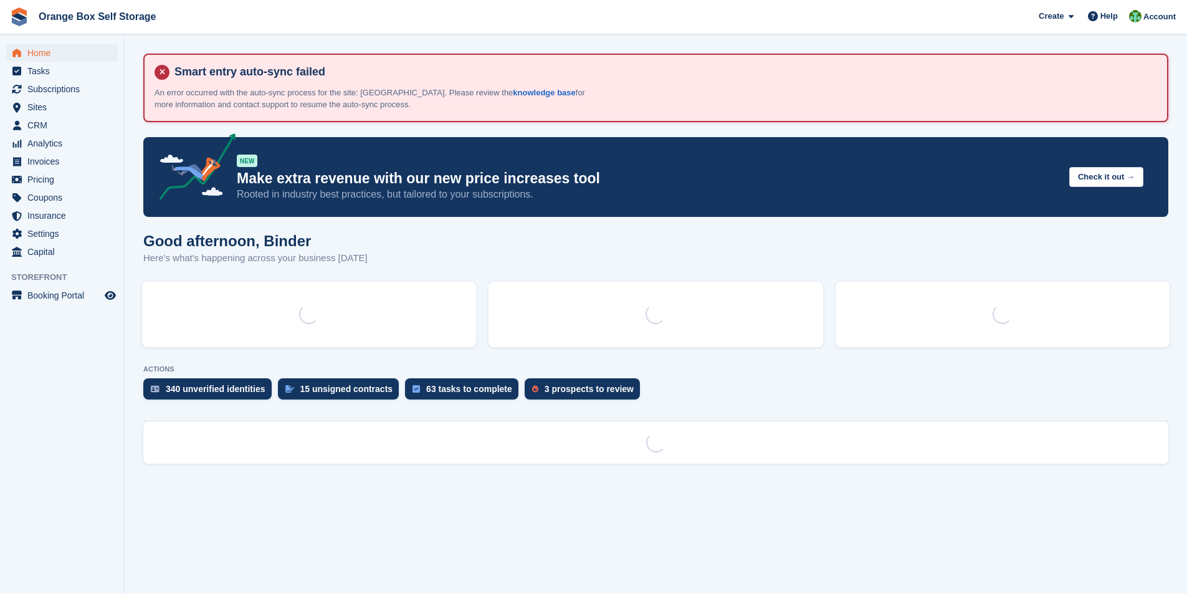
scroll to position [0, 0]
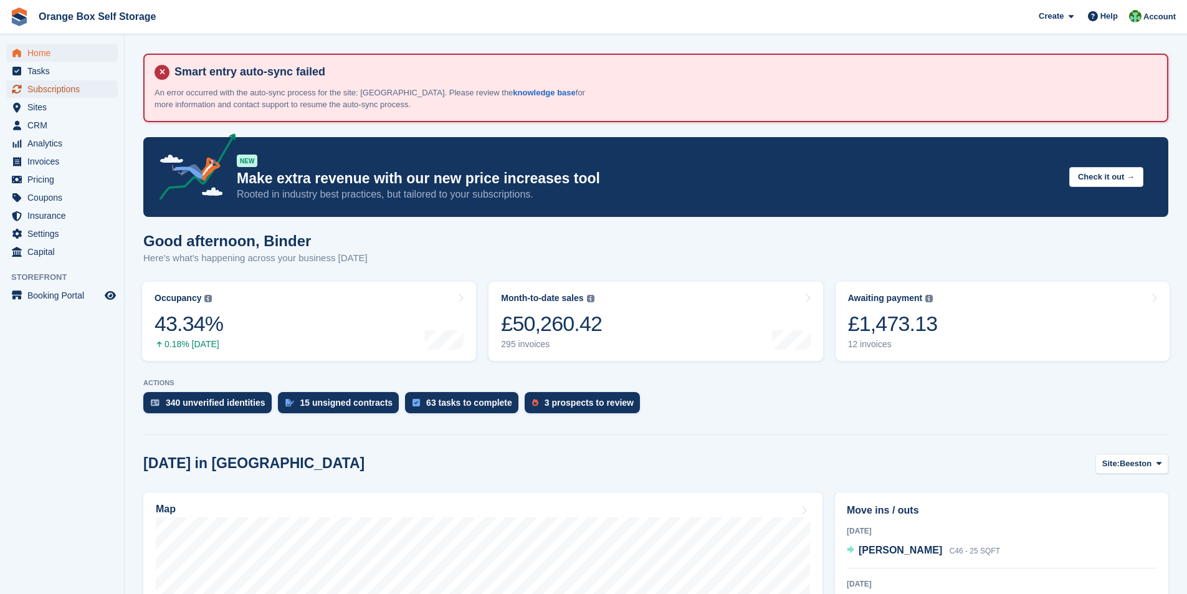
click at [45, 90] on span "Subscriptions" at bounding box center [64, 88] width 75 height 17
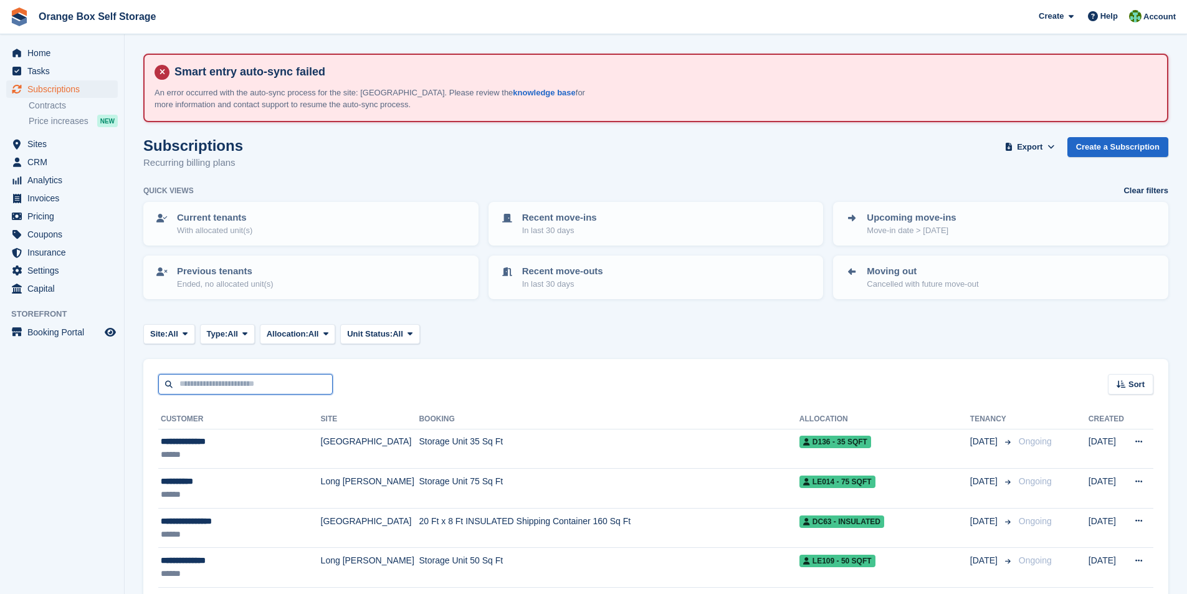
click at [199, 384] on input "text" at bounding box center [245, 384] width 175 height 21
type input "******"
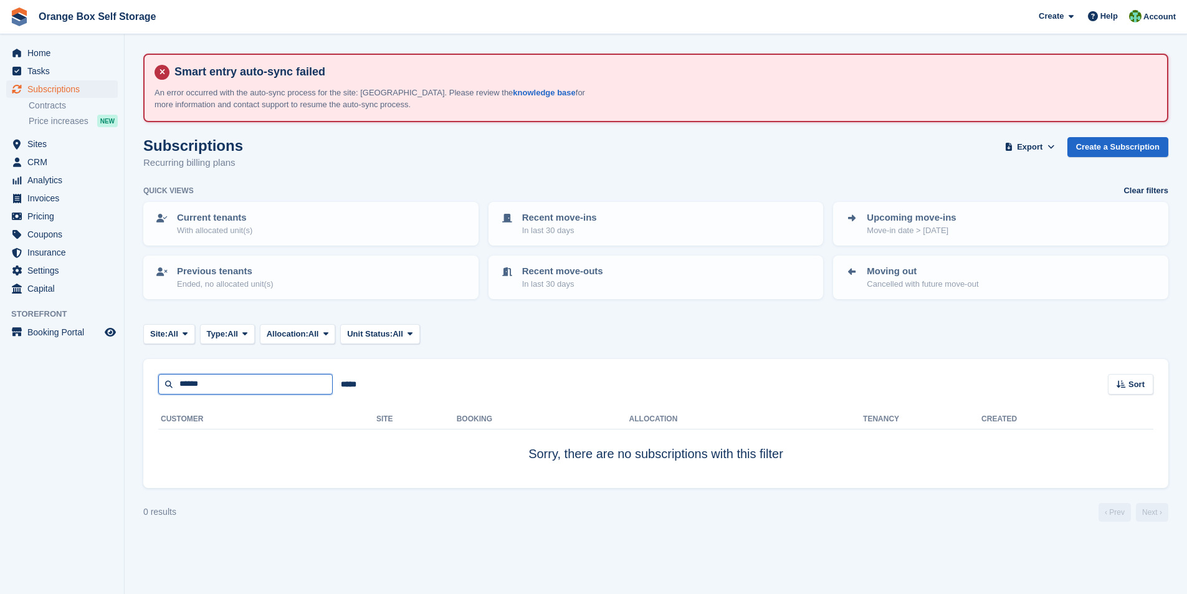
drag, startPoint x: 197, startPoint y: 385, endPoint x: 211, endPoint y: 412, distance: 30.7
click at [197, 385] on input "******" at bounding box center [245, 384] width 175 height 21
type input "******"
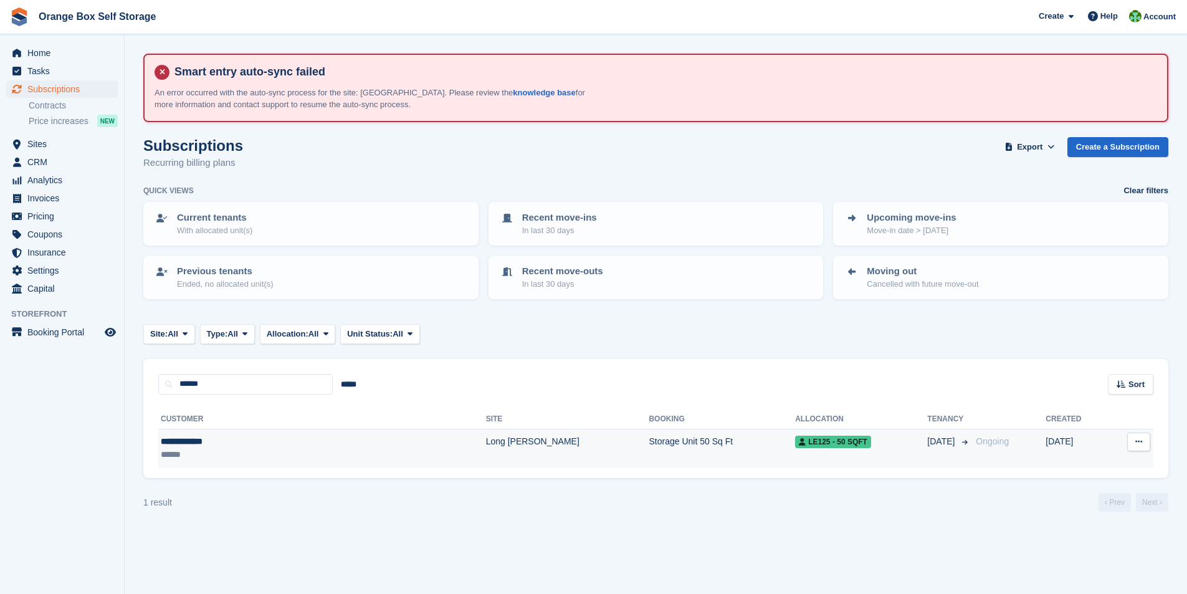
click at [199, 438] on div "**********" at bounding box center [254, 441] width 186 height 13
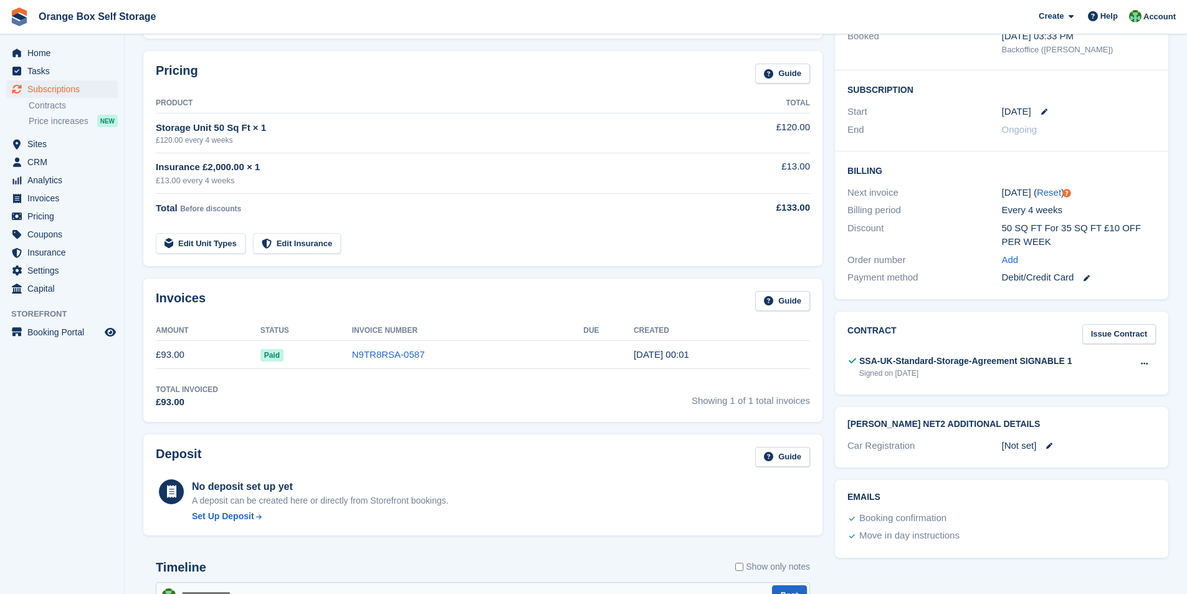
scroll to position [335, 0]
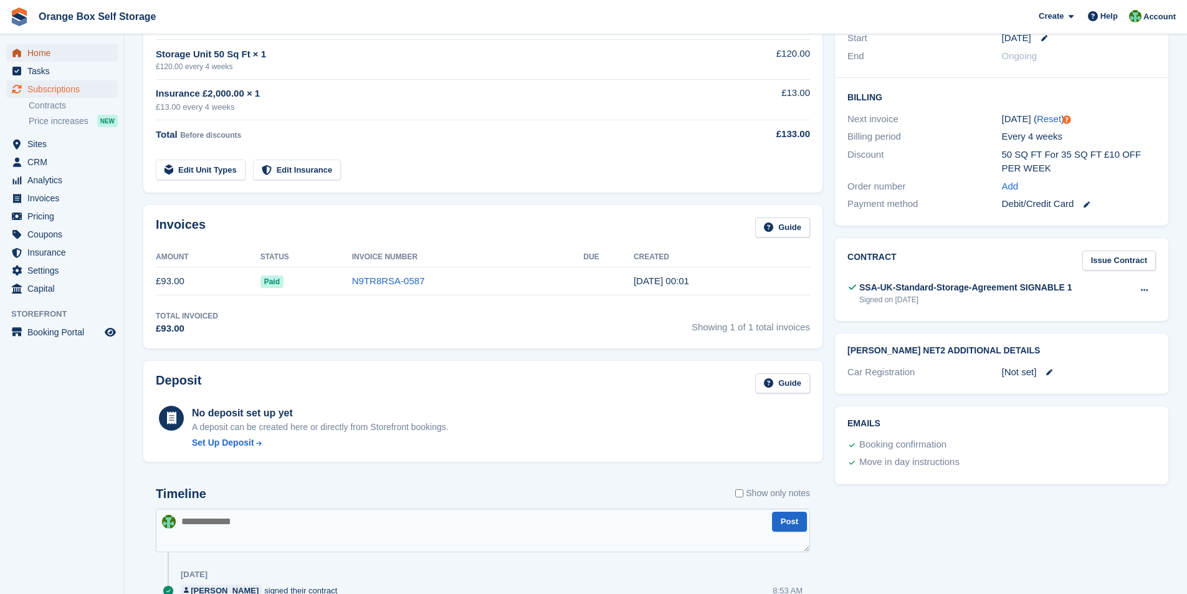
click at [38, 55] on span "Home" at bounding box center [64, 52] width 75 height 17
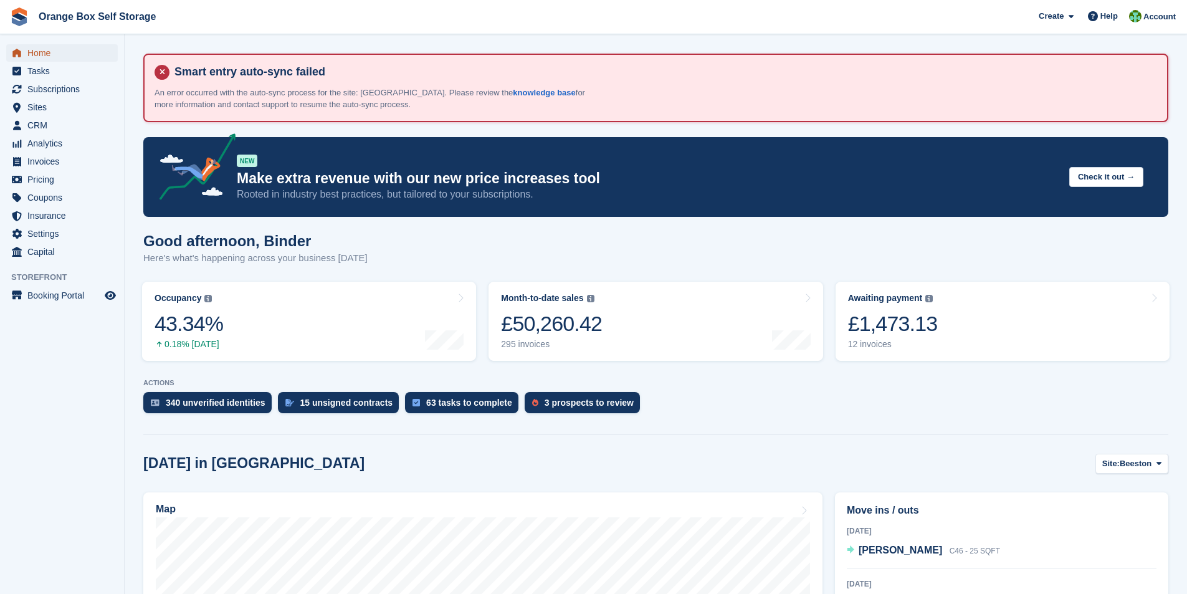
click at [40, 52] on span "Home" at bounding box center [64, 52] width 75 height 17
click at [45, 163] on span "Invoices" at bounding box center [64, 161] width 75 height 17
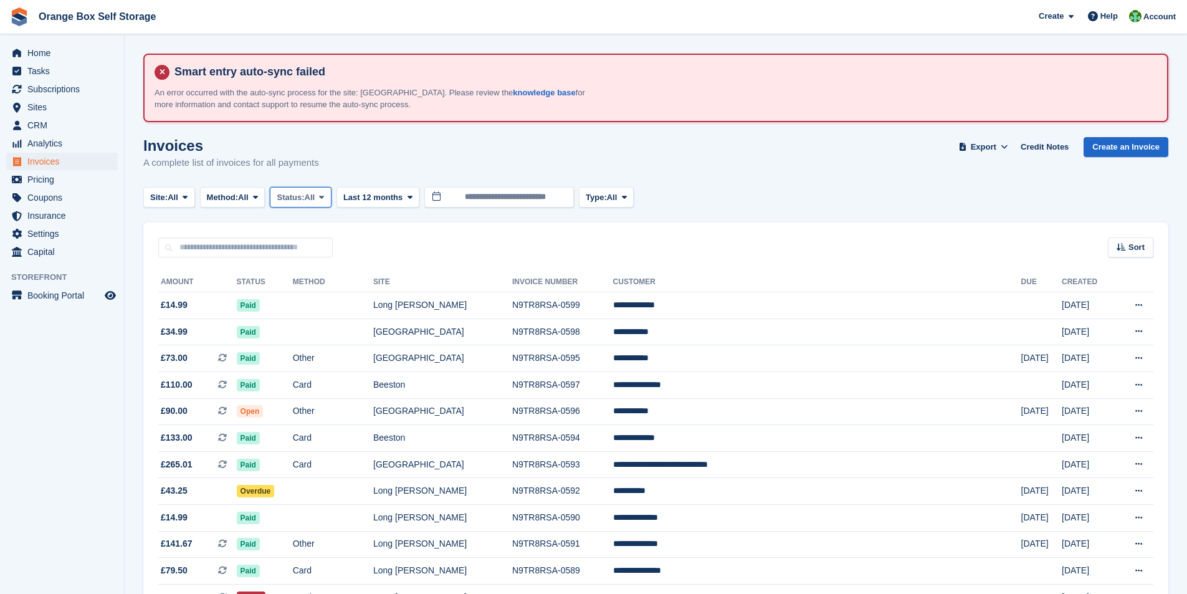
click at [304, 199] on span "Status:" at bounding box center [290, 197] width 27 height 12
click at [307, 294] on link "Open" at bounding box center [329, 294] width 108 height 22
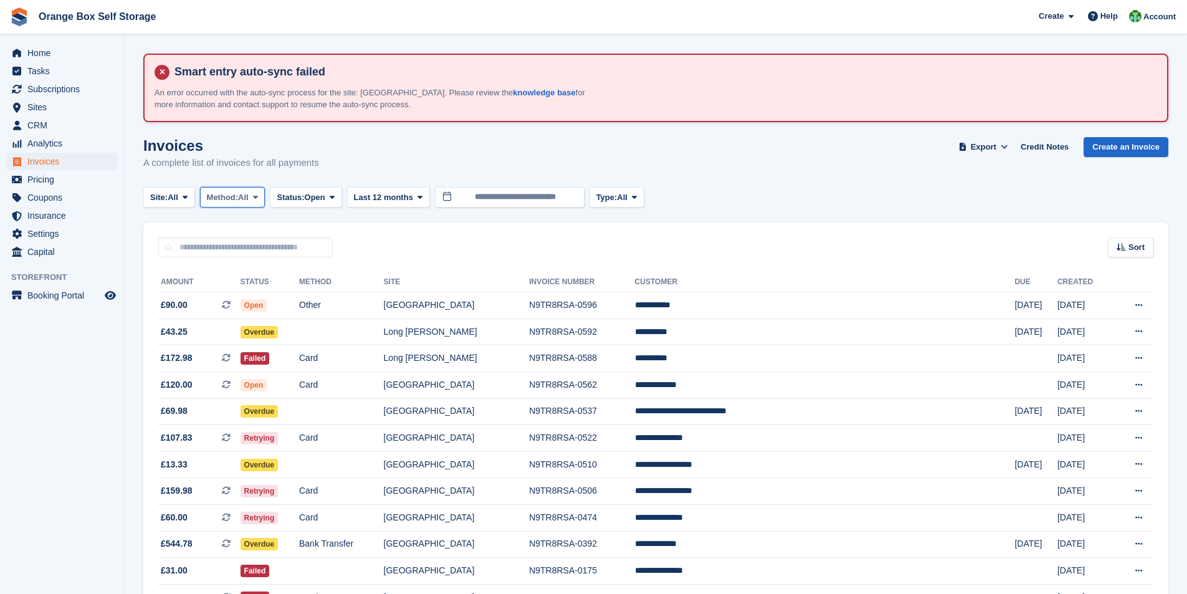
click at [249, 199] on span "All" at bounding box center [243, 197] width 11 height 12
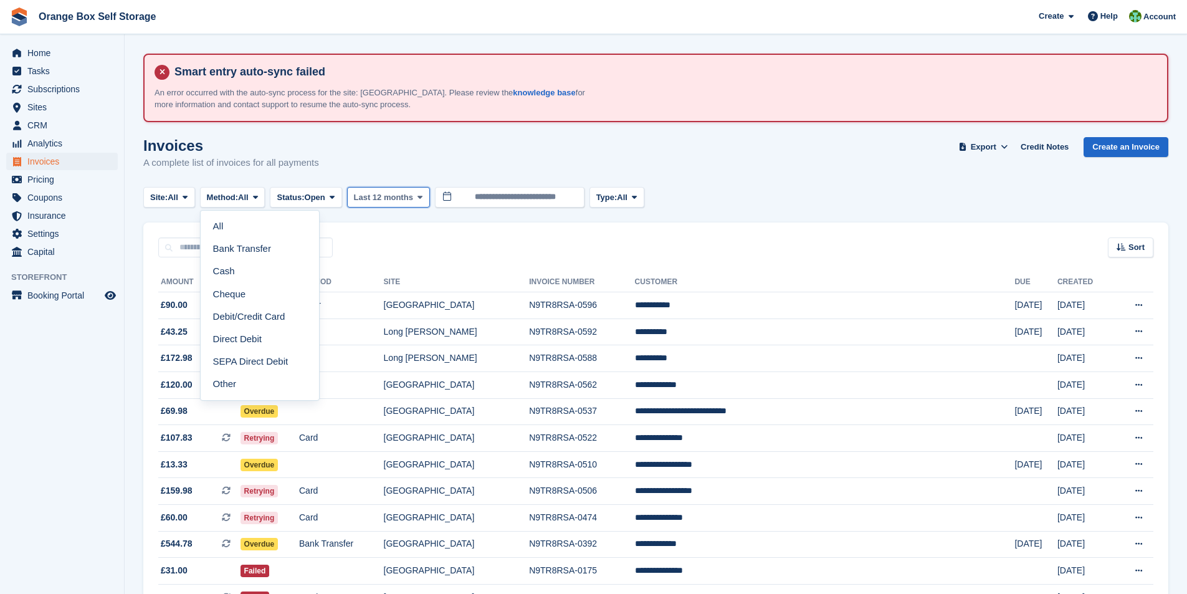
click at [390, 206] on button "Last 12 months" at bounding box center [388, 197] width 83 height 21
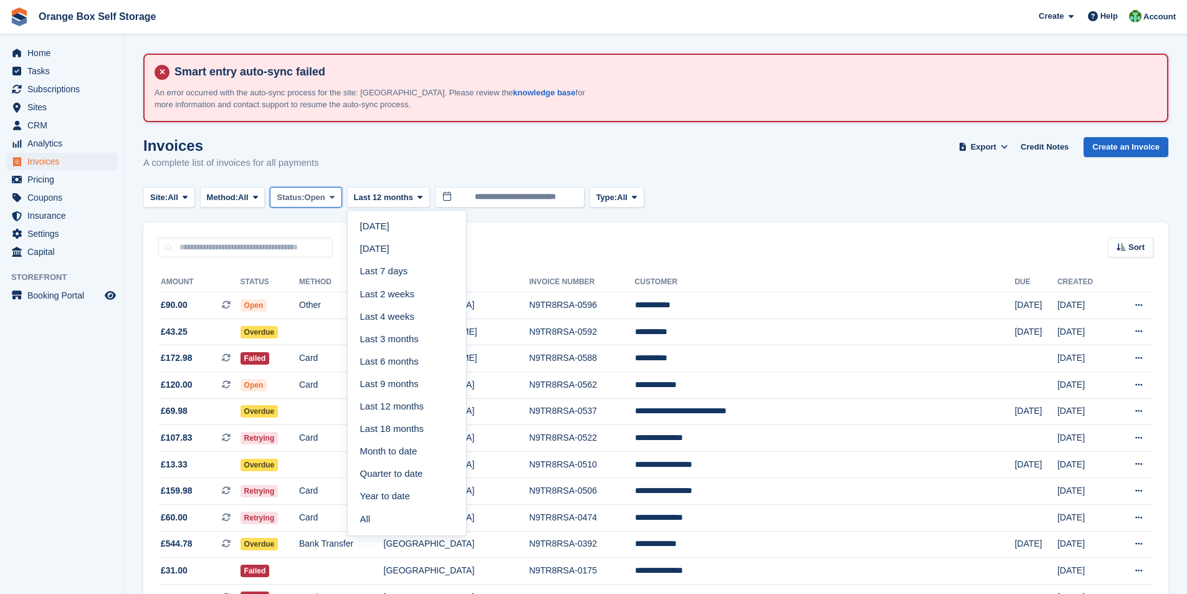
click at [325, 197] on span "Open" at bounding box center [315, 197] width 21 height 12
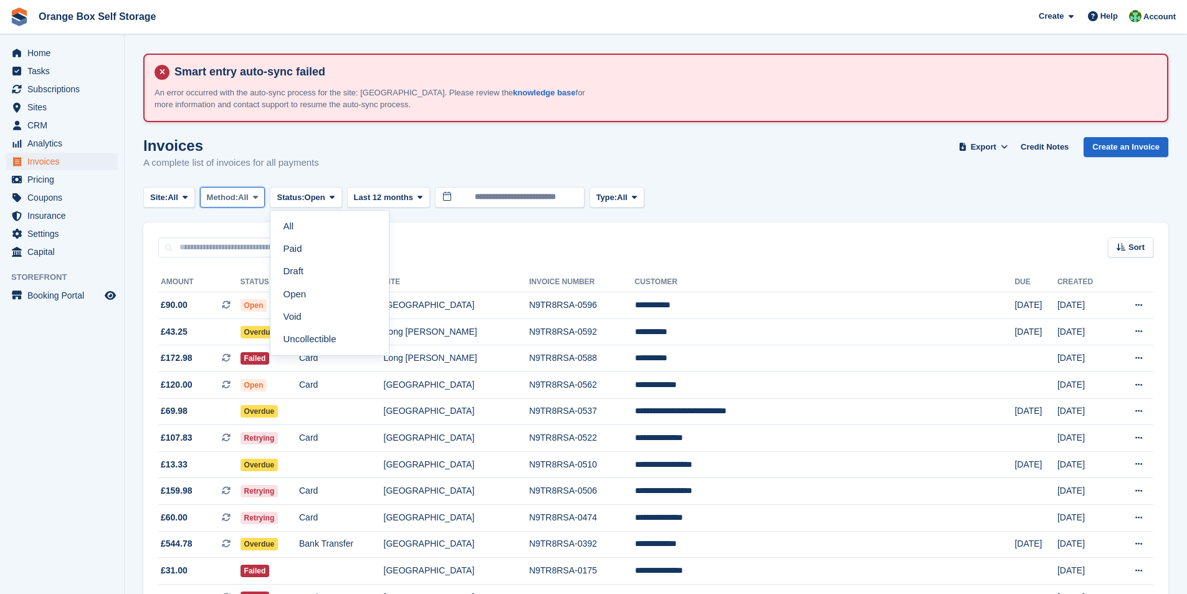
click at [247, 197] on span "All" at bounding box center [243, 197] width 11 height 12
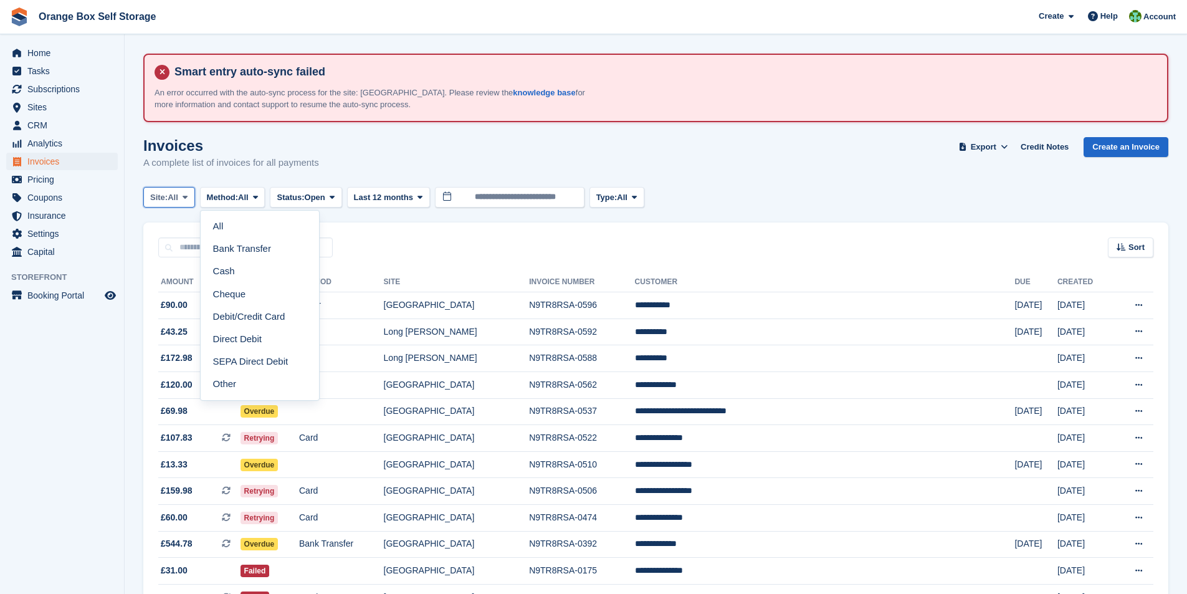
click at [177, 204] on button "Site: All" at bounding box center [169, 197] width 52 height 21
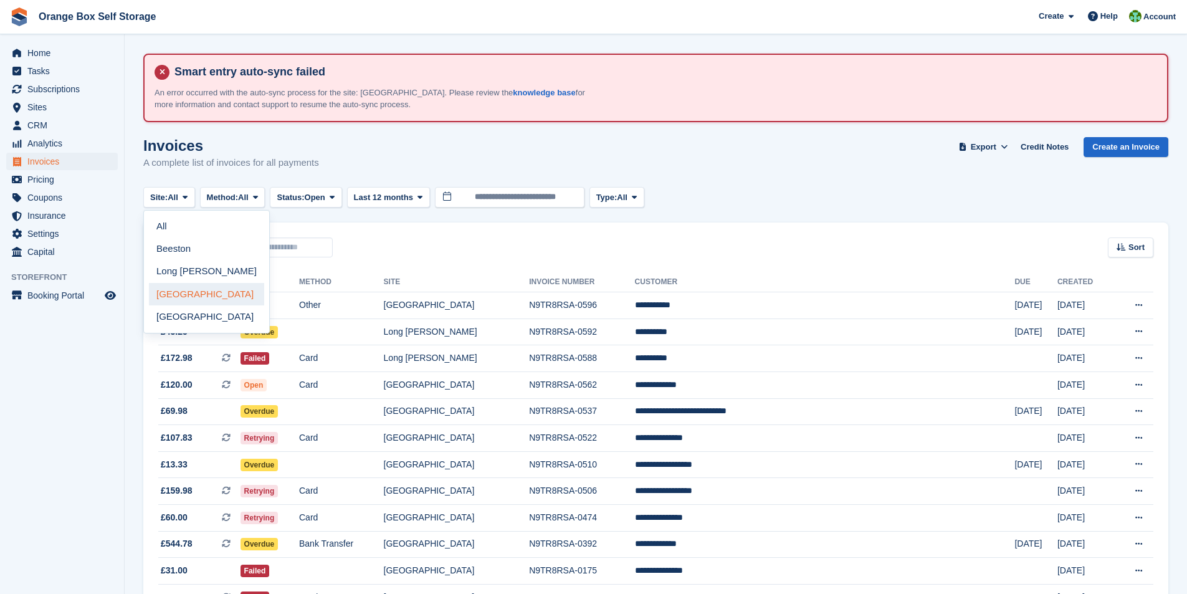
click at [183, 297] on link "[GEOGRAPHIC_DATA]" at bounding box center [206, 294] width 115 height 22
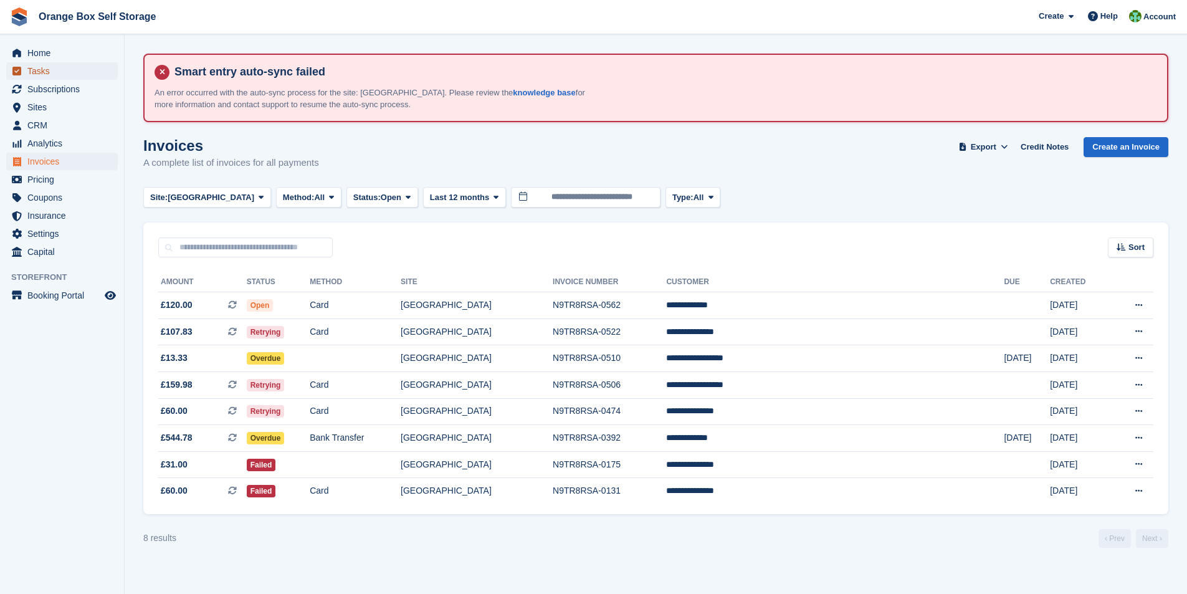
click at [47, 74] on span "Tasks" at bounding box center [64, 70] width 75 height 17
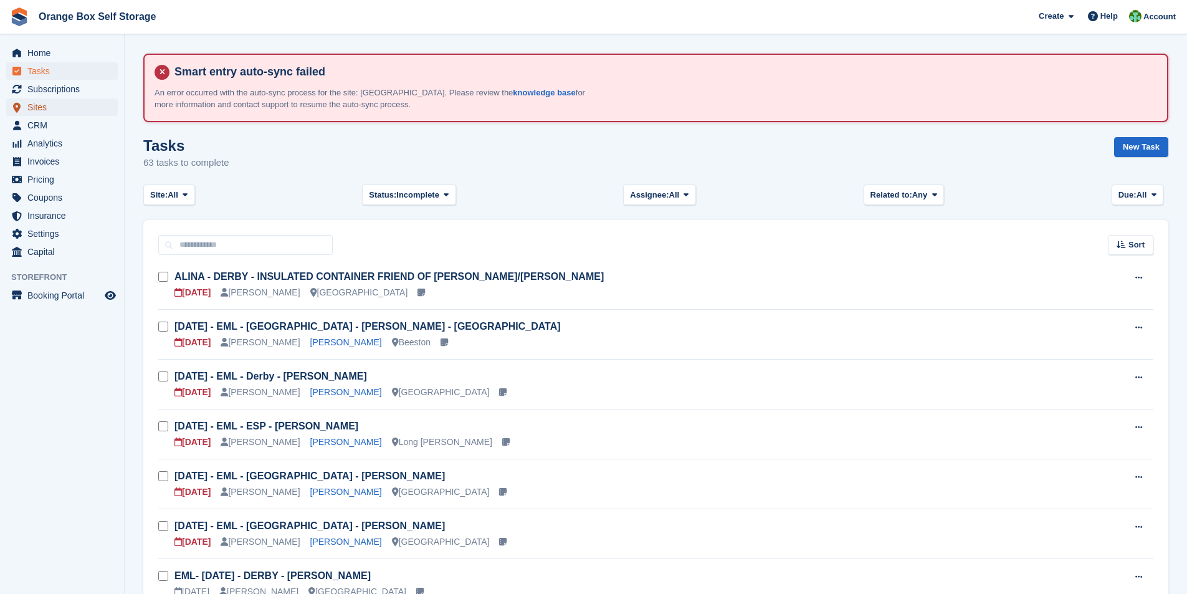
click at [42, 109] on span "Sites" at bounding box center [64, 106] width 75 height 17
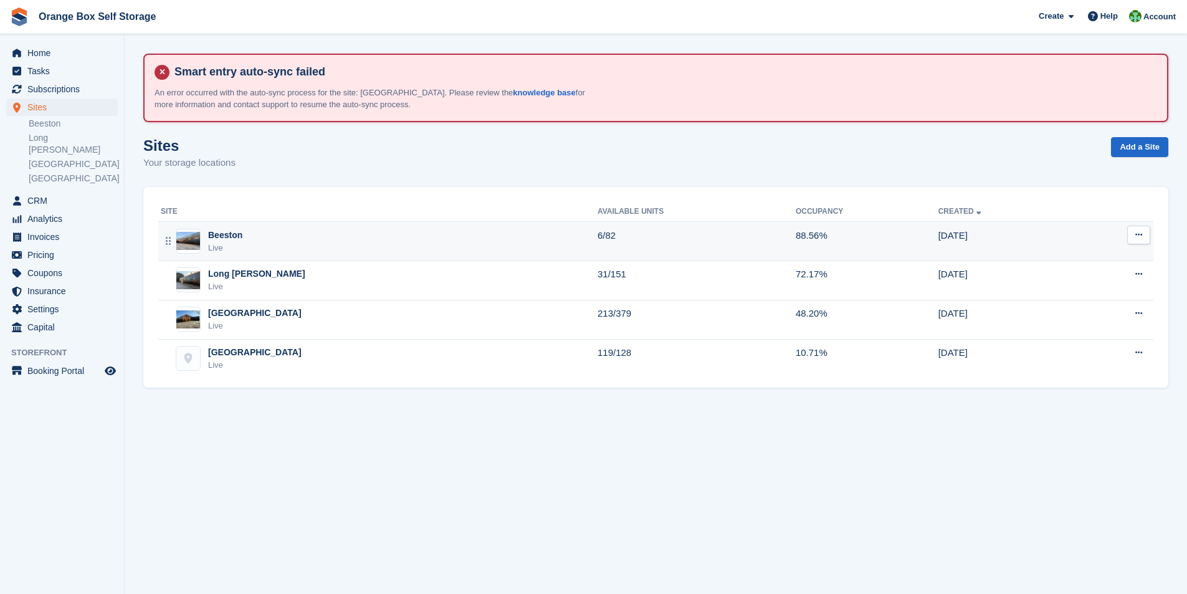
click at [219, 244] on div "Live" at bounding box center [225, 248] width 34 height 12
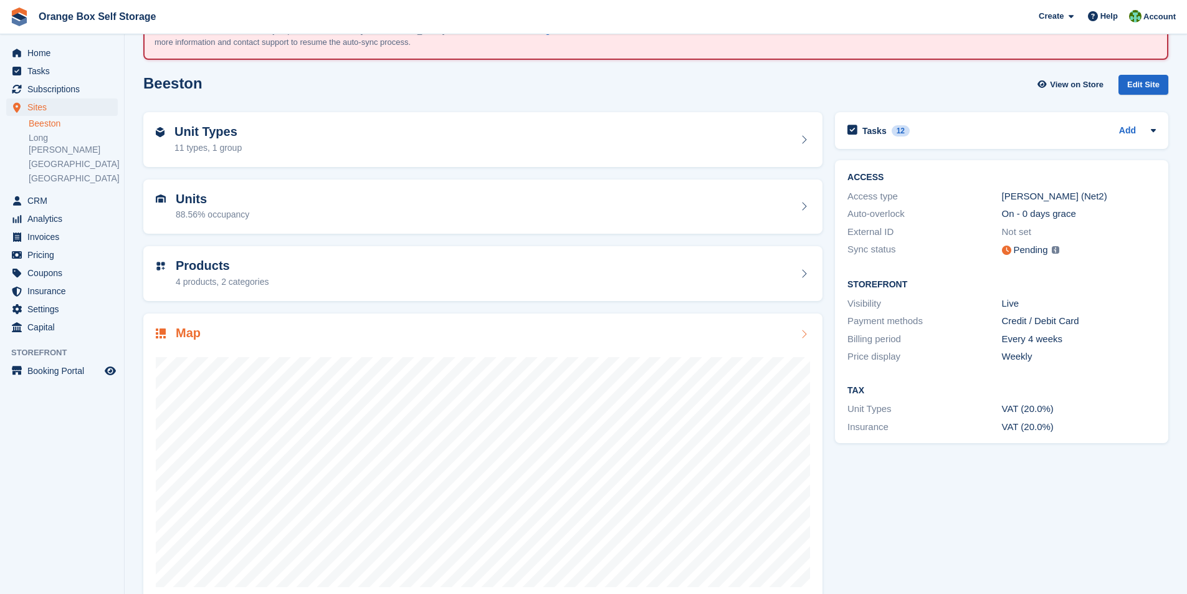
scroll to position [88, 0]
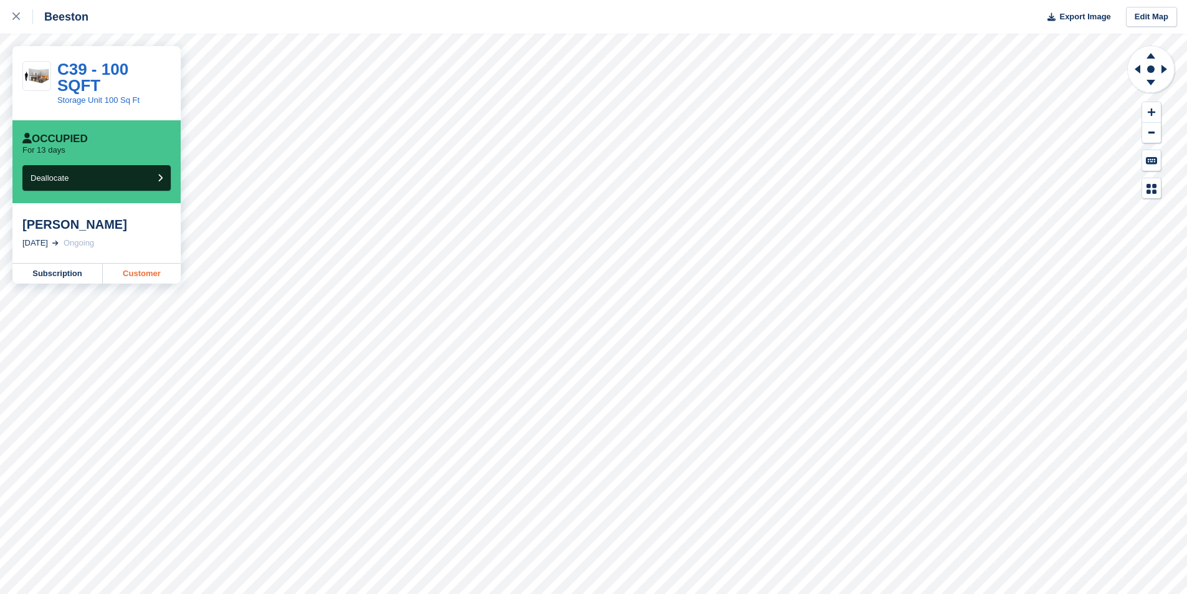
click at [137, 264] on link "Customer" at bounding box center [142, 274] width 78 height 20
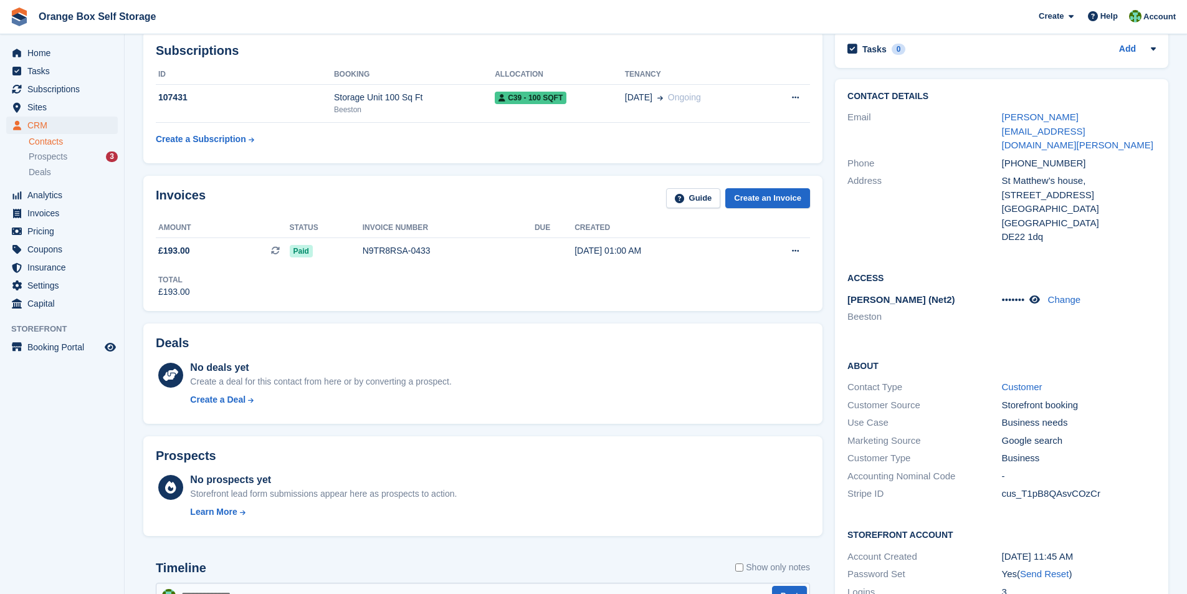
scroll to position [125, 0]
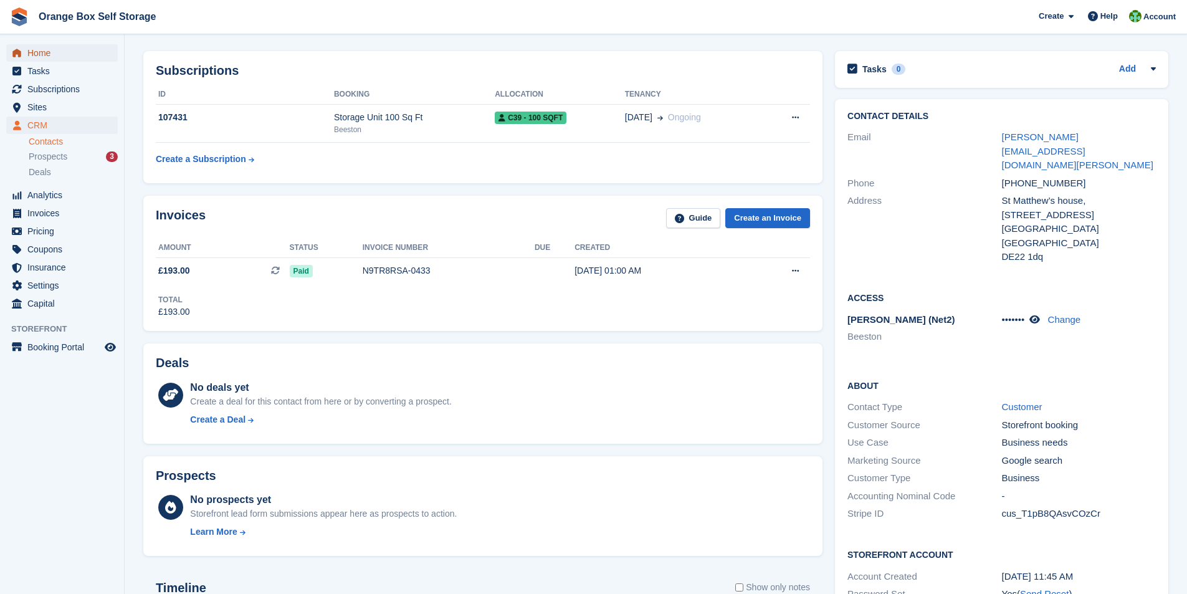
click at [44, 54] on span "Home" at bounding box center [64, 52] width 75 height 17
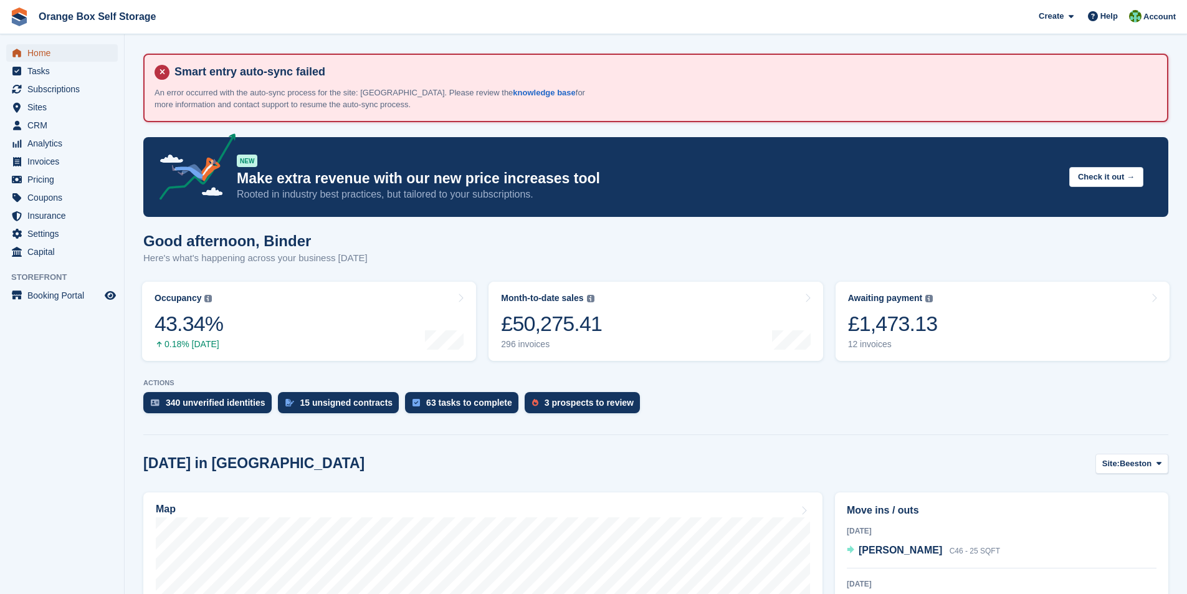
click at [37, 50] on span "Home" at bounding box center [64, 52] width 75 height 17
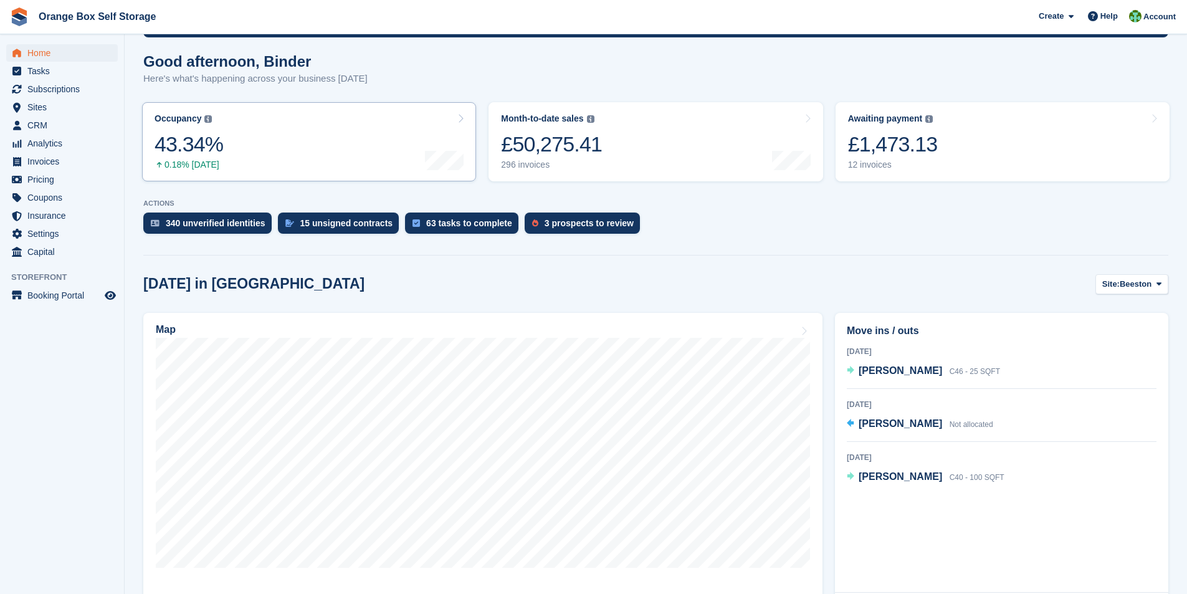
scroll to position [187, 0]
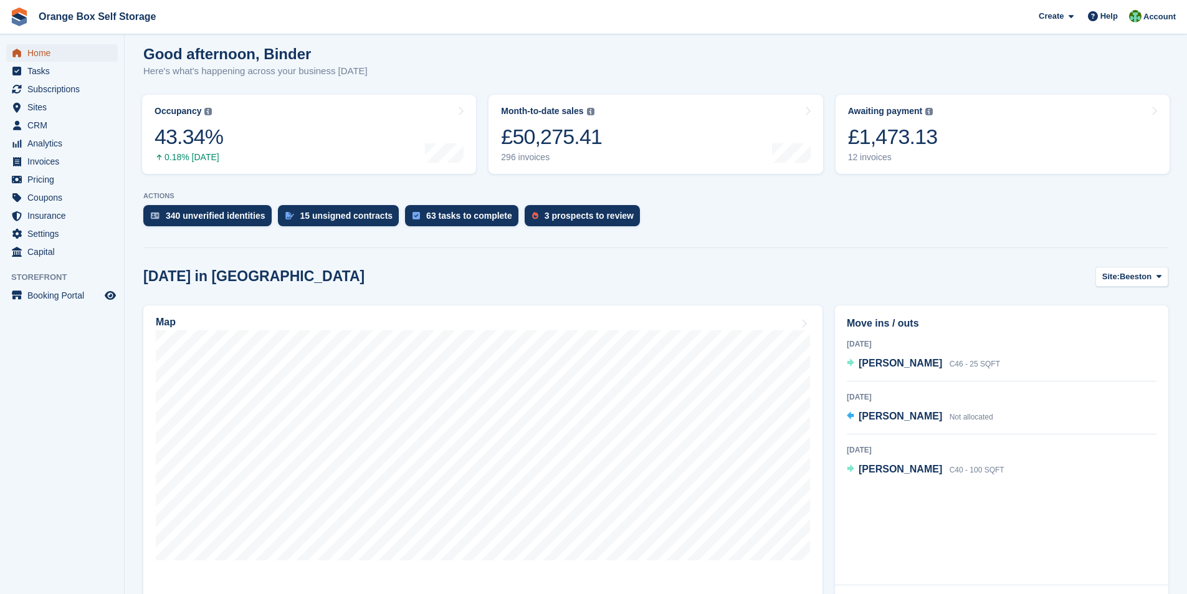
click at [49, 52] on span "Home" at bounding box center [64, 52] width 75 height 17
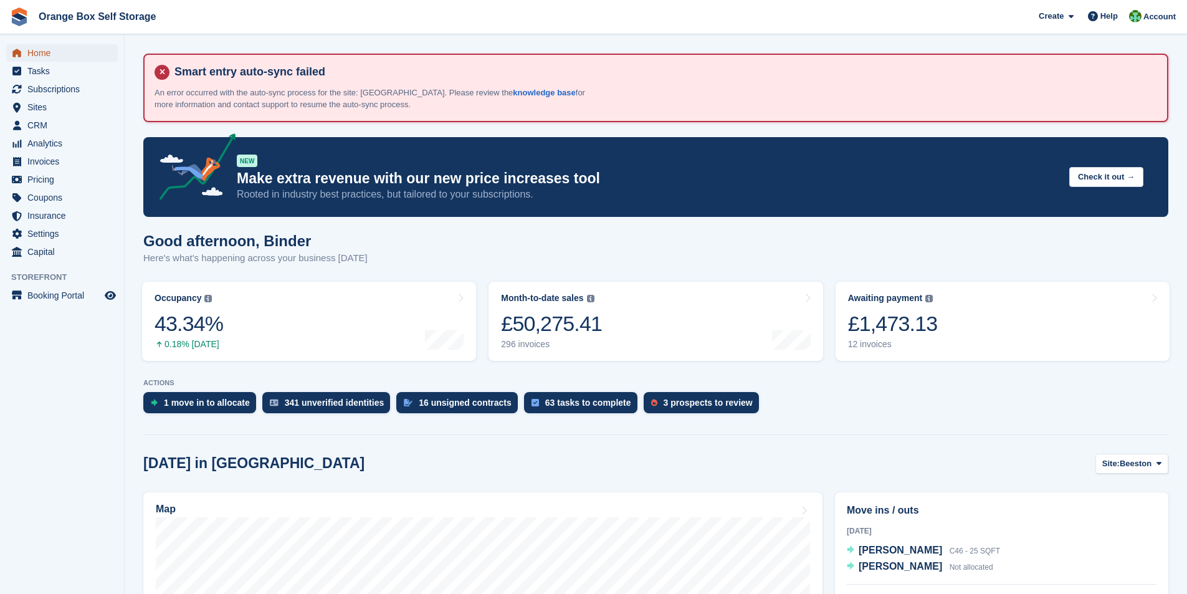
click at [37, 53] on span "Home" at bounding box center [64, 52] width 75 height 17
click at [45, 52] on span "Home" at bounding box center [64, 52] width 75 height 17
click at [36, 54] on span "Home" at bounding box center [64, 52] width 75 height 17
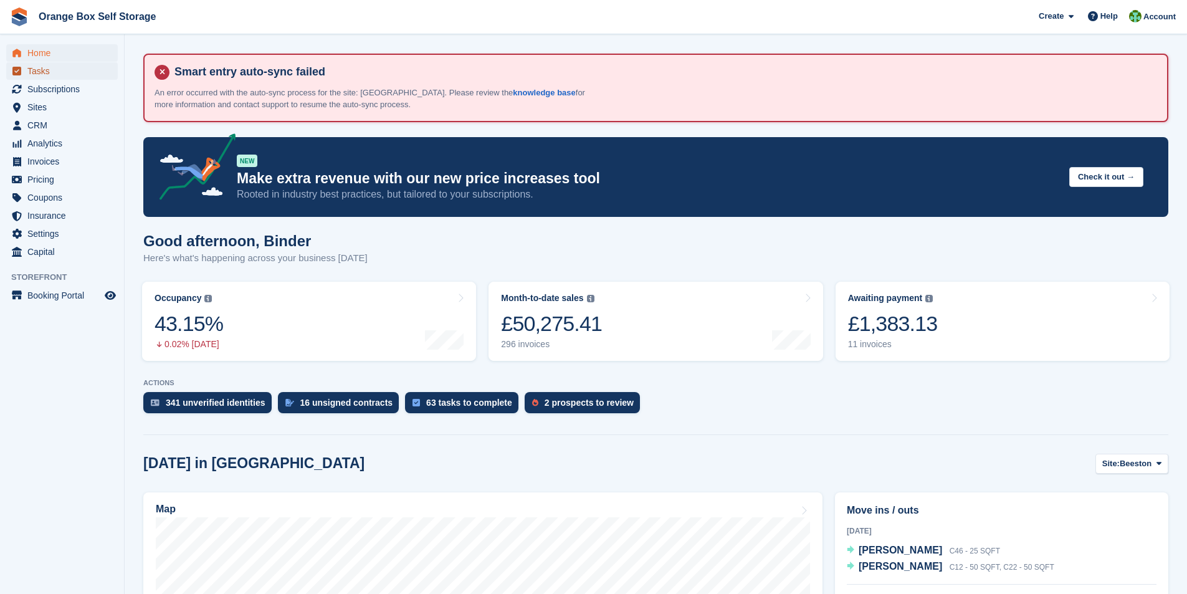
click at [40, 69] on span "Tasks" at bounding box center [64, 70] width 75 height 17
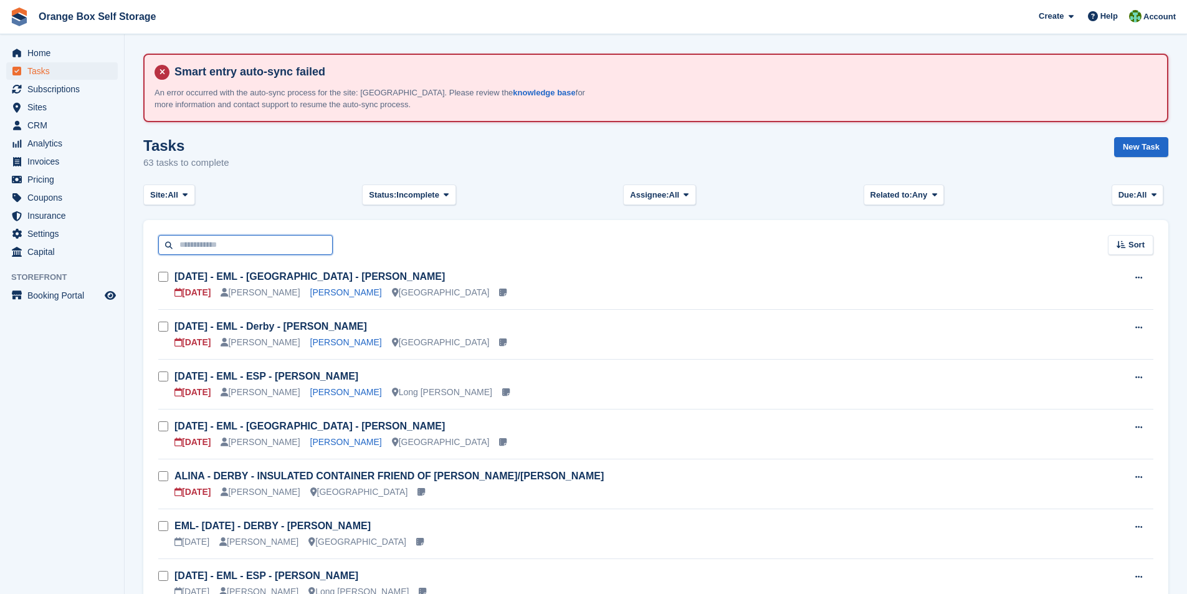
click at [236, 244] on input "text" at bounding box center [245, 245] width 175 height 21
click at [47, 92] on span "Subscriptions" at bounding box center [64, 88] width 75 height 17
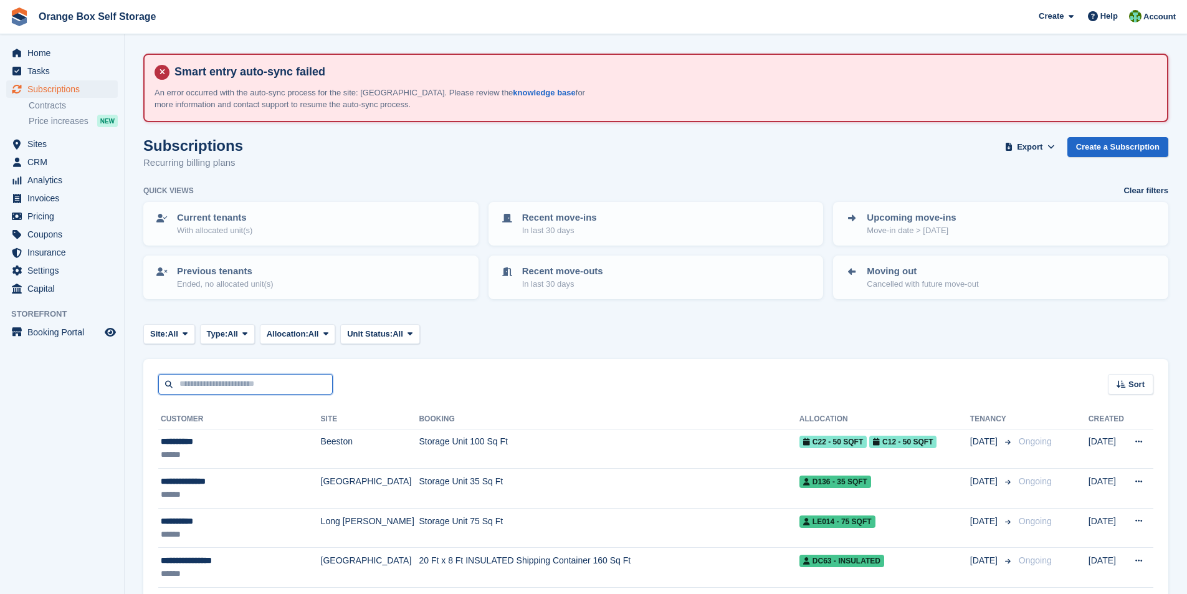
click at [213, 389] on input "text" at bounding box center [245, 384] width 175 height 21
type input "*****"
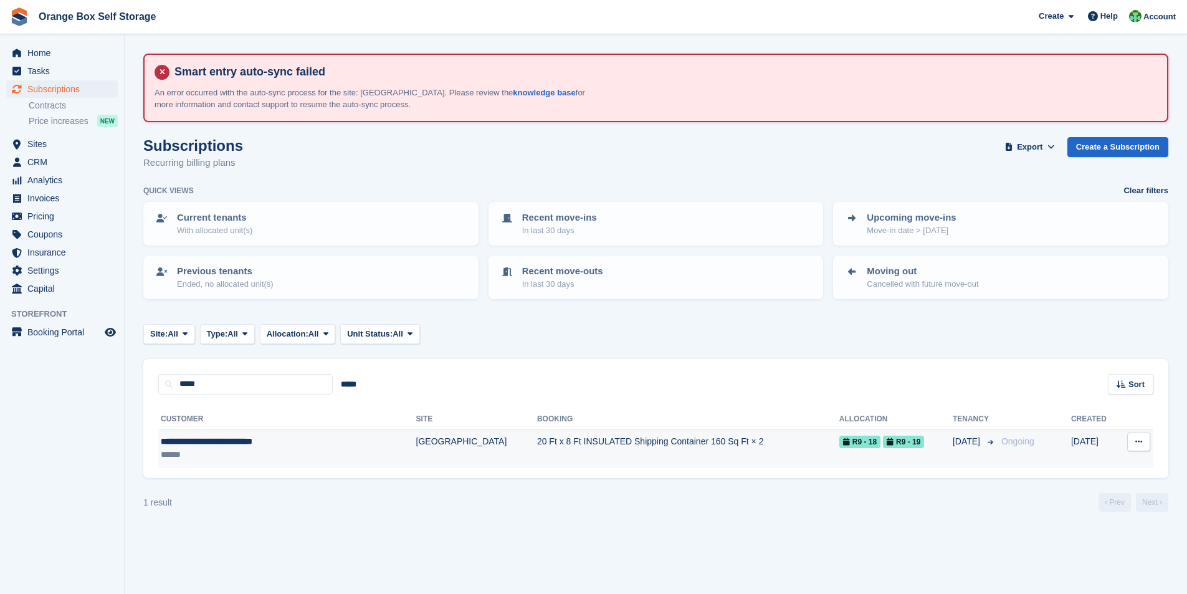
click at [218, 433] on td "**********" at bounding box center [287, 448] width 258 height 39
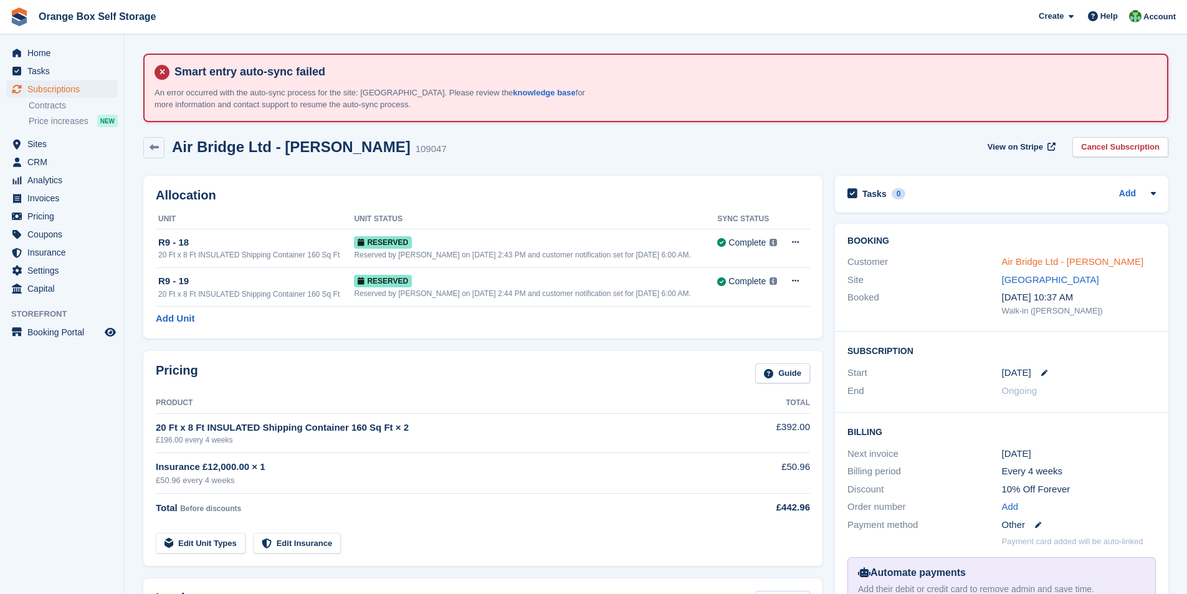
click at [1031, 265] on link "Air Bridge Ltd - [PERSON_NAME]" at bounding box center [1073, 261] width 142 height 11
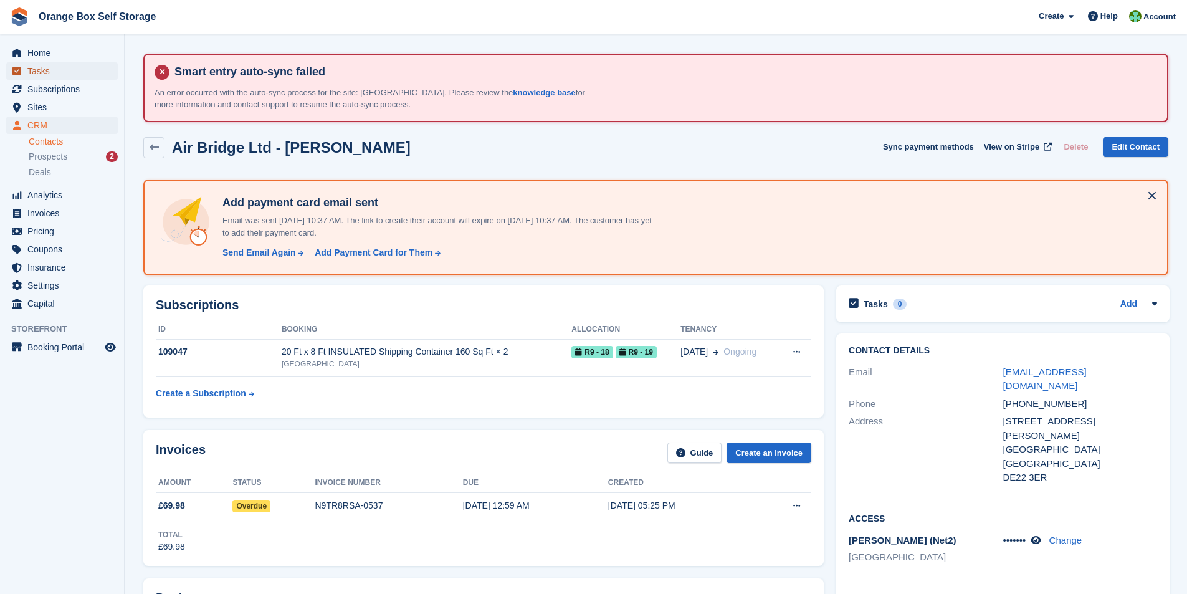
click at [44, 67] on span "Tasks" at bounding box center [64, 70] width 75 height 17
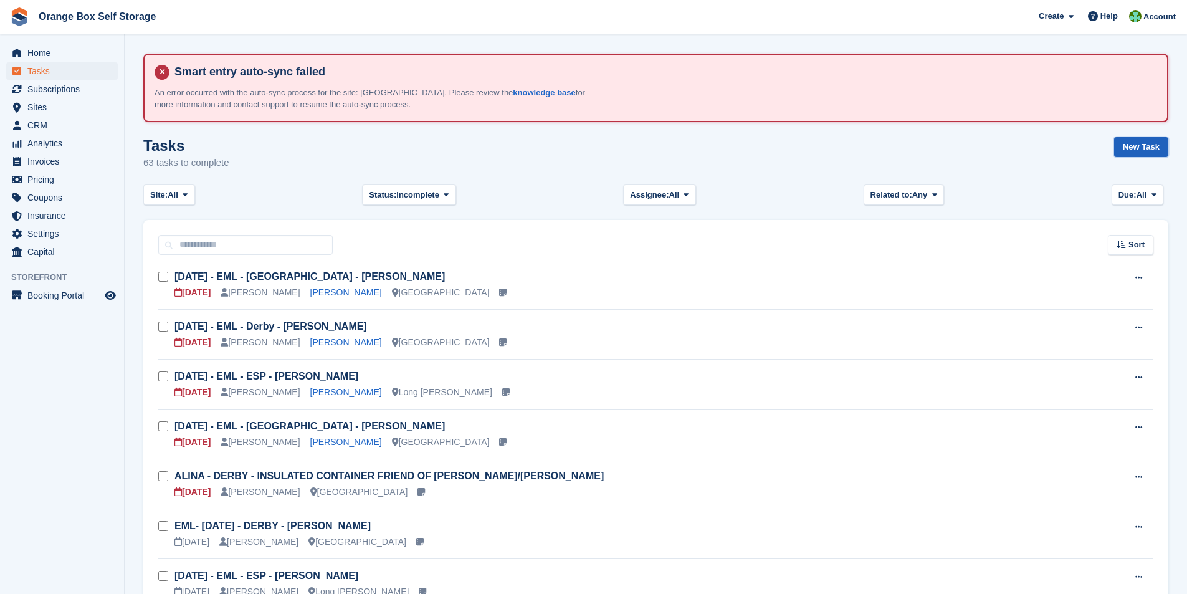
click at [1143, 148] on link "New Task" at bounding box center [1141, 147] width 54 height 21
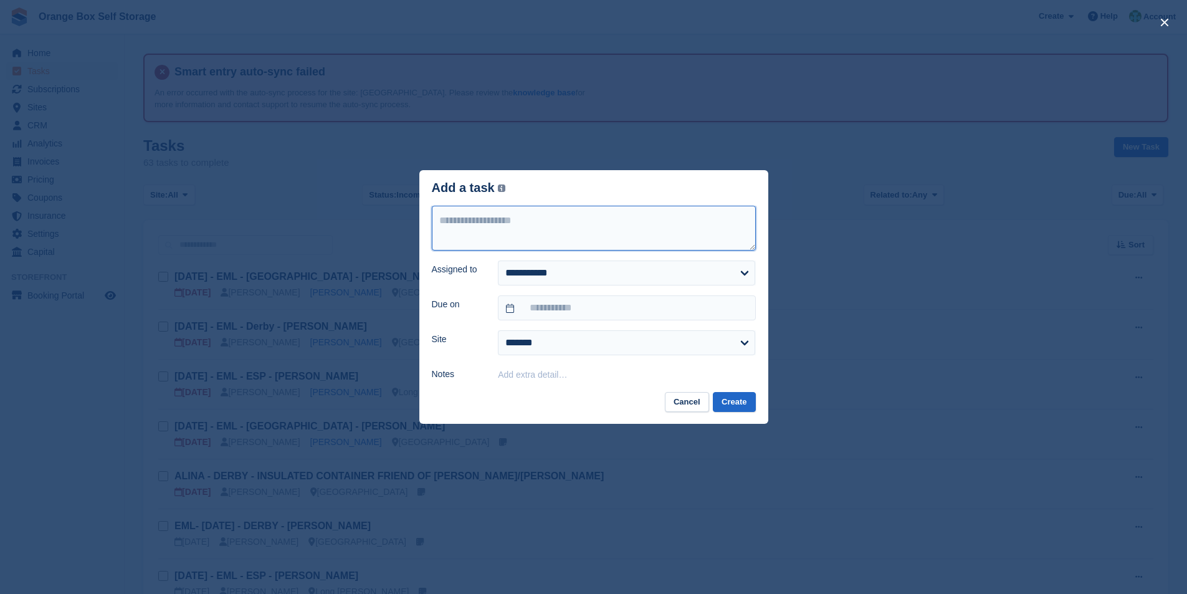
click at [558, 229] on textarea at bounding box center [594, 228] width 324 height 45
click at [697, 400] on button "Cancel" at bounding box center [687, 402] width 44 height 21
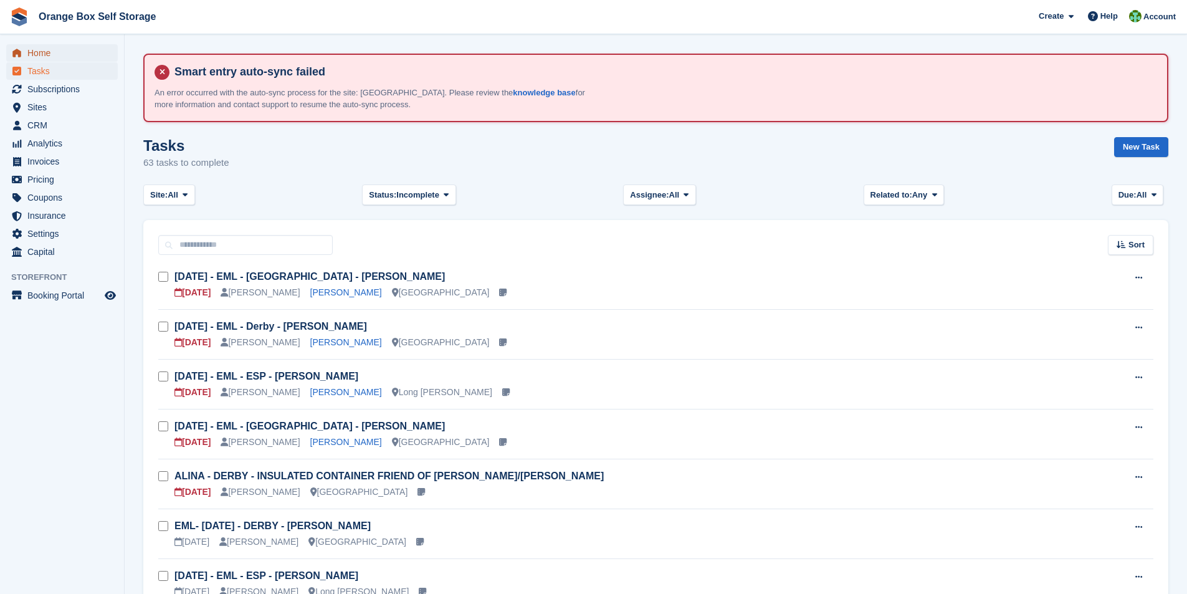
click at [43, 52] on span "Home" at bounding box center [64, 52] width 75 height 17
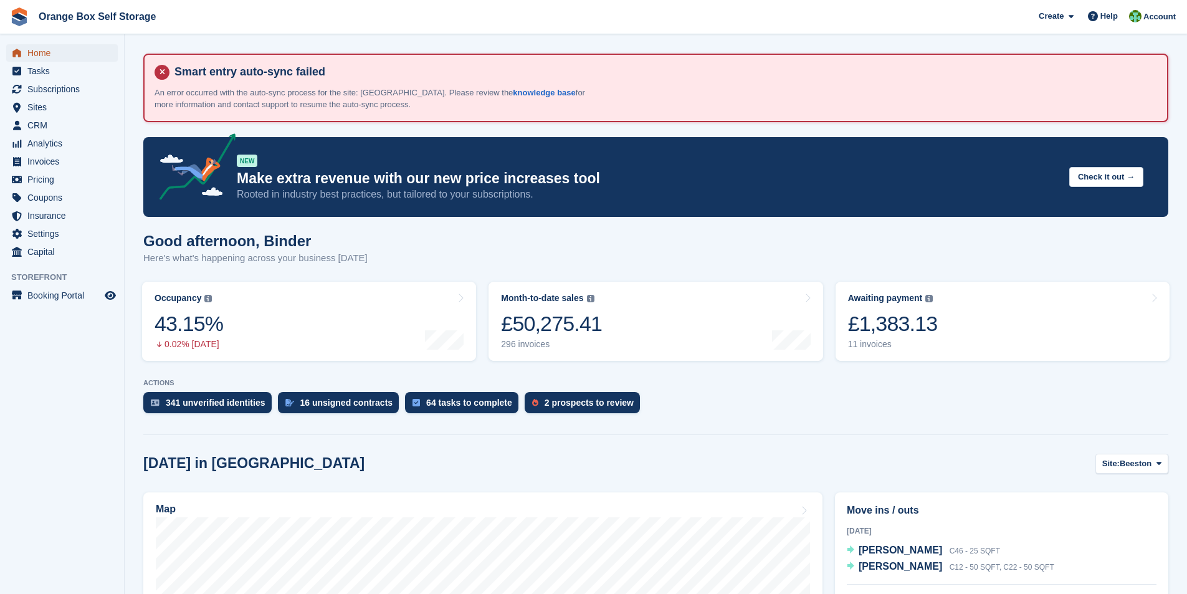
click at [41, 53] on span "Home" at bounding box center [64, 52] width 75 height 17
